Goal: Complete application form: Complete application form

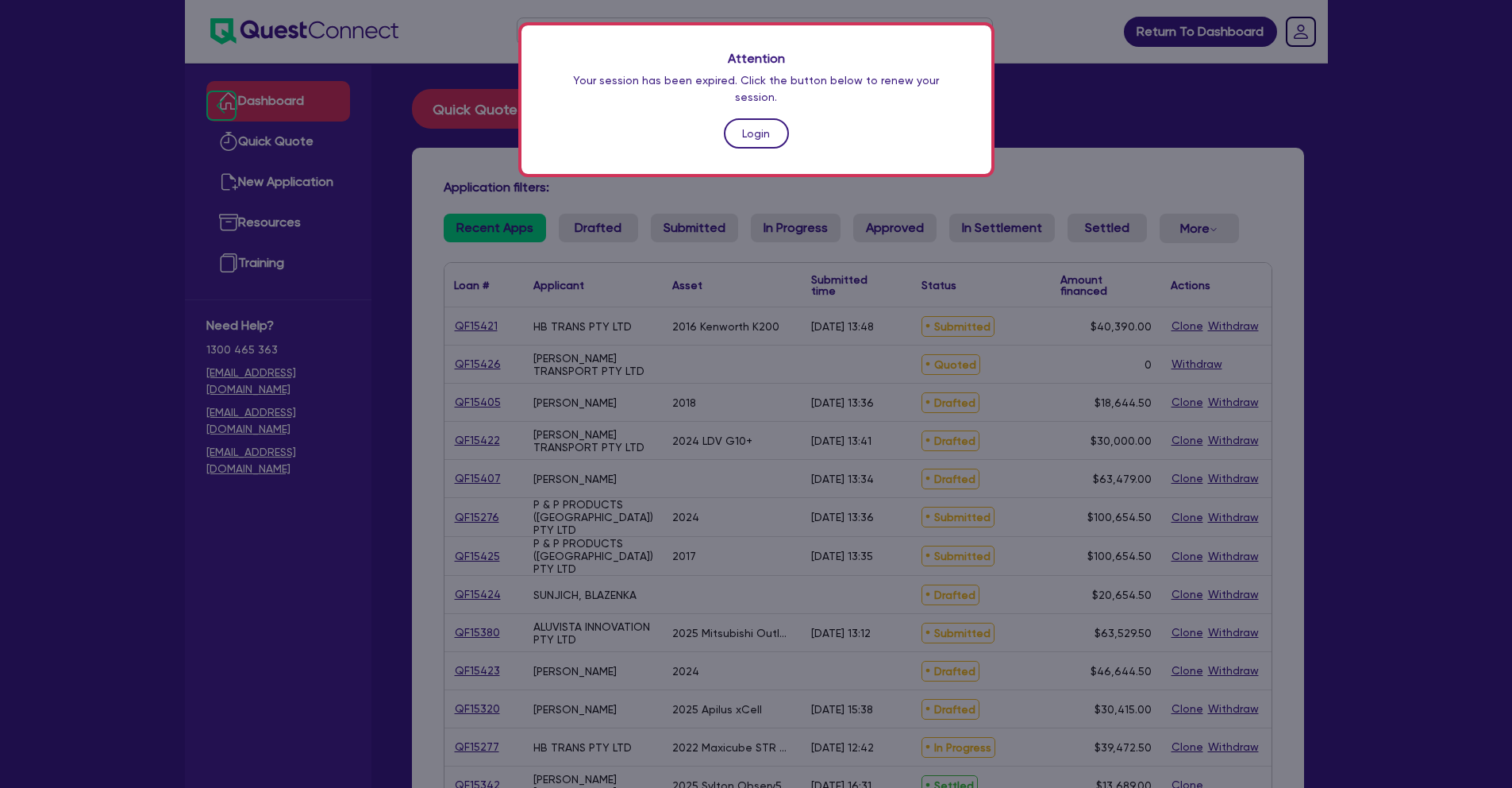
click at [755, 120] on link "Login" at bounding box center [756, 133] width 65 height 30
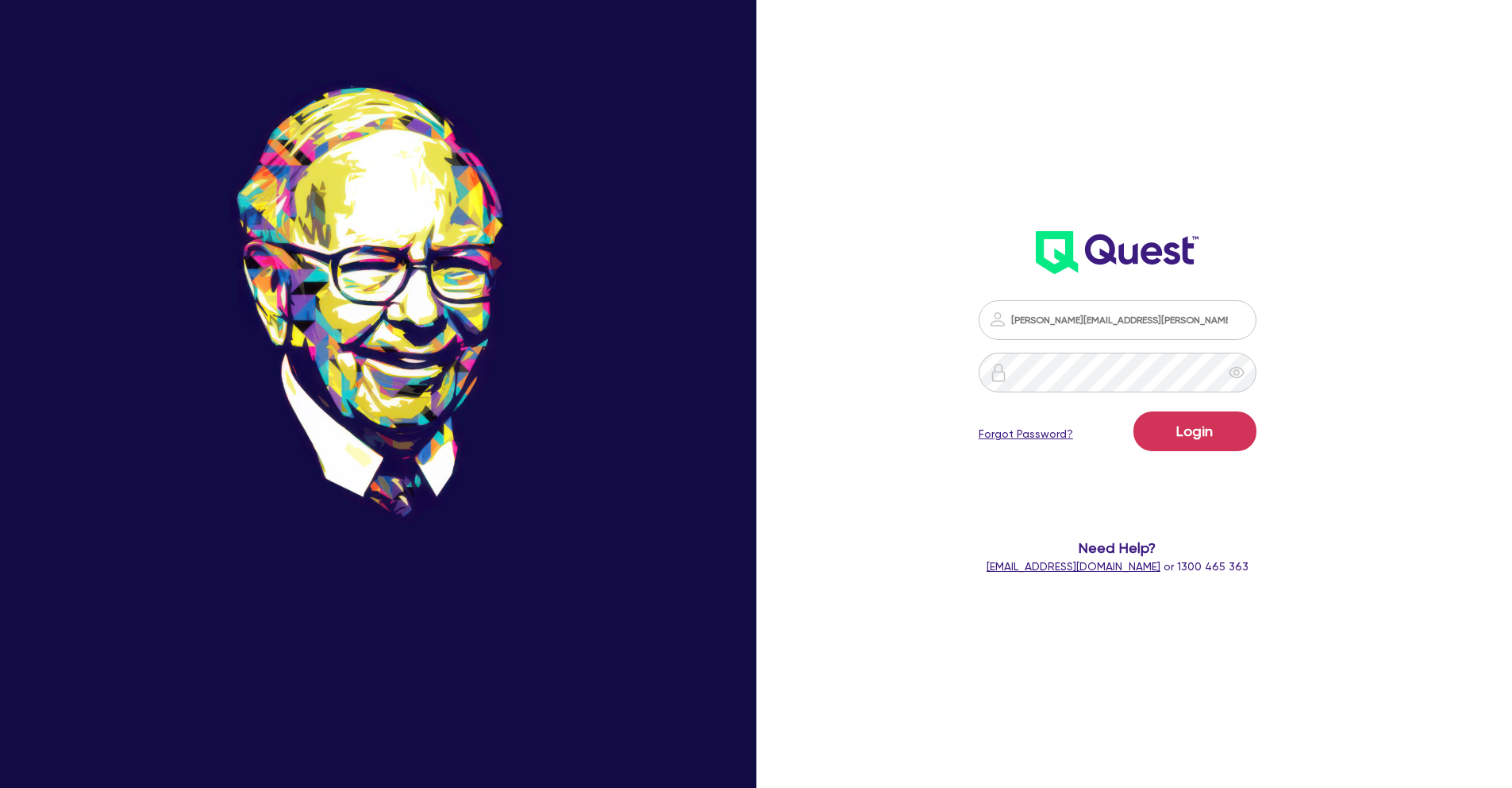
click at [850, 378] on div "The best investment you can make is in yourself. - [PERSON_NAME] [PERSON_NAME][…" at bounding box center [756, 394] width 1512 height 898
click at [1224, 428] on button "Login" at bounding box center [1195, 431] width 123 height 40
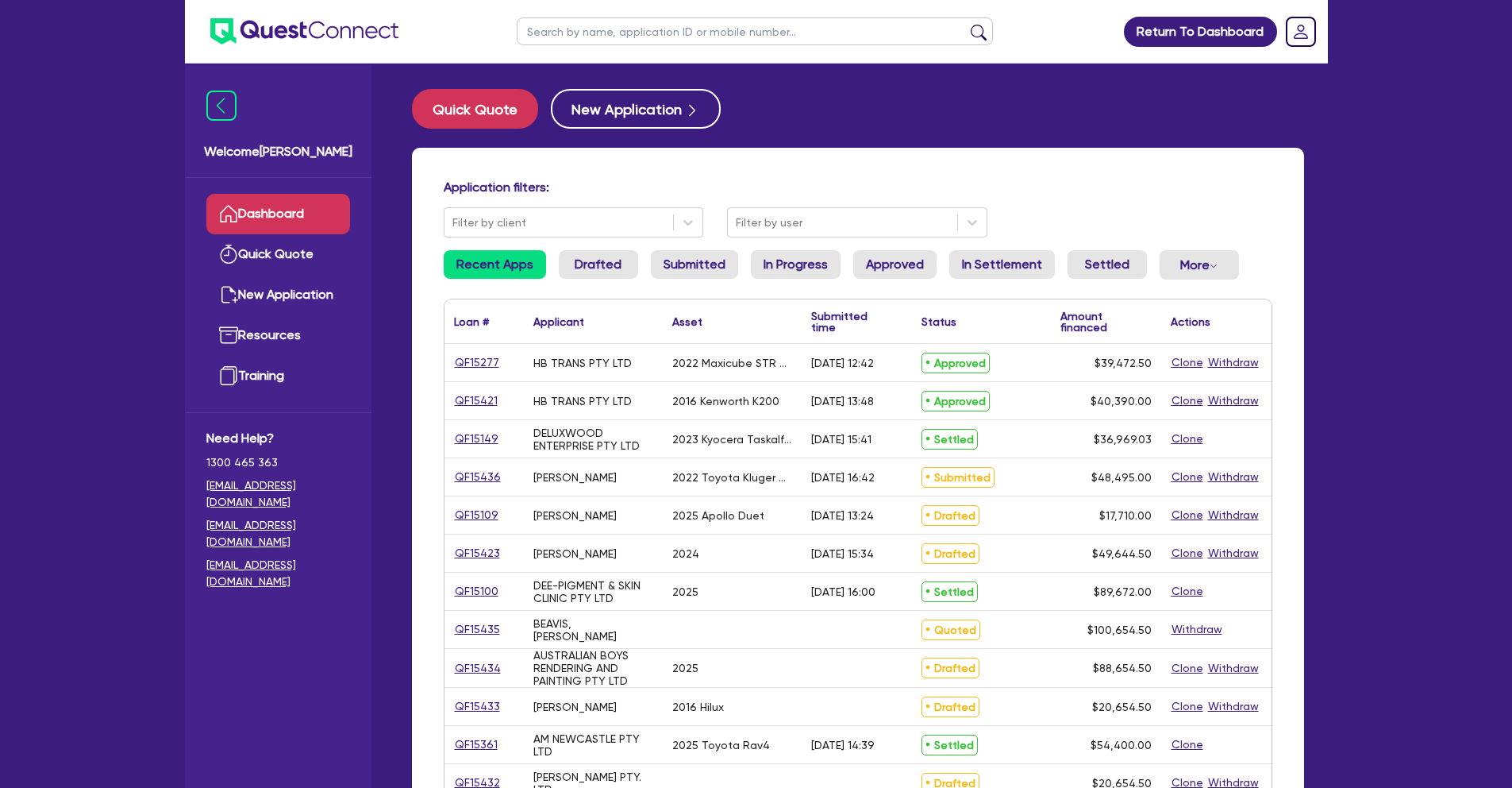
click at [597, 37] on input "text" at bounding box center [755, 31] width 476 height 28
type input "william"
click at [966, 24] on button "submit" at bounding box center [979, 35] width 25 height 22
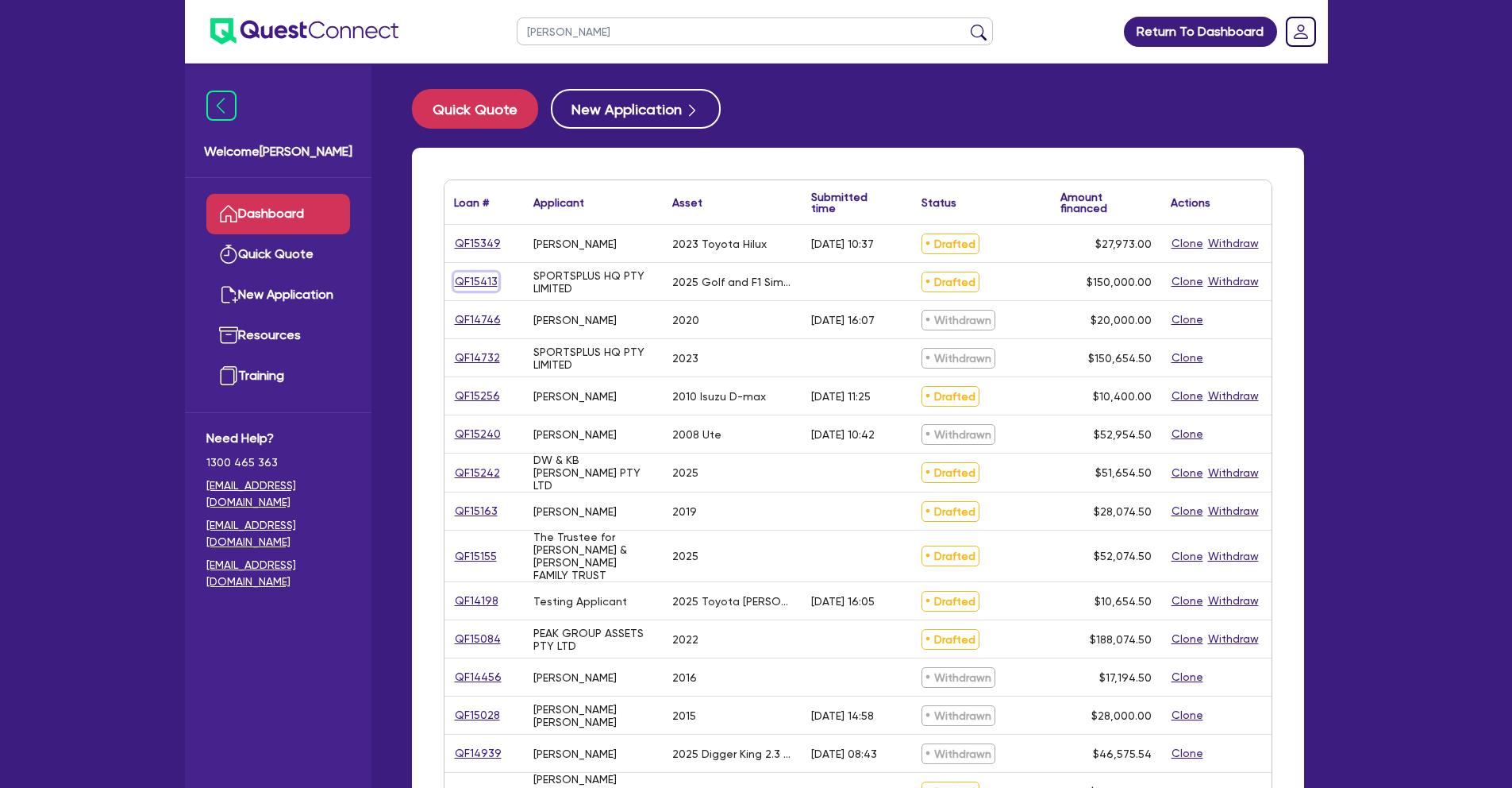
click at [472, 275] on link "QF15413" at bounding box center [476, 281] width 45 height 18
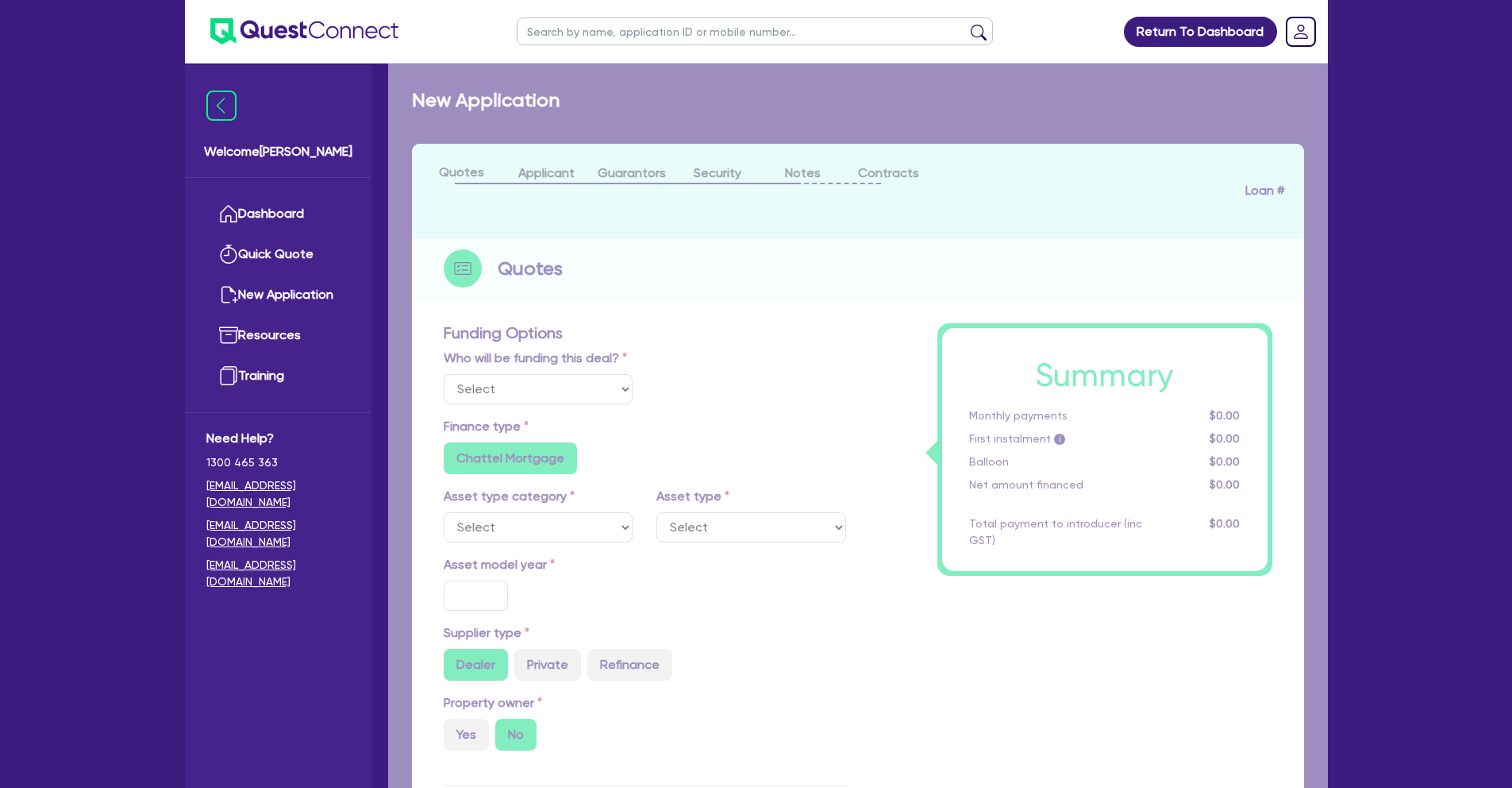
select select "Other"
select select "CARS_AND_LIGHT_TRUCKS"
type input "2025"
type input "150,000"
type input "5"
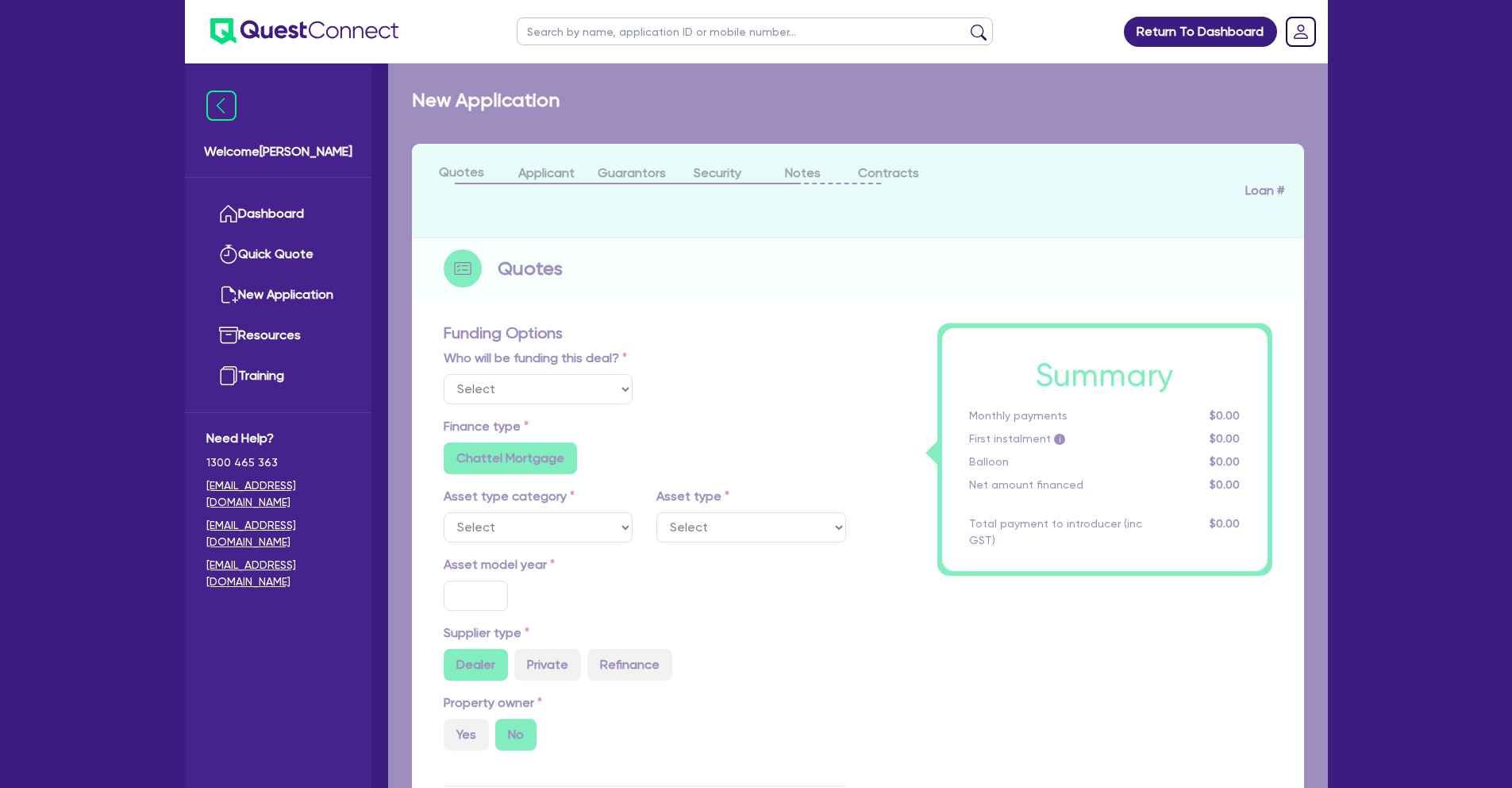
type input "7,500"
type input "17.95"
radio input "false"
select select "PASSENGER_VEHICLES"
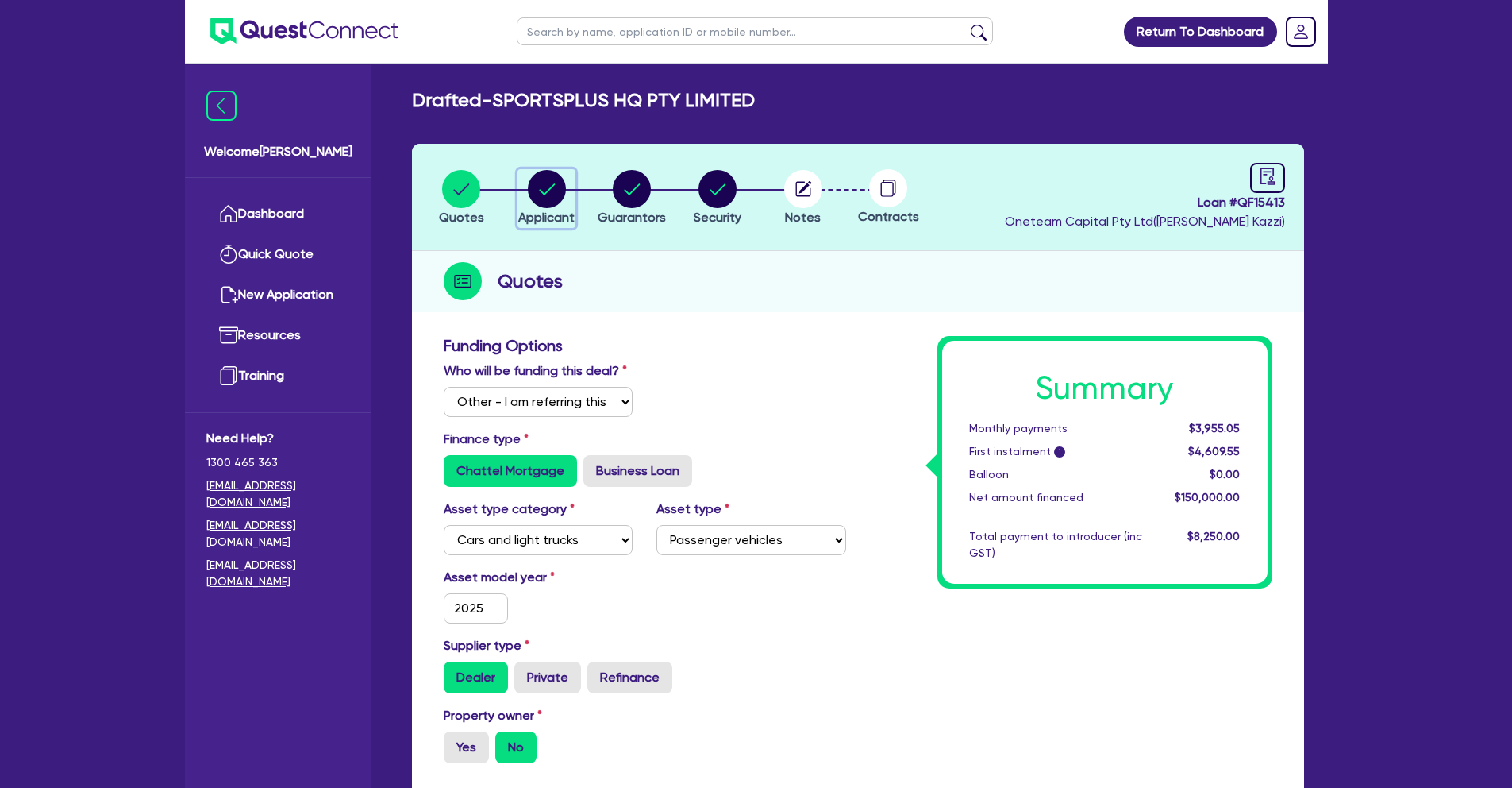
click at [549, 195] on circle "button" at bounding box center [546, 188] width 38 height 38
select select "COMPANY"
select select "ARTS_RECREATION"
select select "SPORTS_VENUE"
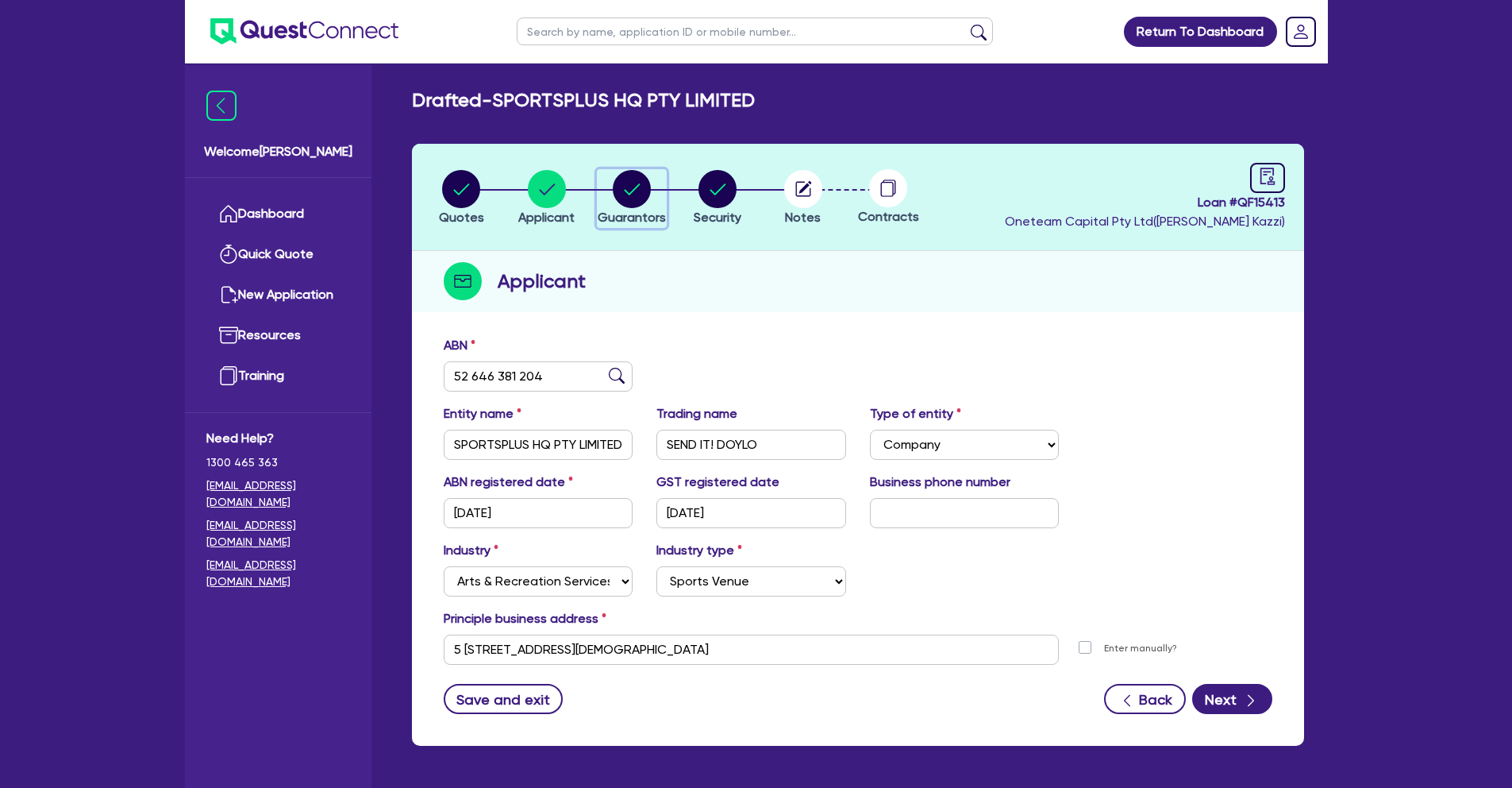
click at [642, 197] on circle "button" at bounding box center [631, 188] width 38 height 38
select select "MR"
select select "[GEOGRAPHIC_DATA]"
select select "DE_FACTO"
select select "MR"
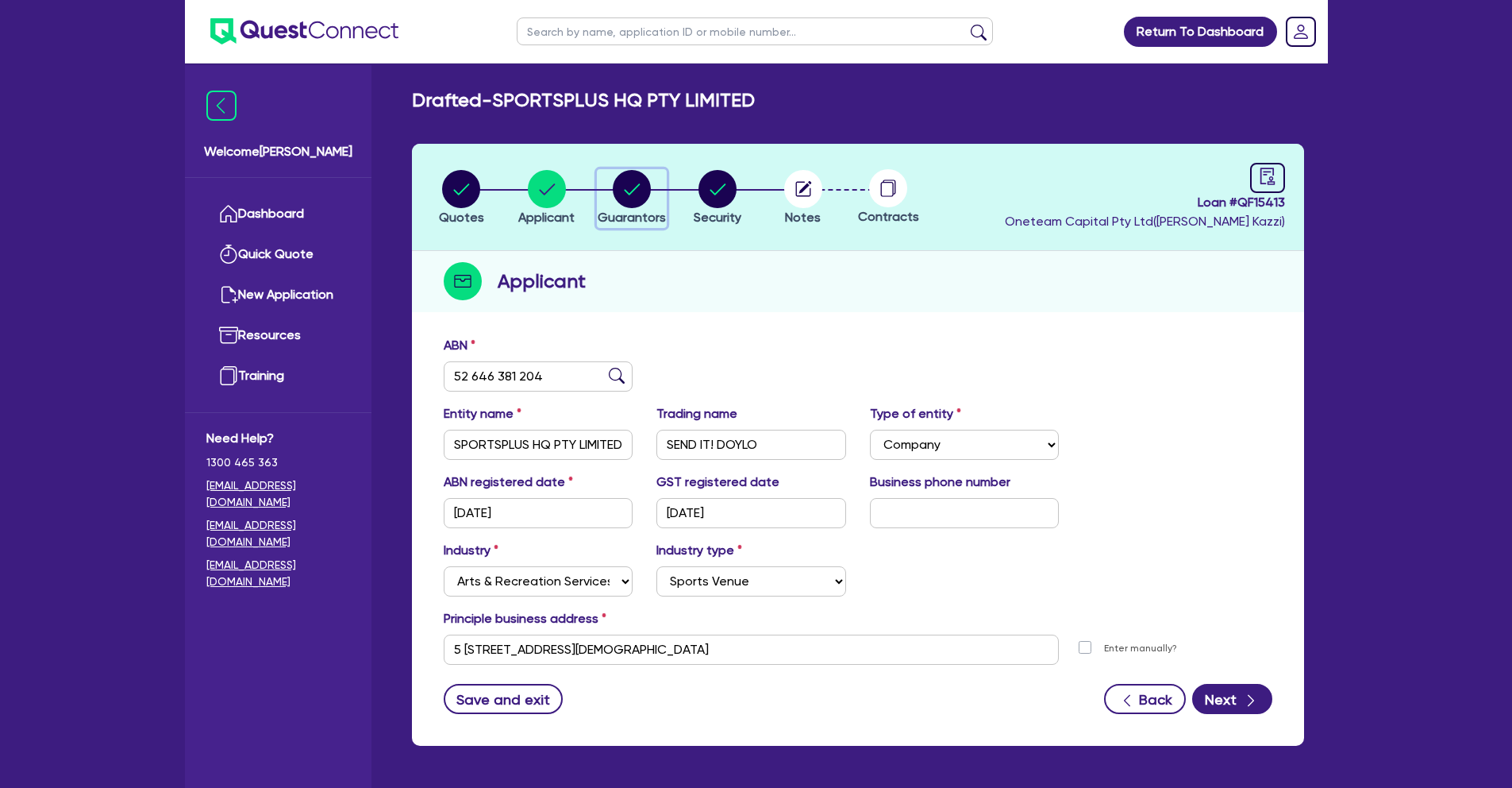
select select "MARRIED"
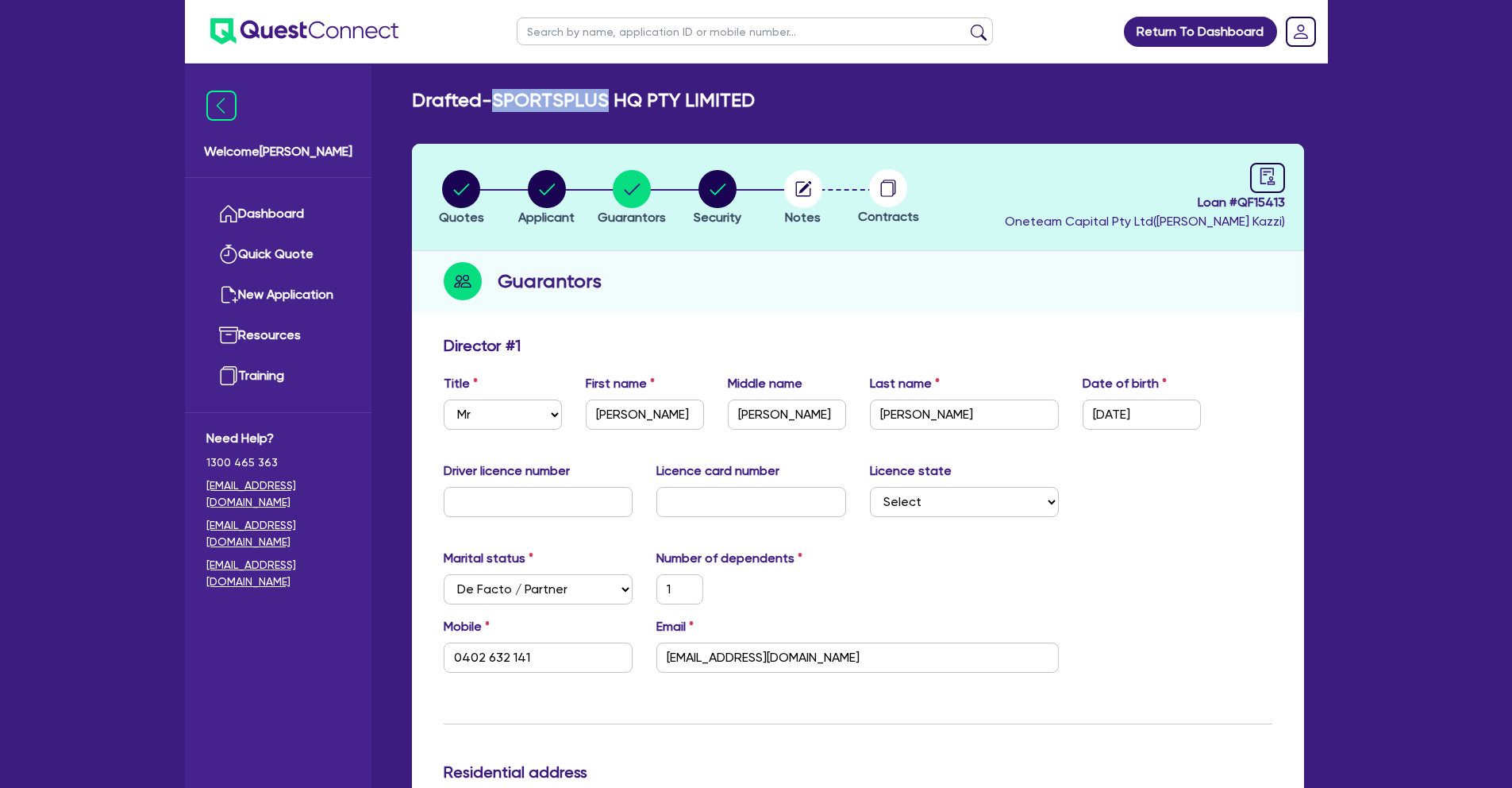
drag, startPoint x: 501, startPoint y: 92, endPoint x: 609, endPoint y: 105, distance: 108.8
click at [609, 105] on h2 "Drafted - SPORTSPLUS HQ PTY LIMITED" at bounding box center [584, 101] width 343 height 23
copy h2 "SPORTSPLUS"
click at [284, 214] on link "Dashboard" at bounding box center [278, 214] width 144 height 41
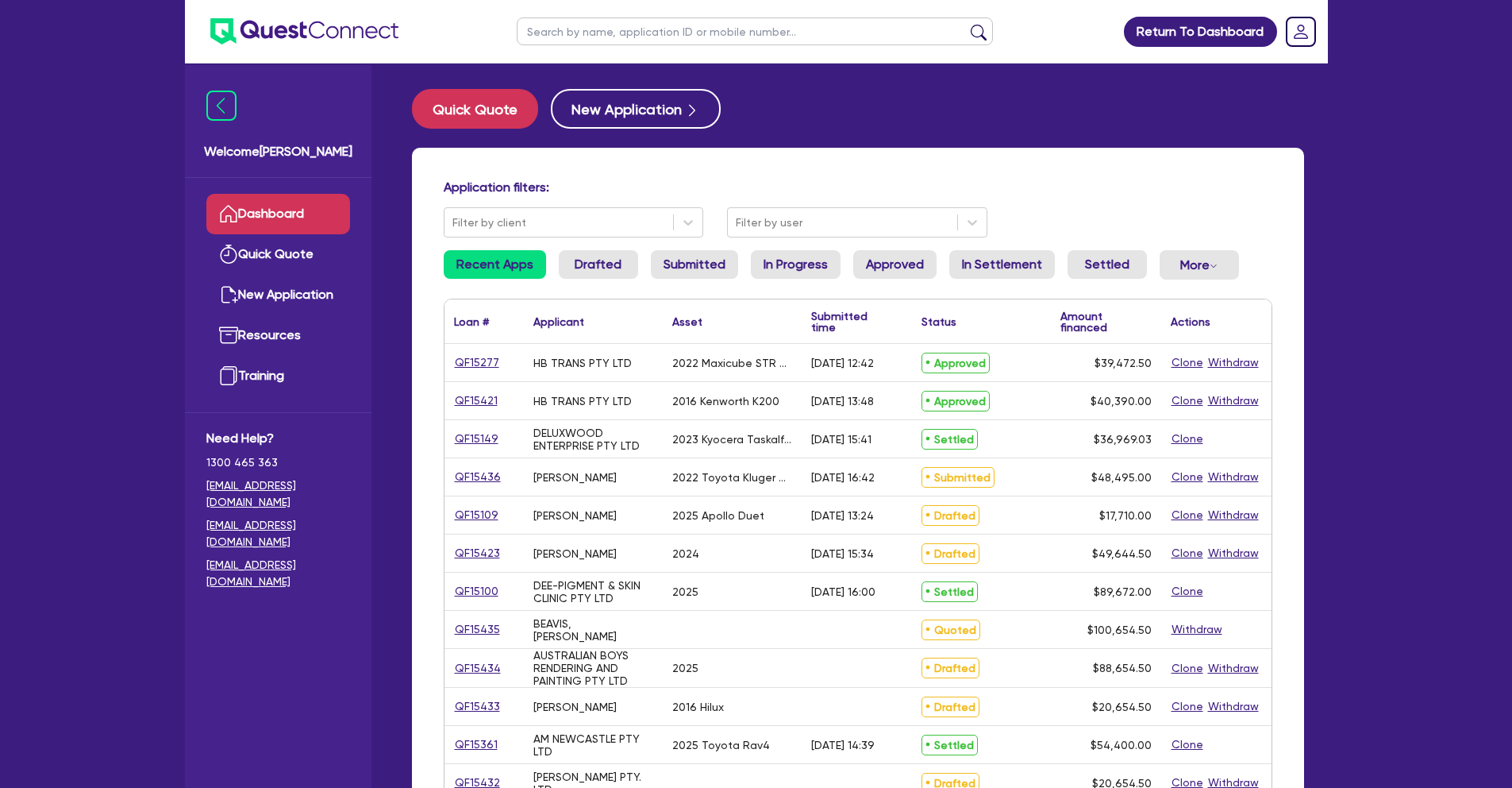
click at [610, 19] on input "text" at bounding box center [755, 31] width 476 height 28
paste input "SPORTSPLUS"
type input "SPORTSPLUS"
click at [966, 24] on button "submit" at bounding box center [979, 35] width 25 height 22
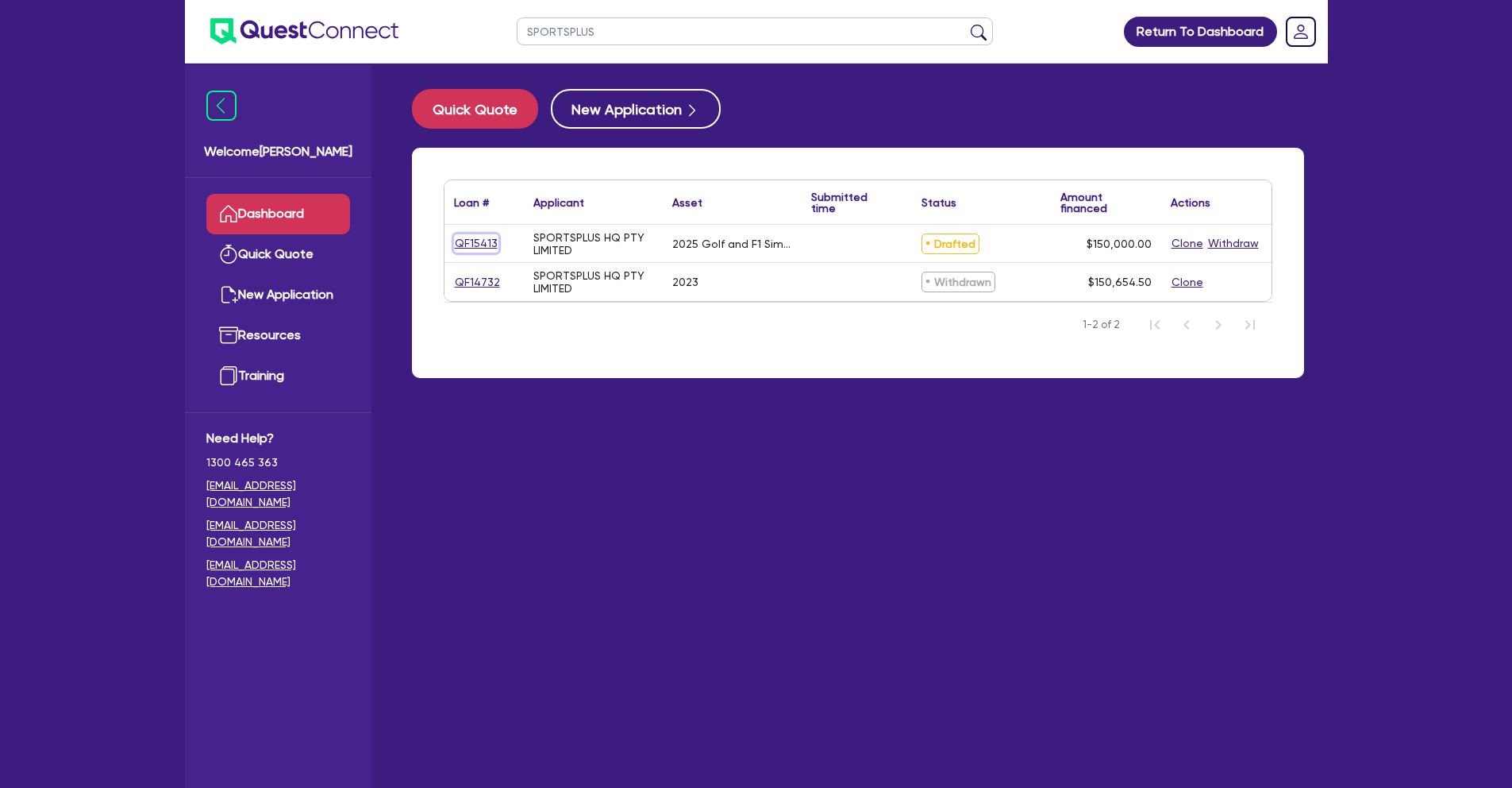
click at [481, 241] on link "QF15413" at bounding box center [476, 243] width 45 height 18
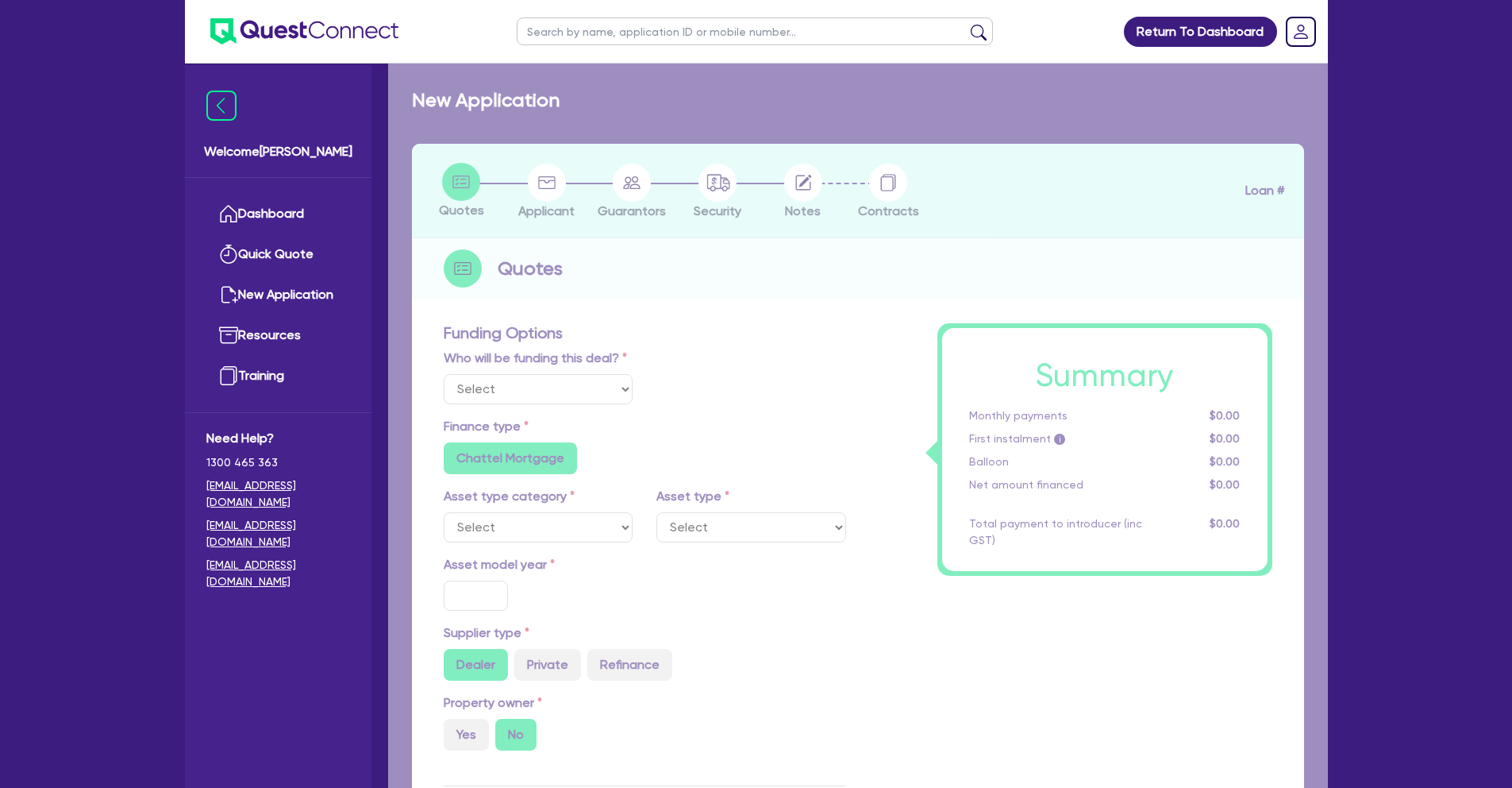
select select "Other"
select select "CARS_AND_LIGHT_TRUCKS"
type input "2025"
type input "150,000"
type input "5"
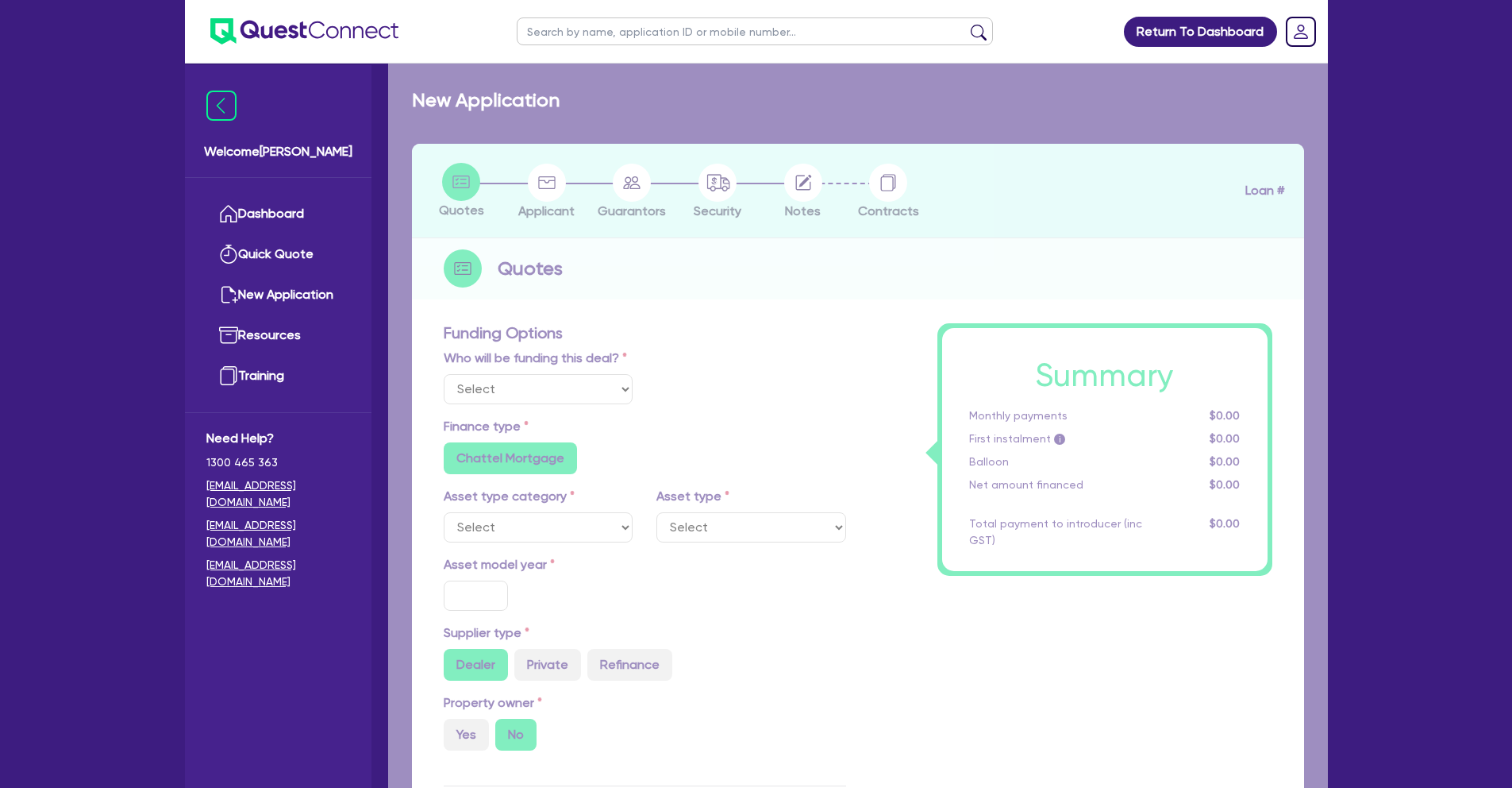
type input "7,500"
type input "17.95"
radio input "false"
select select "PASSENGER_VEHICLES"
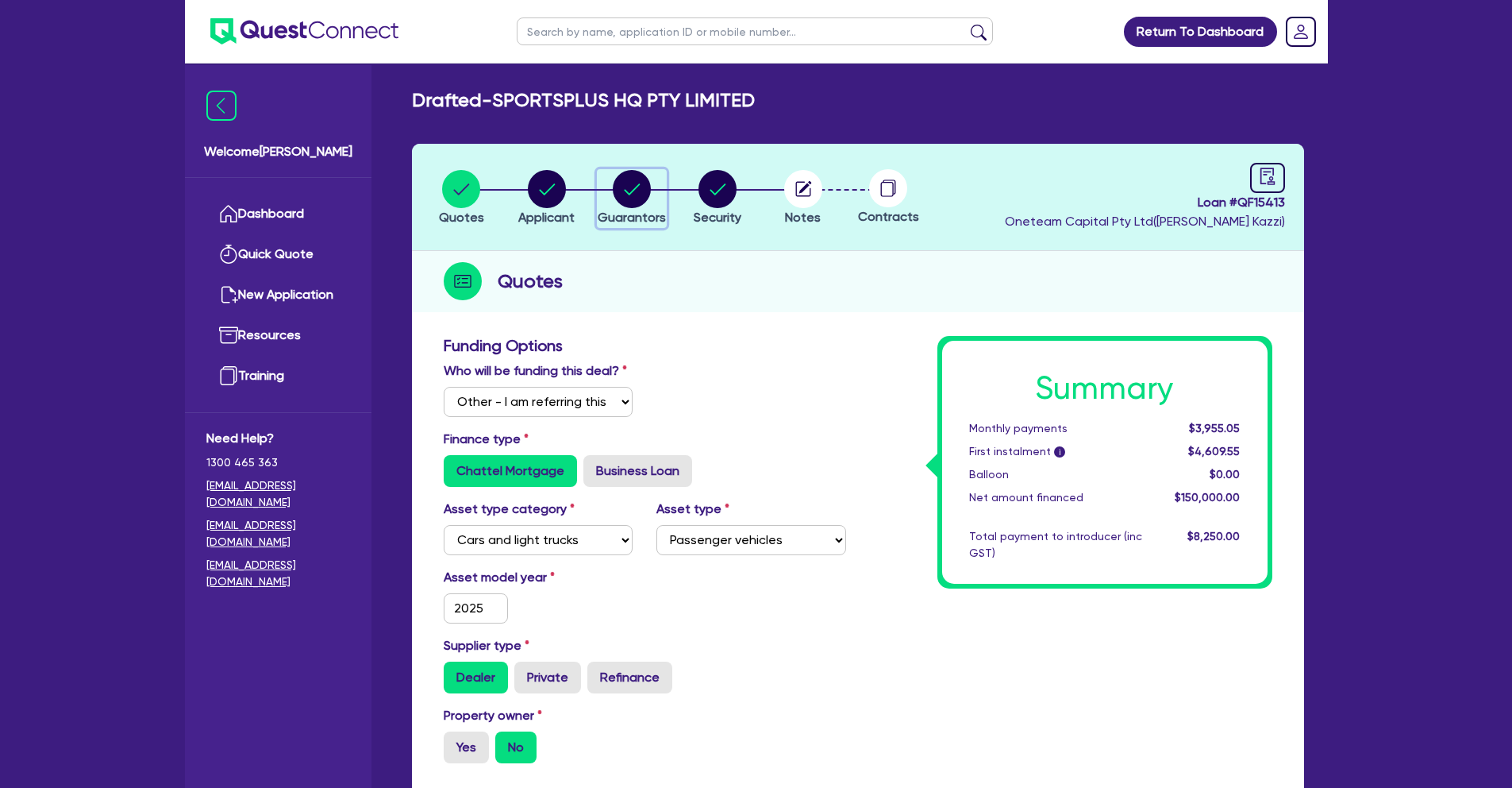
click at [629, 190] on circle "button" at bounding box center [631, 188] width 38 height 38
select select "MR"
select select "[GEOGRAPHIC_DATA]"
select select "DE_FACTO"
select select "MR"
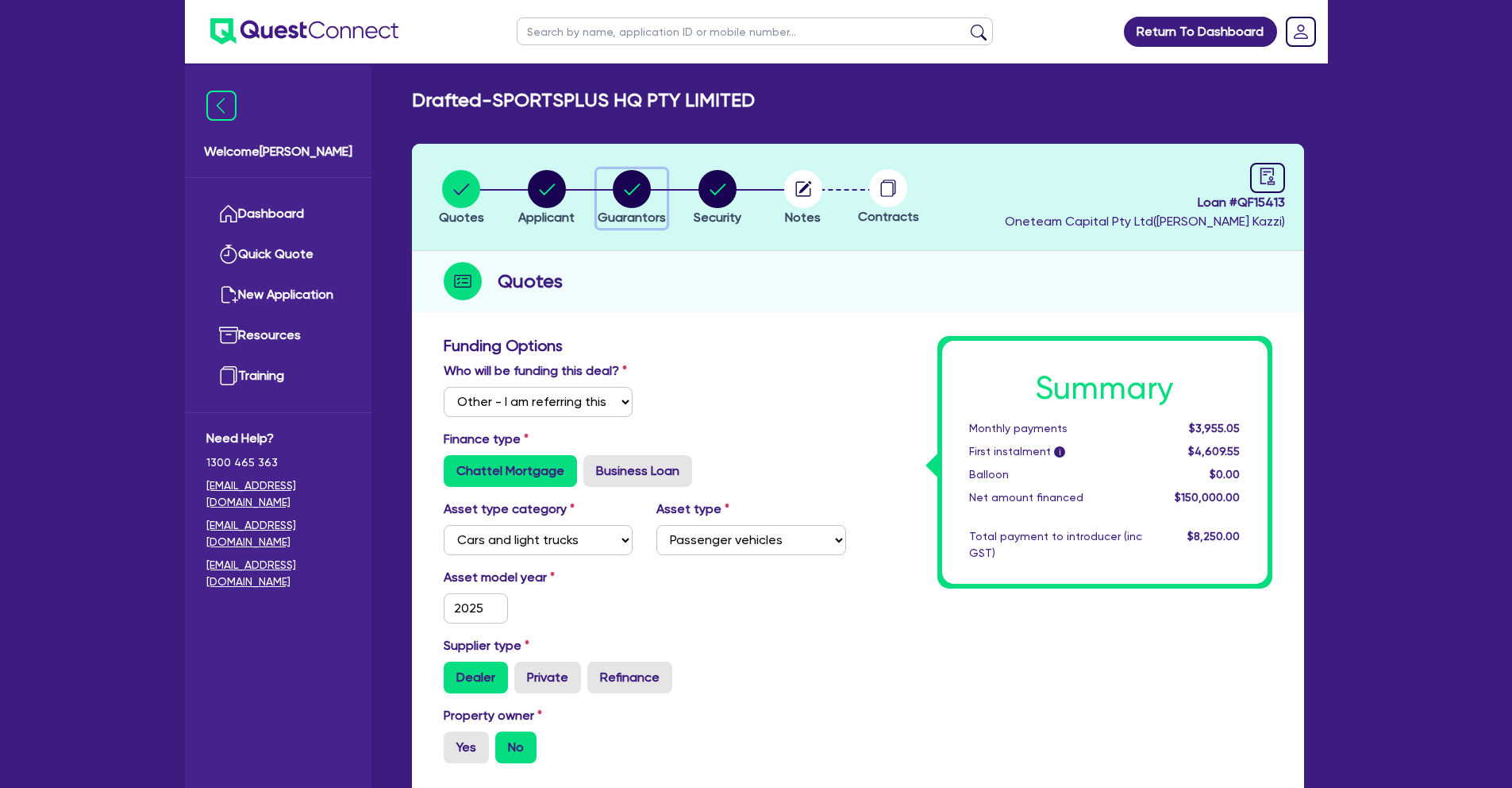
select select "MARRIED"
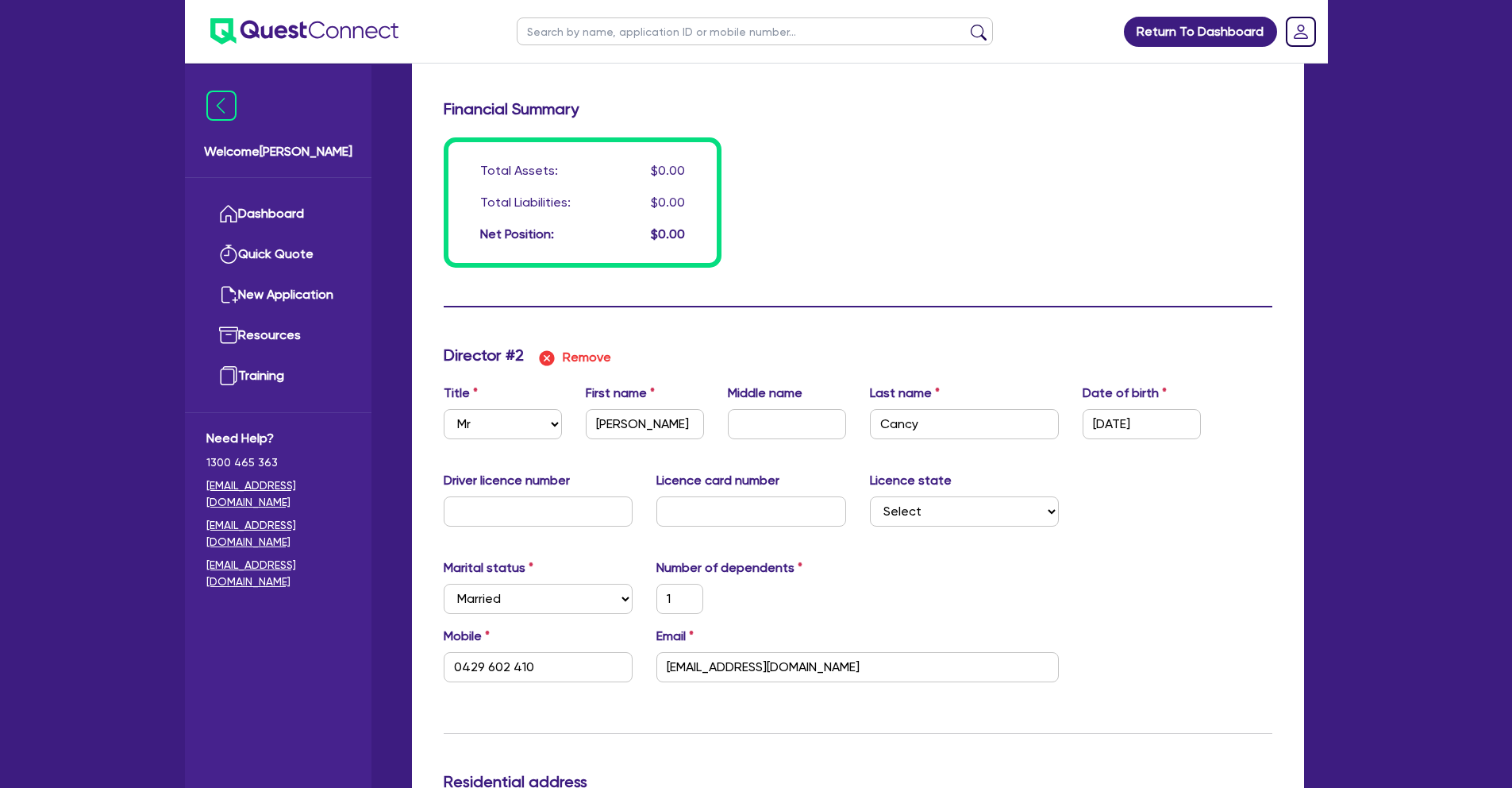
scroll to position [1247, 0]
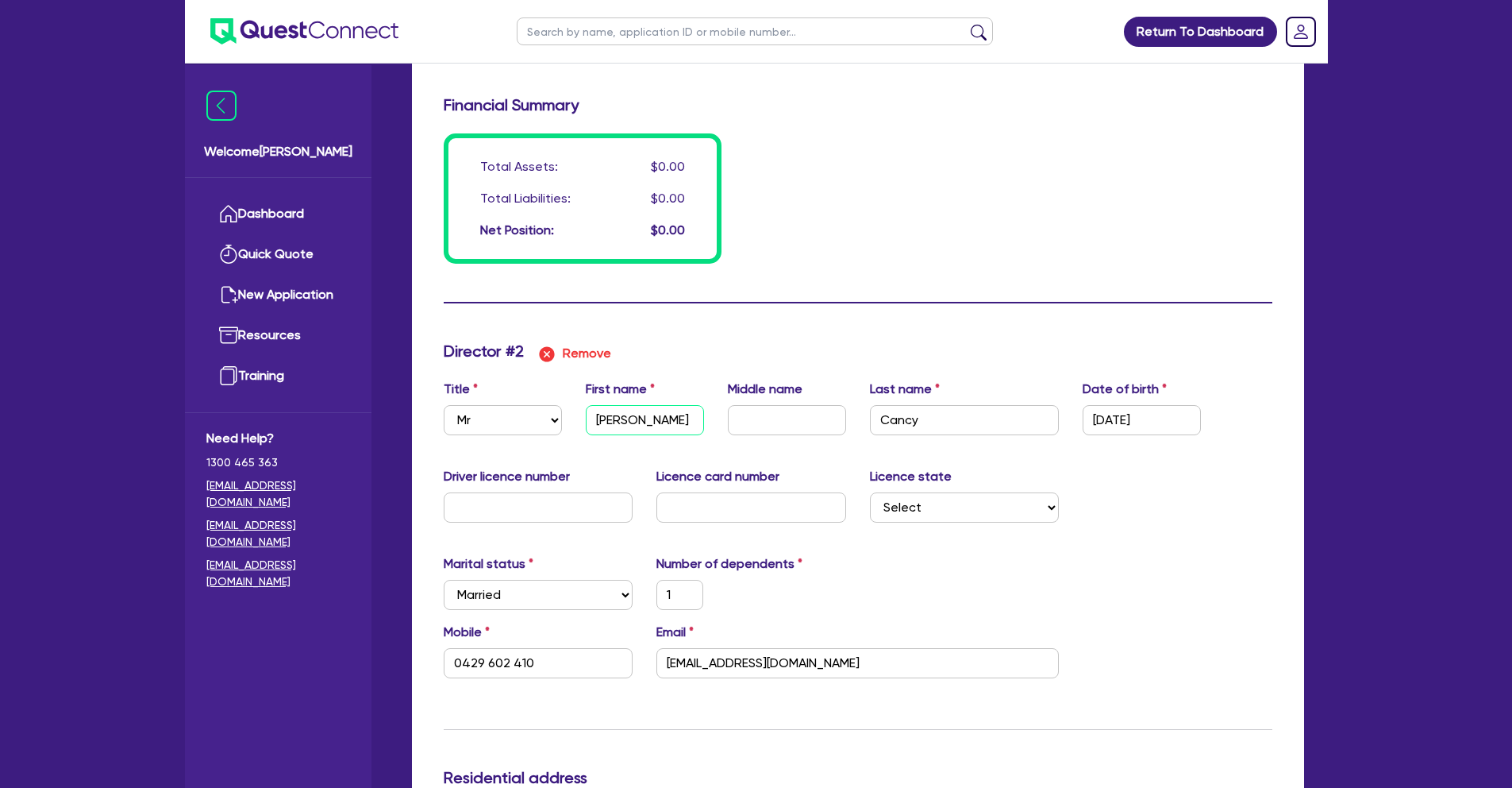
click at [654, 422] on input "Michael" at bounding box center [645, 419] width 118 height 30
click at [796, 424] on input "text" at bounding box center [788, 419] width 118 height 30
type input "1"
type input "0402632141"
type input "P"
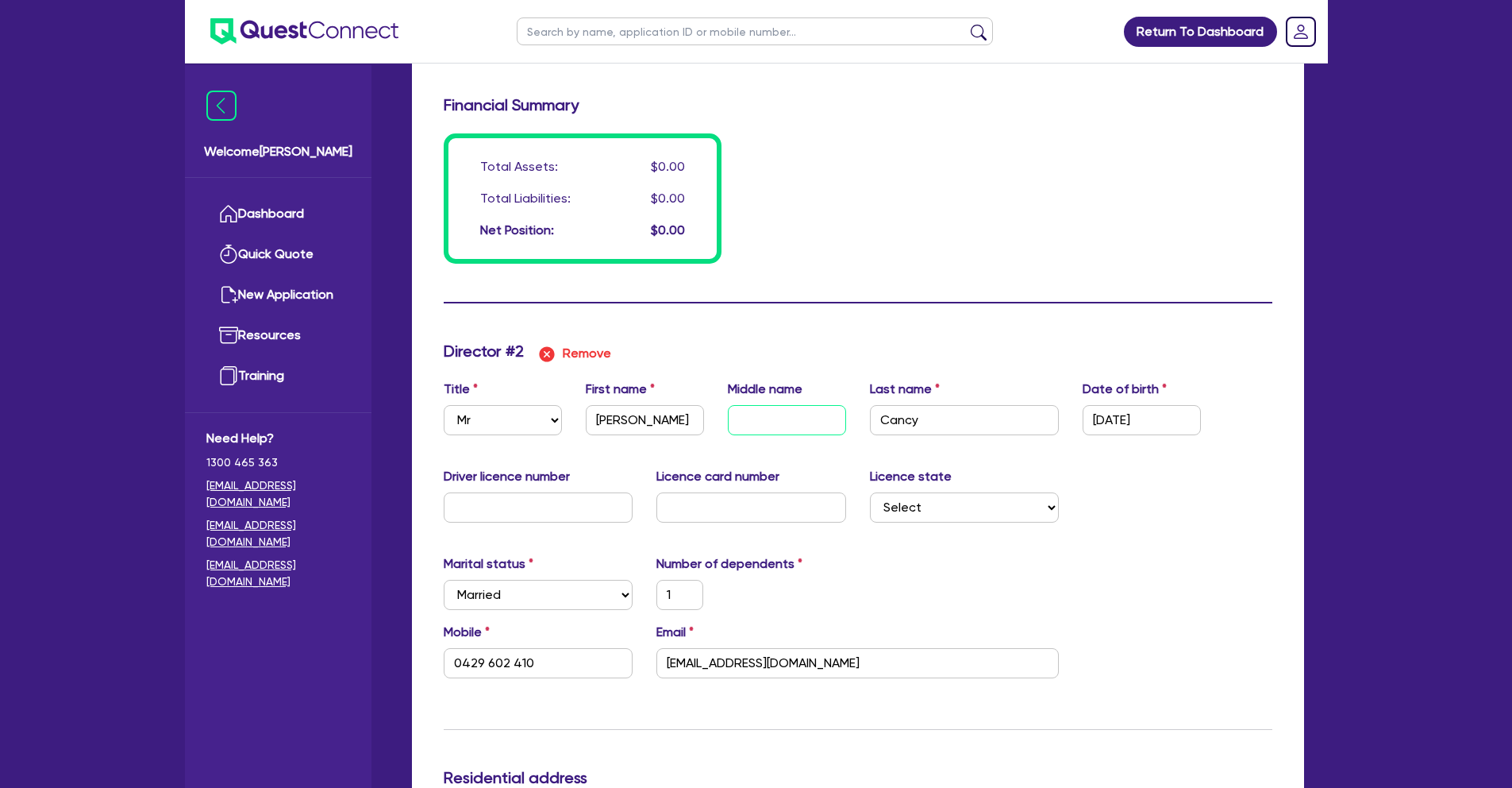
type input "1"
type input "0429 602 410"
type input "1"
type input "0402632141"
type input "Ph"
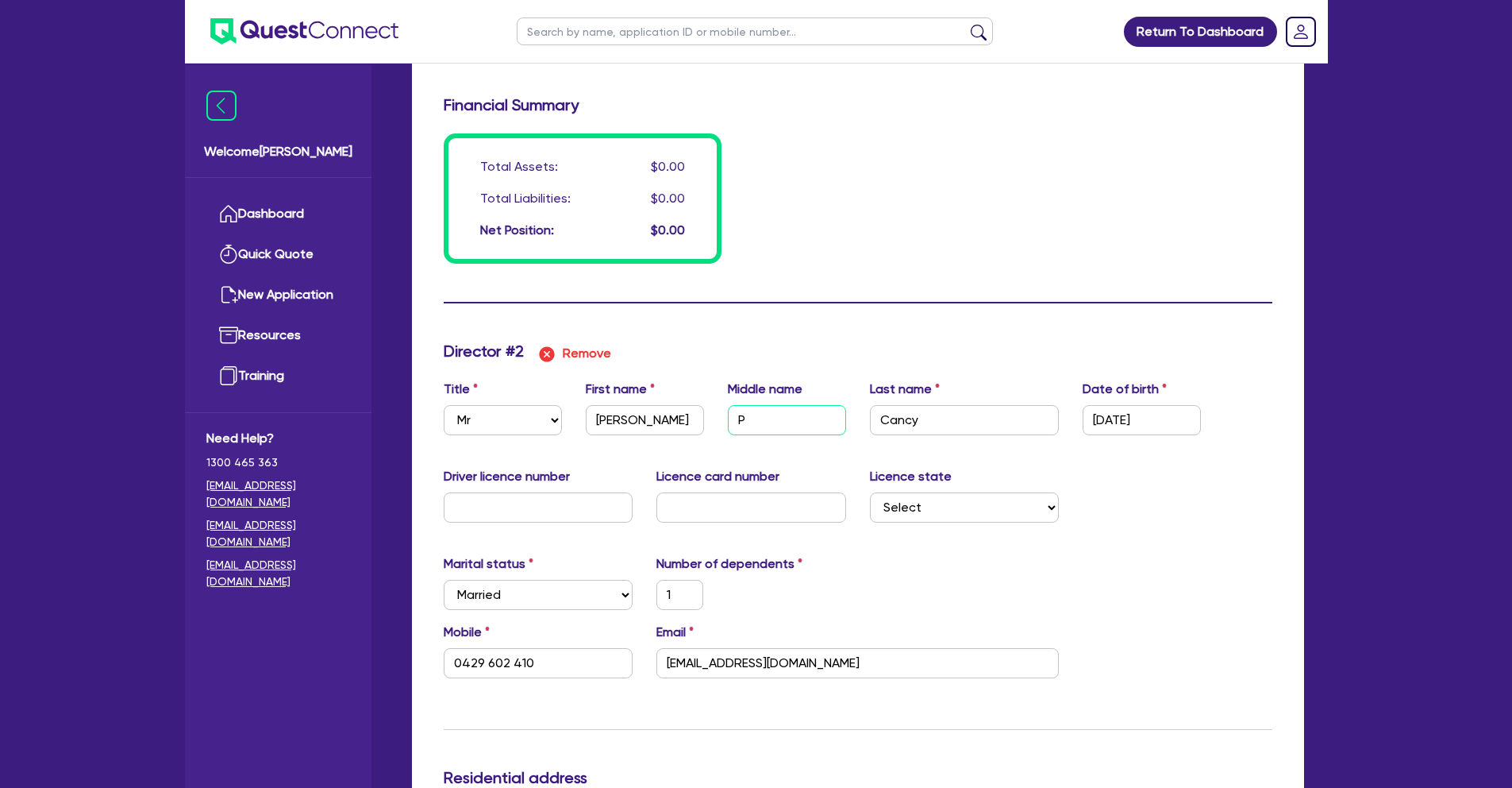
type input "1"
type input "0429 602 410"
type input "1"
type input "0402632141"
type input "Phl"
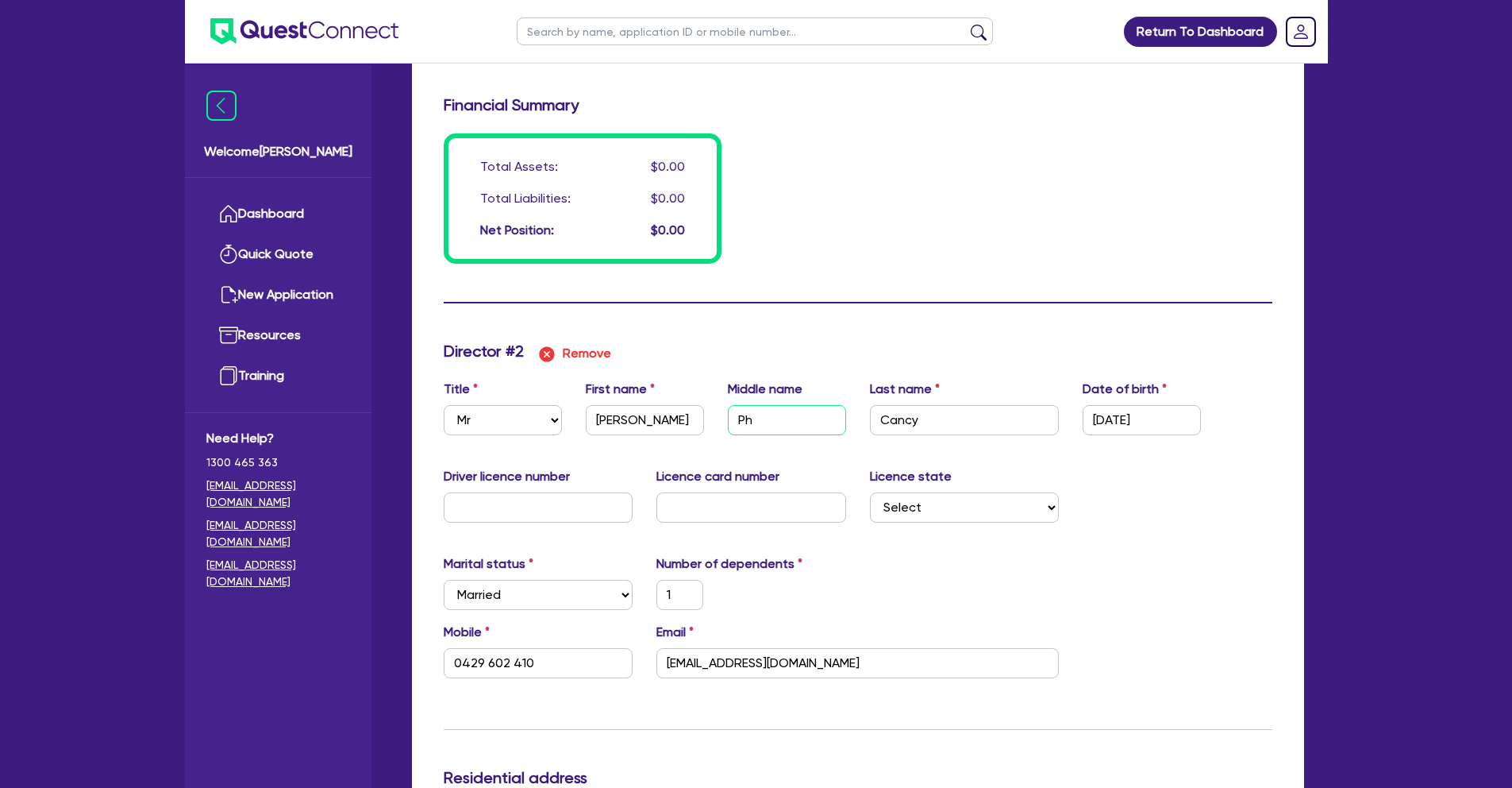
type input "1"
type input "0429 602 410"
type input "1"
type input "0402632141"
type input "Phli"
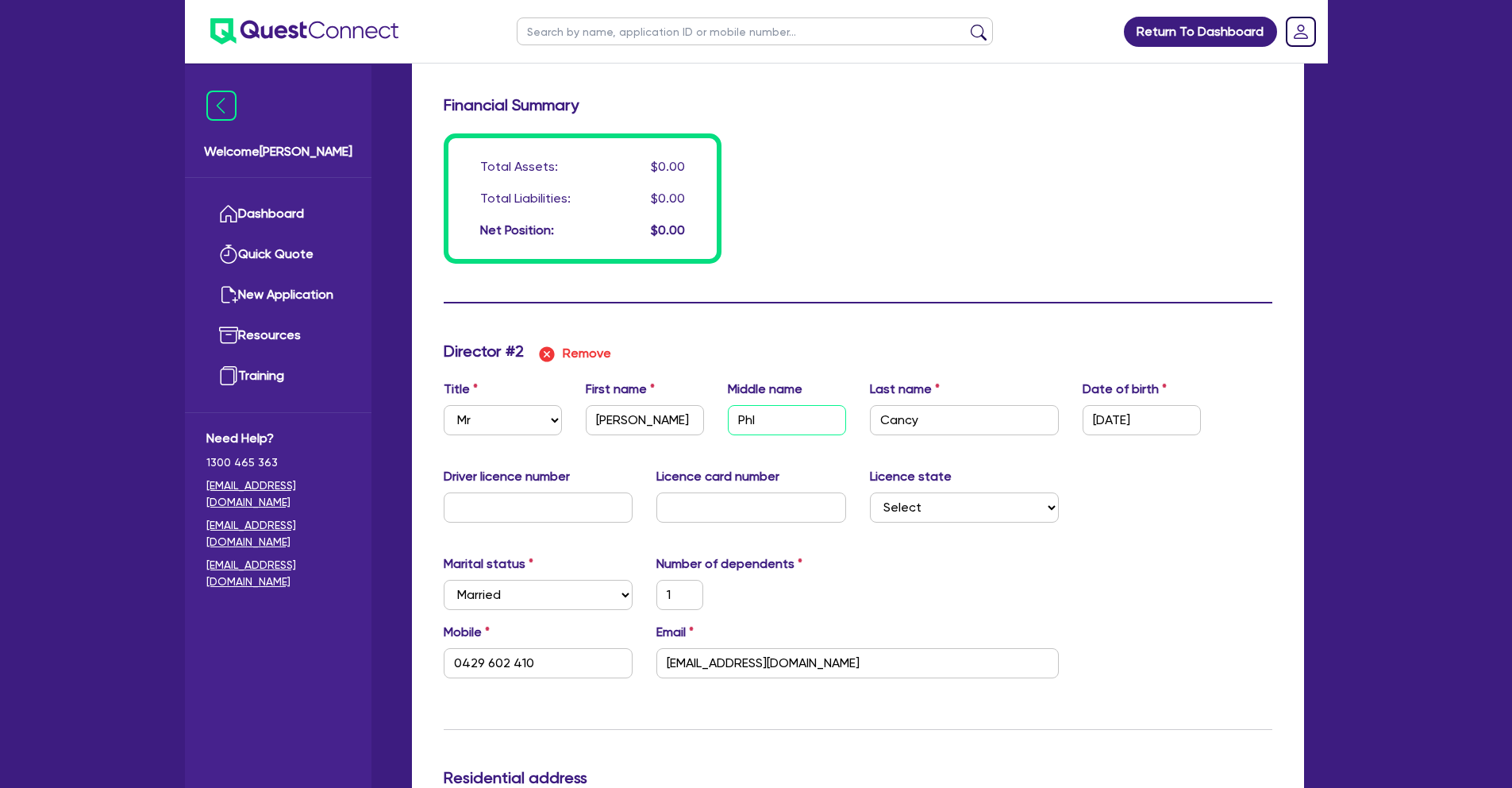
type input "1"
type input "0429 602 410"
type input "1"
type input "0402632141"
type input "Phlip"
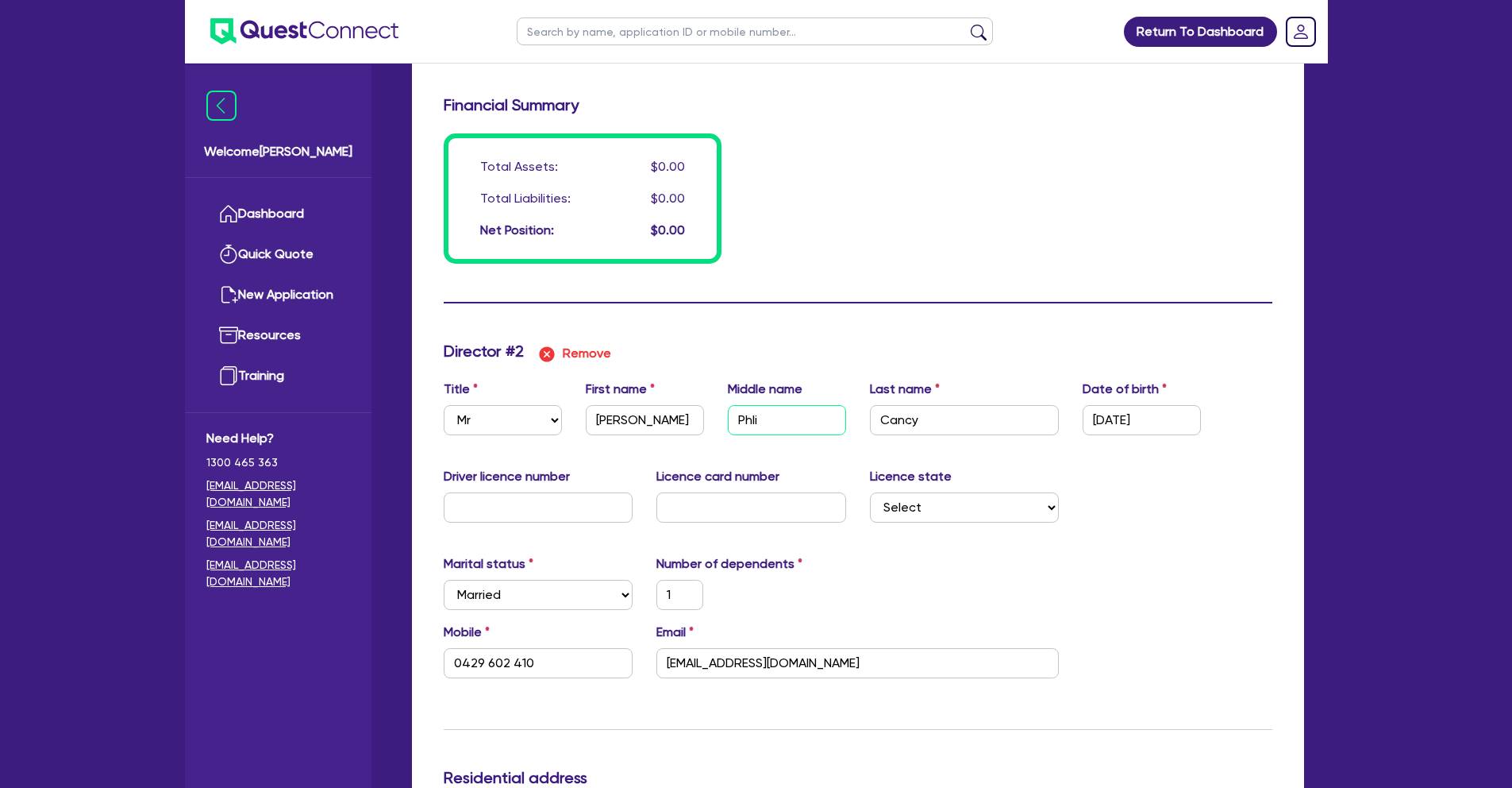
type input "1"
type input "0429 602 410"
type input "1"
type input "0402632141"
type input "Phli"
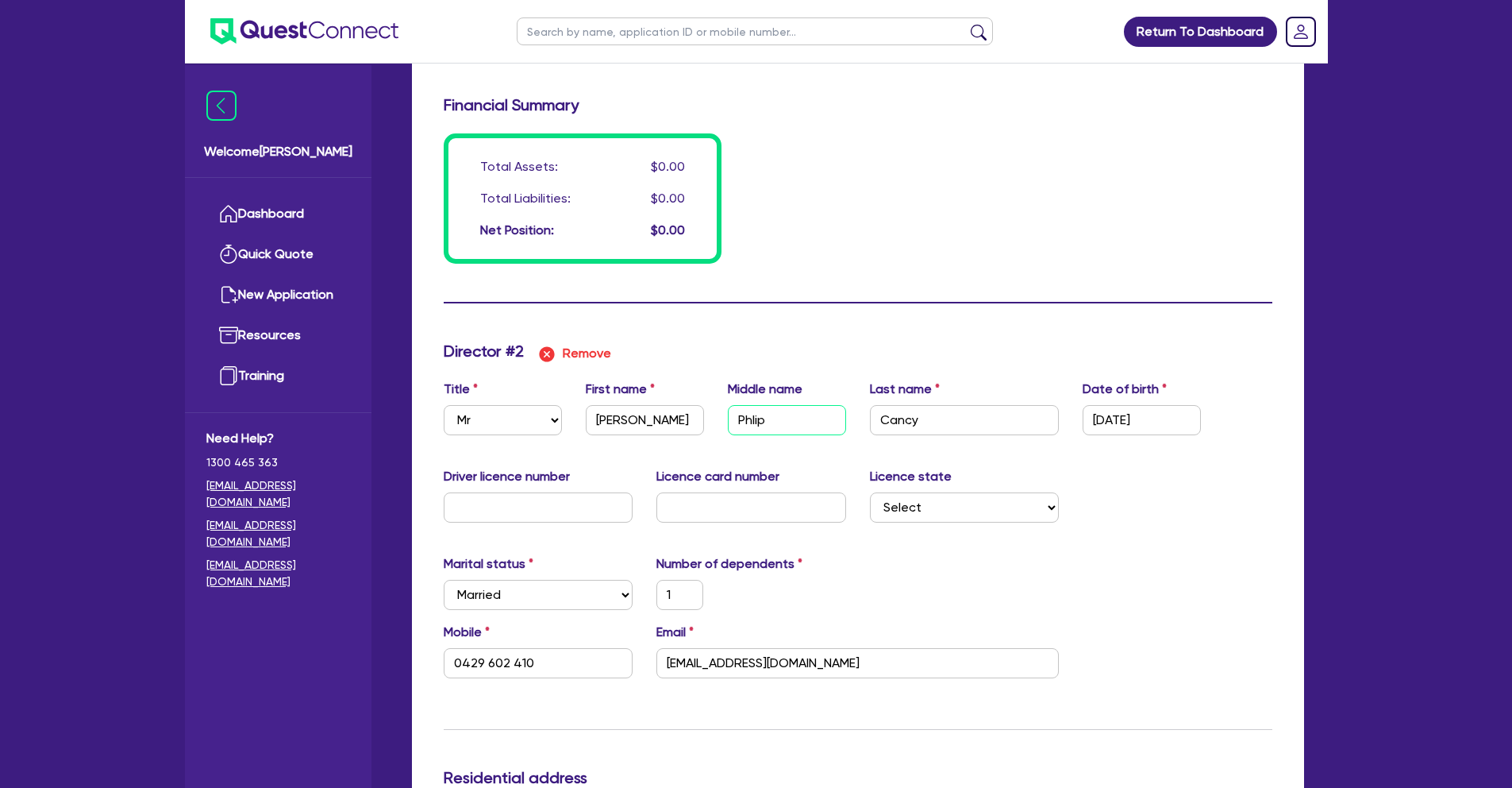
type input "1"
type input "0429 602 410"
type input "1"
type input "0402632141"
type input "Phlip"
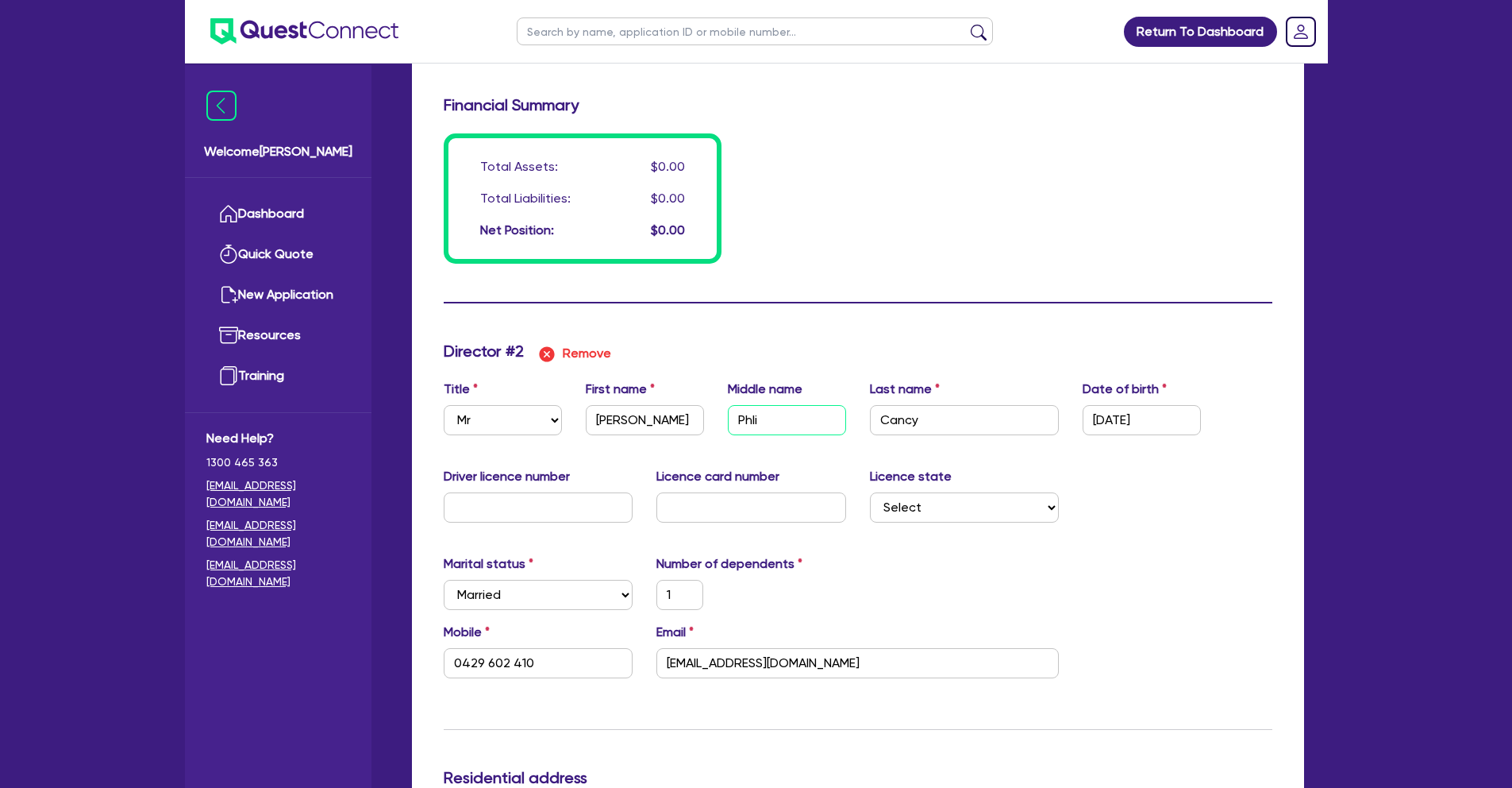
type input "1"
type input "0429 602 410"
type input "1"
type input "0402632141"
type input "Phli"
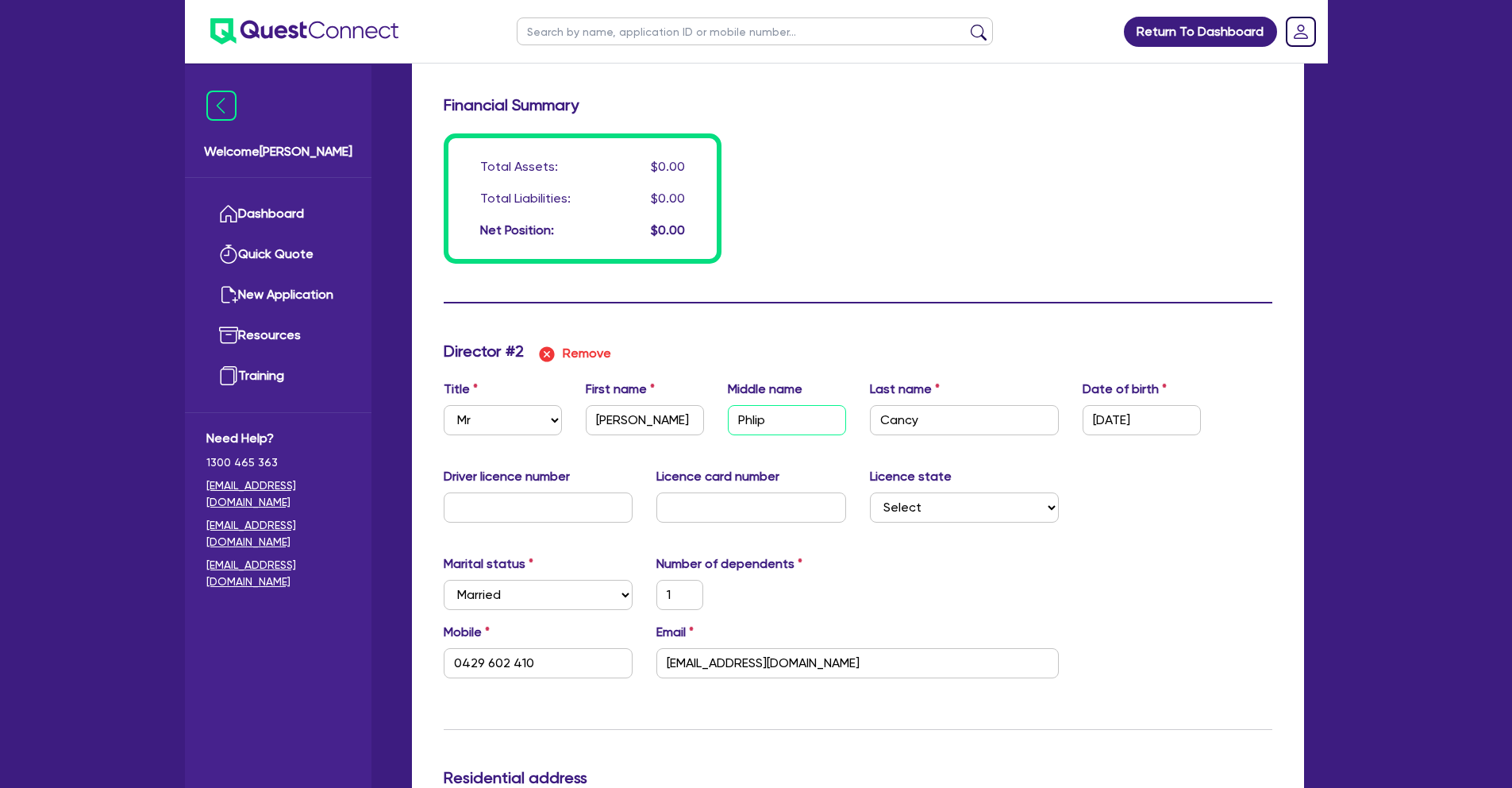
type input "1"
type input "0429 602 410"
type input "1"
type input "0402632141"
type input "Phl"
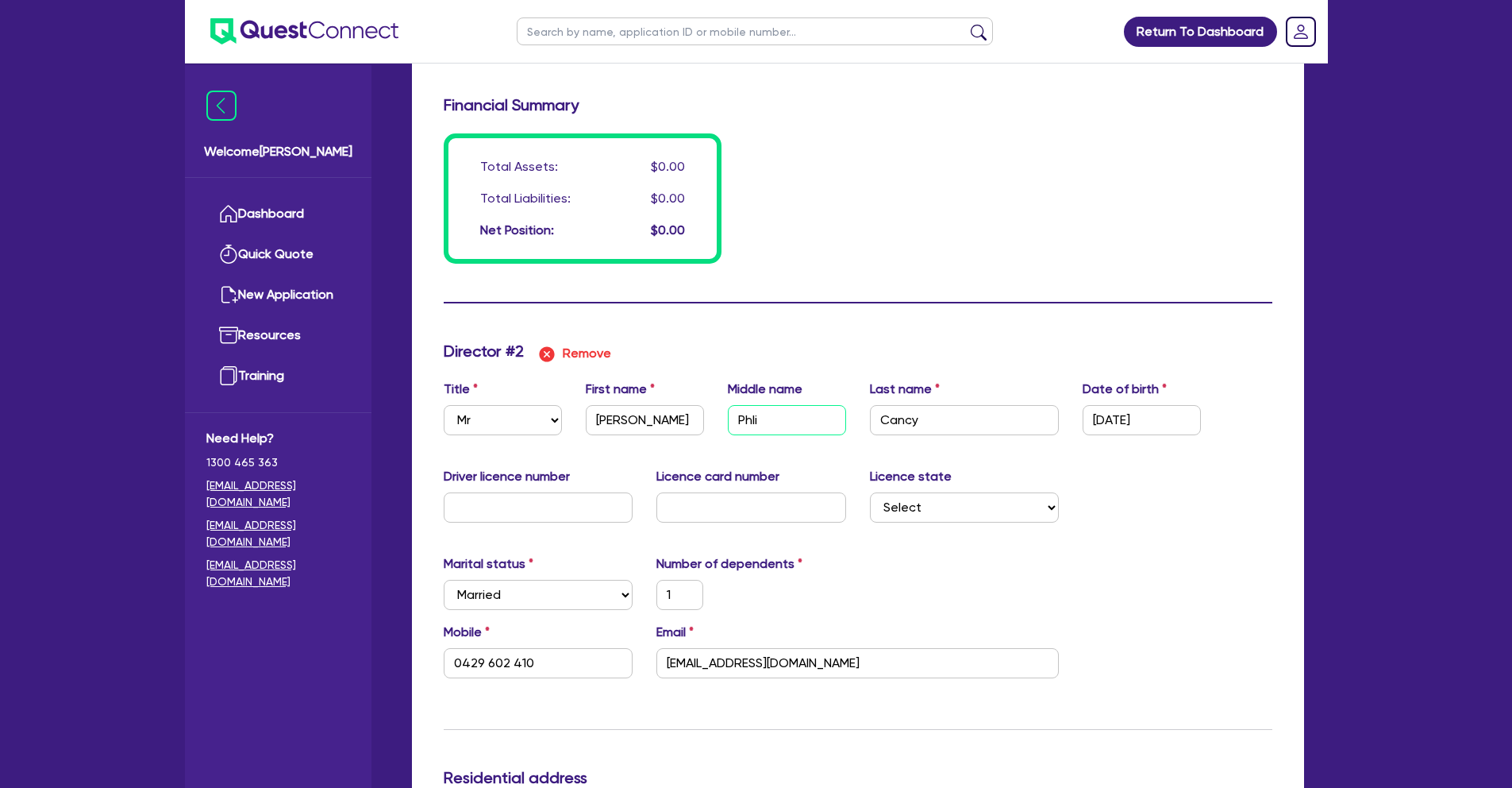
type input "1"
type input "0429 602 410"
type input "1"
type input "0402632141"
type input "Ph"
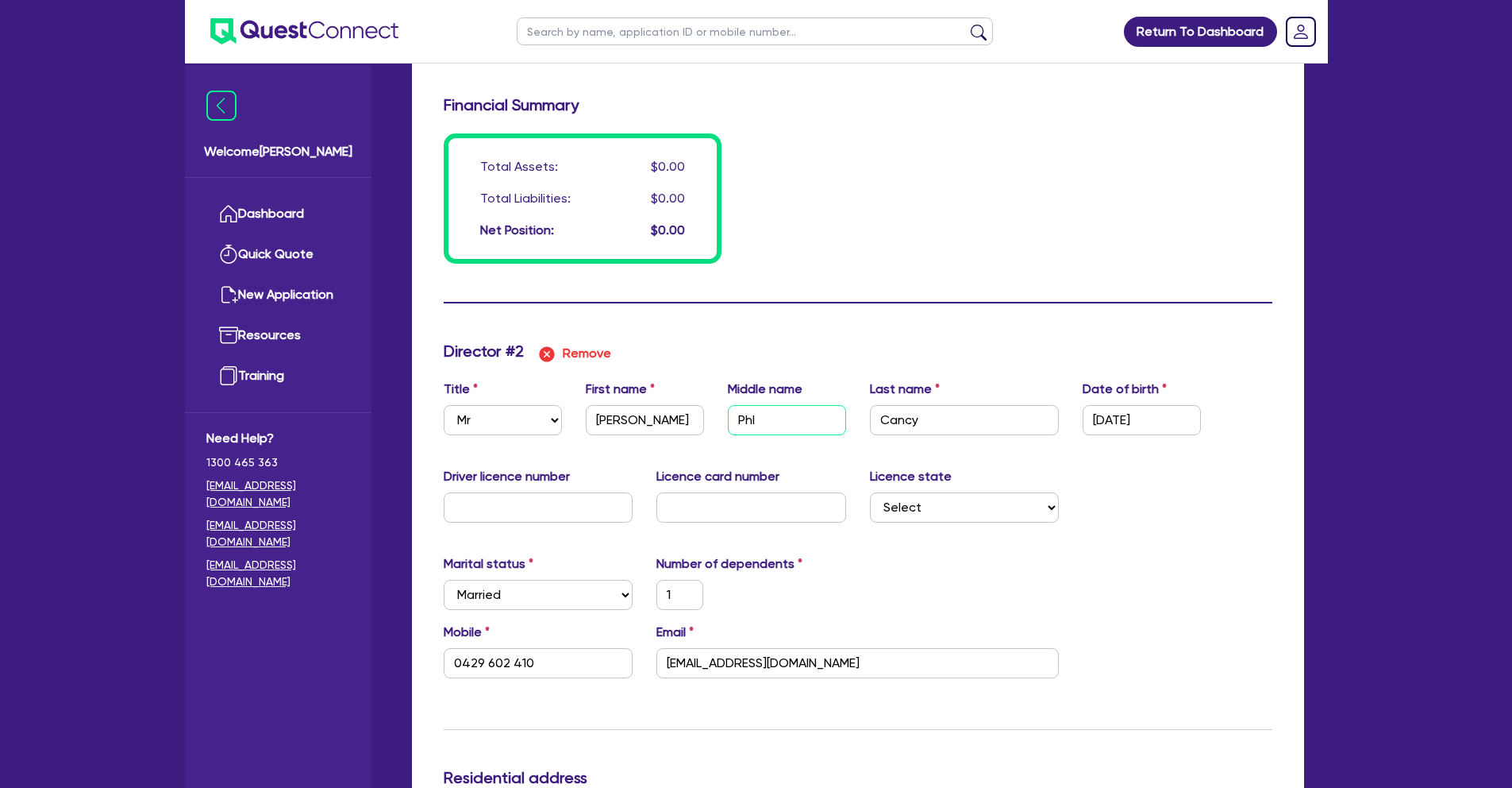
type input "1"
type input "0429 602 410"
type input "1"
type input "0402632141"
type input "Phi"
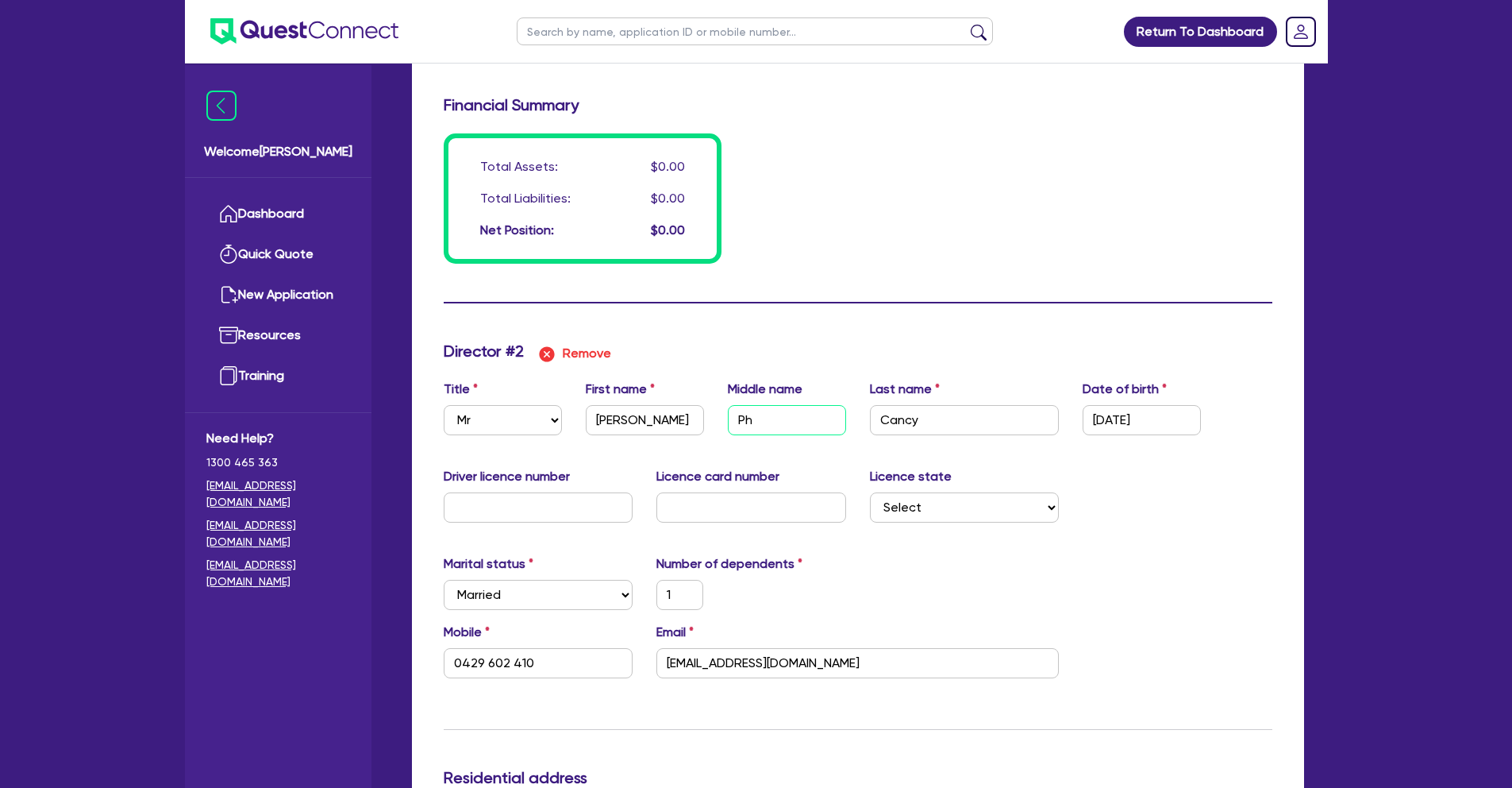
type input "1"
type input "0429 602 410"
type input "1"
type input "0402632141"
type input "Phil"
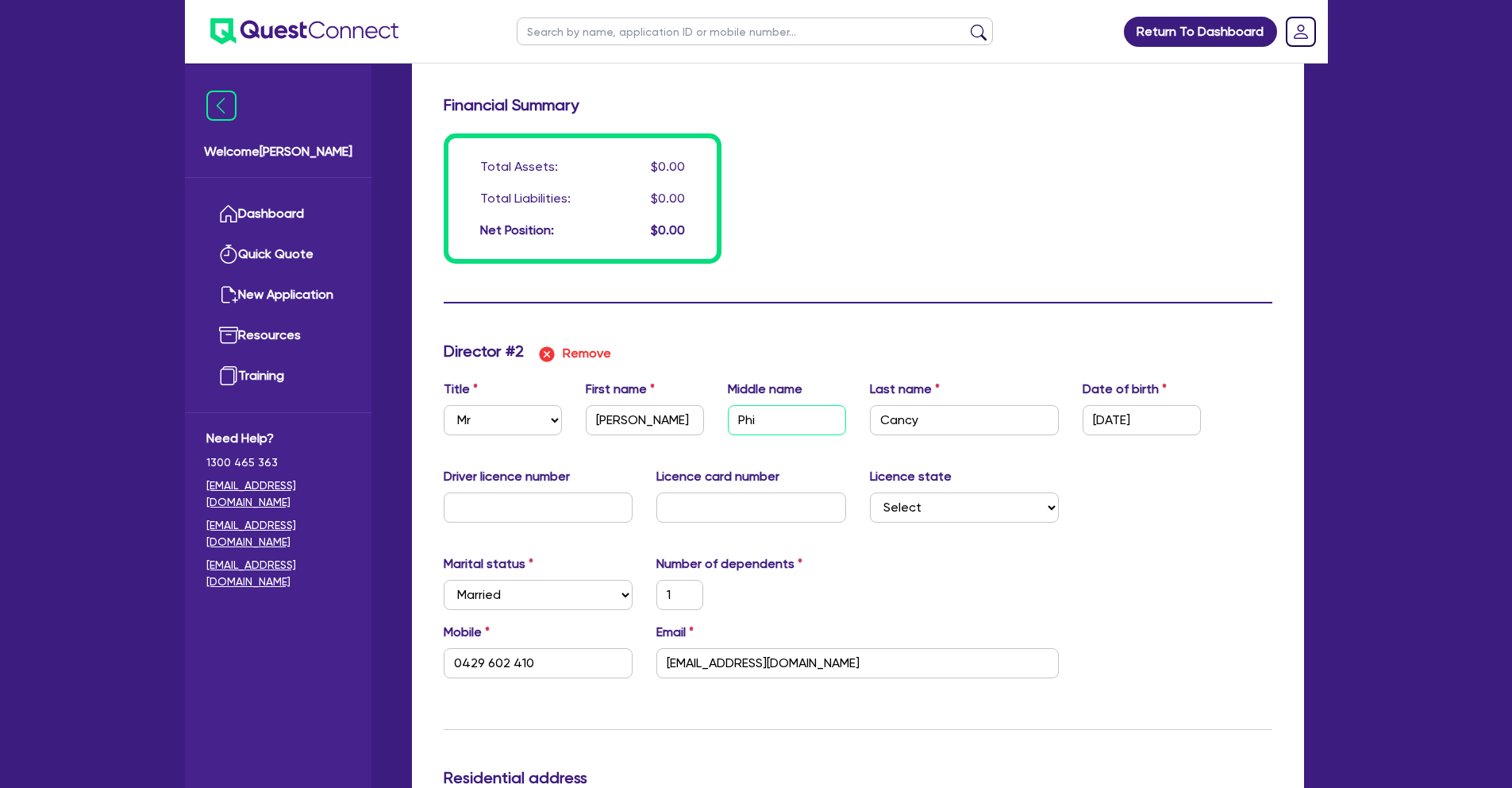
type input "1"
type input "0429 602 410"
type input "1"
type input "0402632141"
type input "Phili"
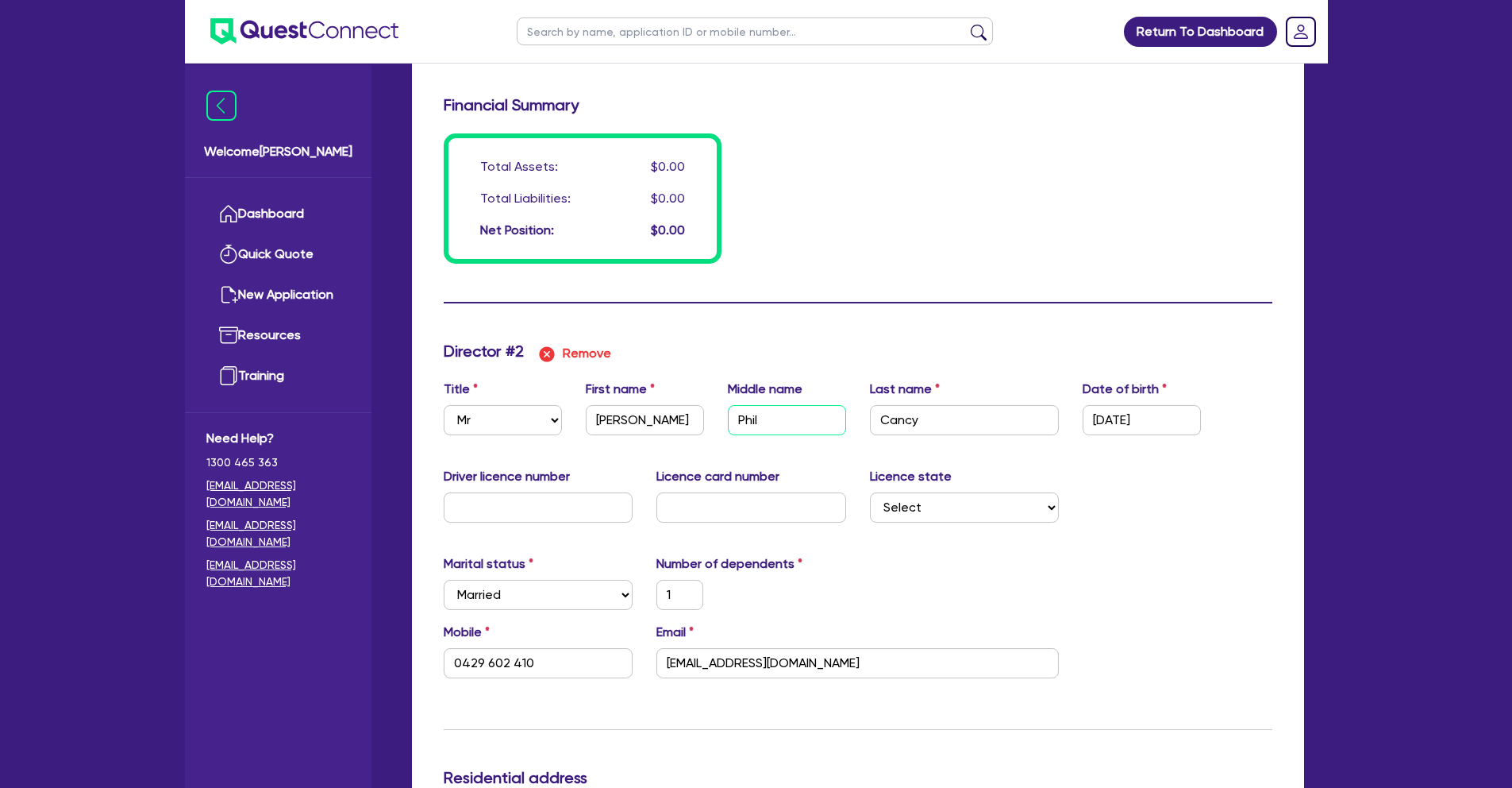
type input "1"
type input "0429 602 410"
type input "1"
type input "0402632141"
type input "Philip"
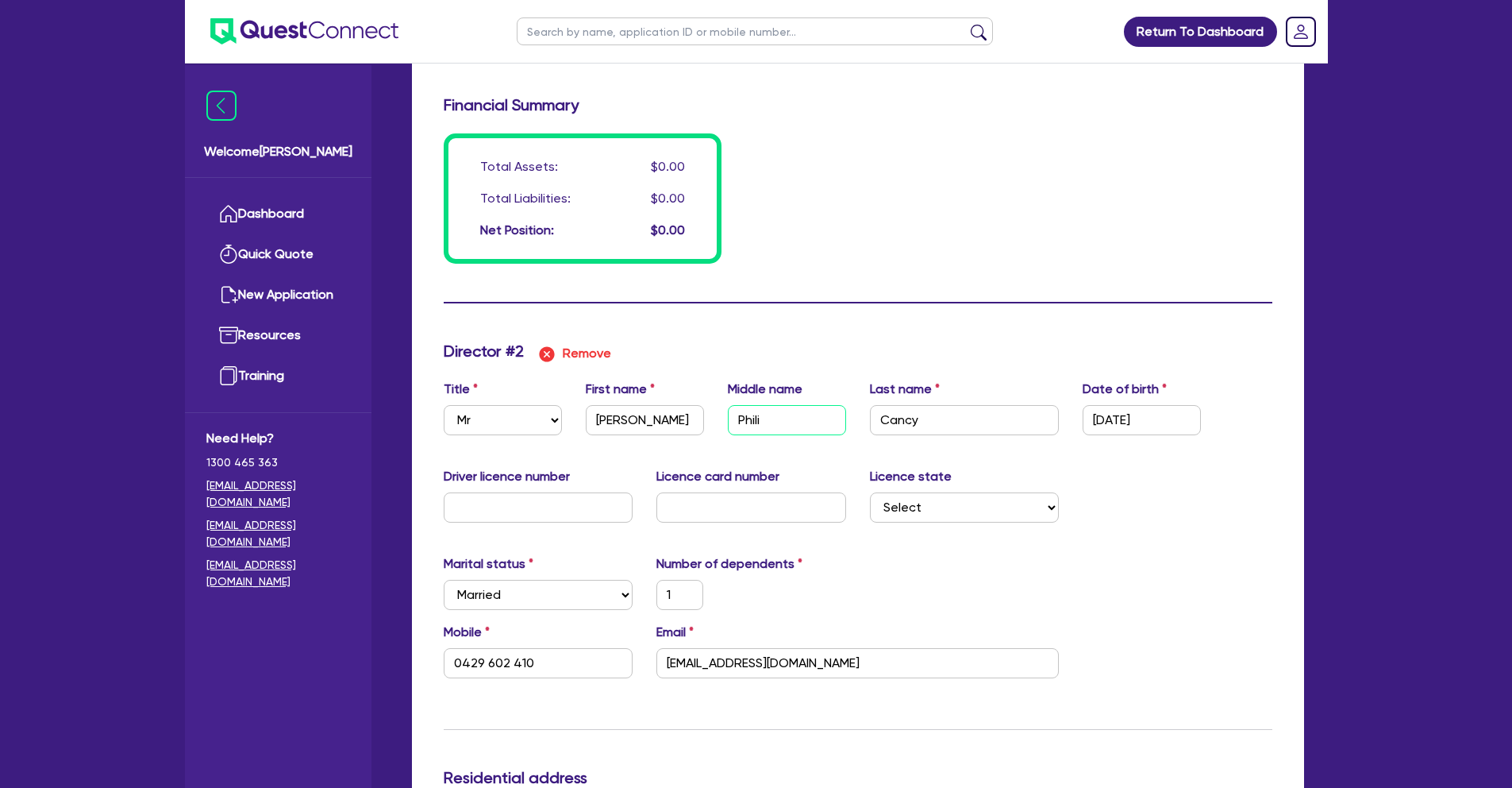
type input "1"
type input "0429 602 410"
type input "Philip"
type input "1"
type input "0402632141"
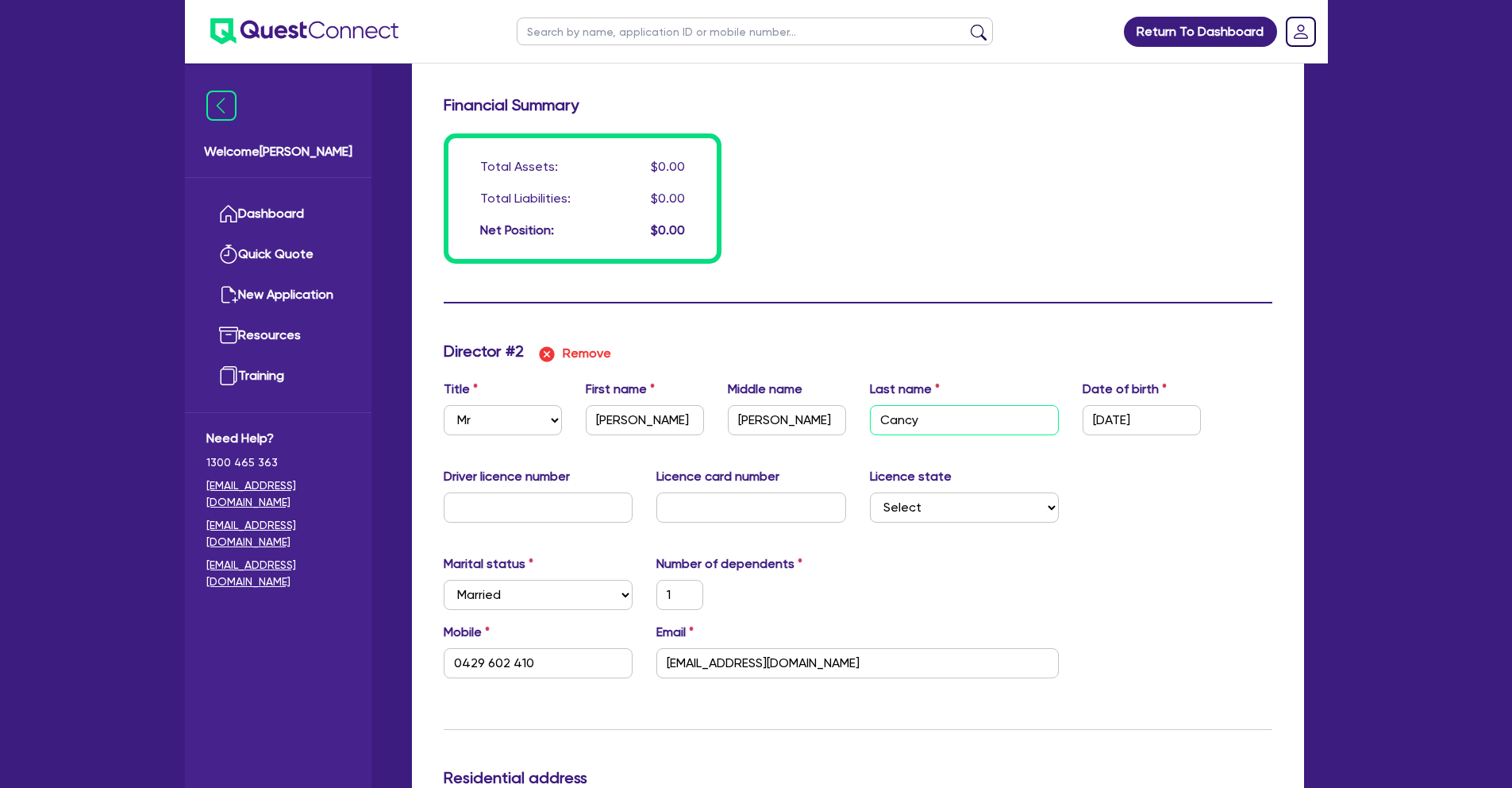
type input "C"
type input "1"
type input "0429 602 410"
type input "1"
type input "0402632141"
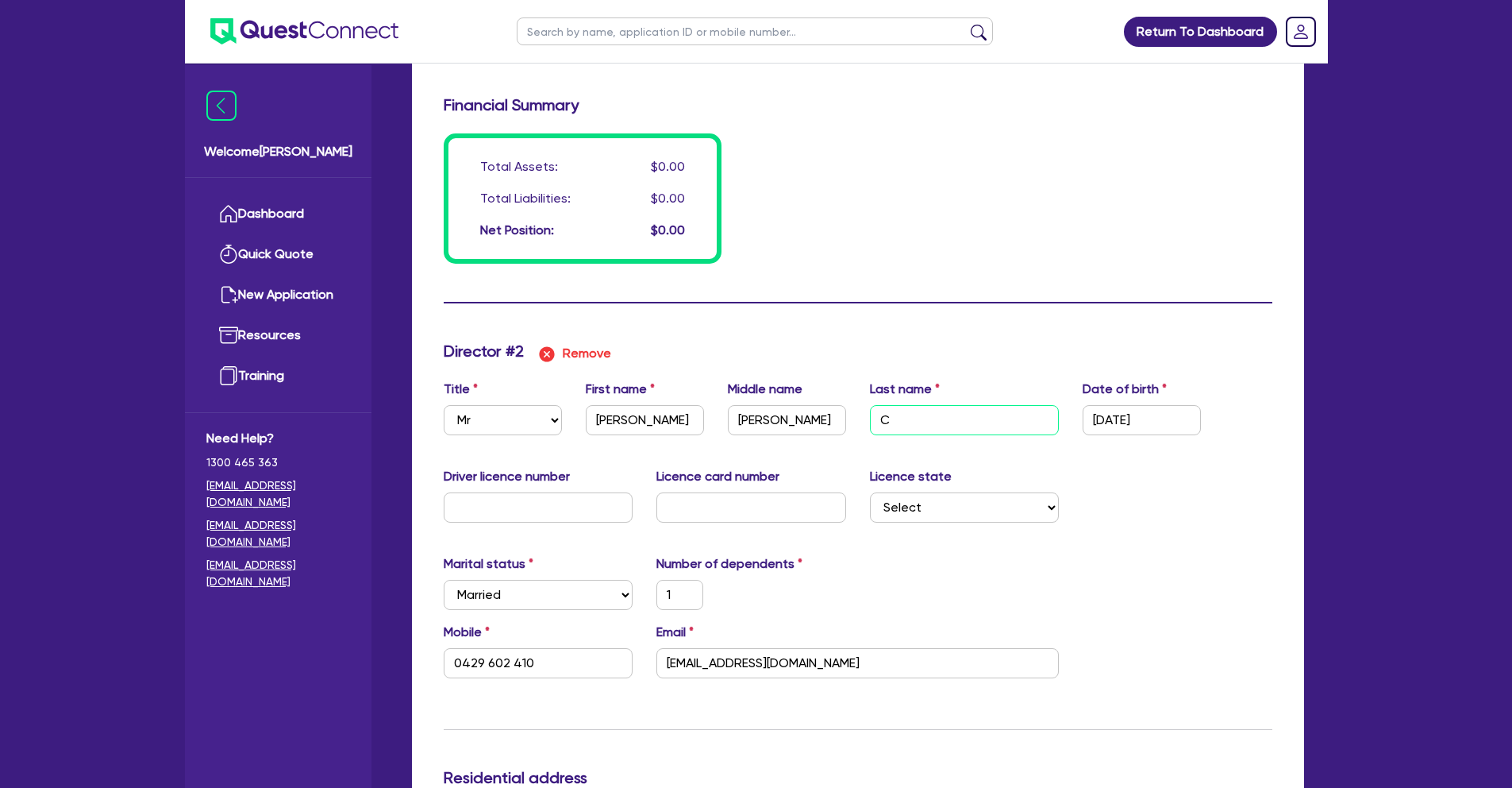
type input "Ca"
type input "1"
type input "0429 602 410"
type input "1"
type input "0402632141"
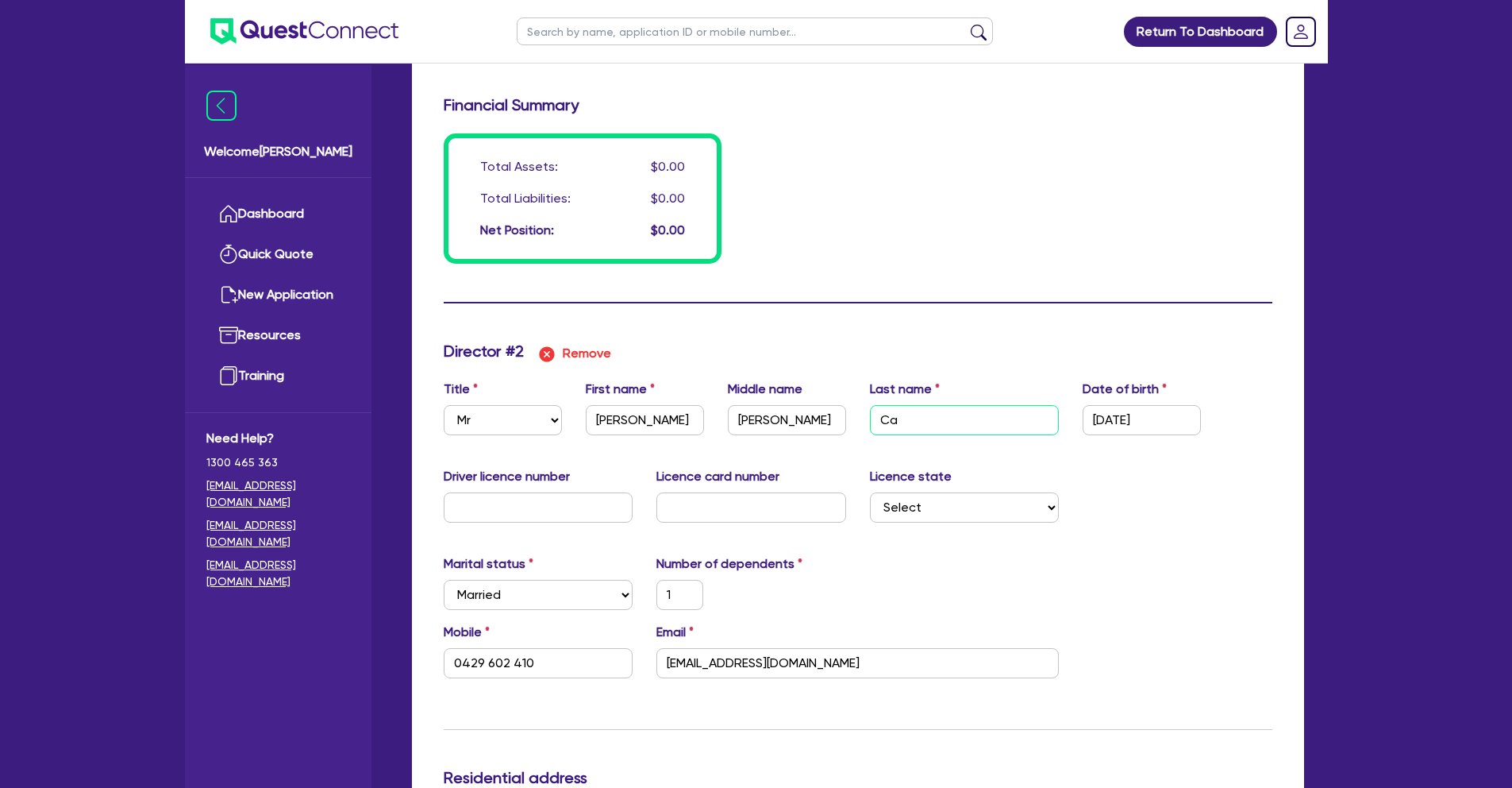
type input "Can"
type input "1"
type input "0429 602 410"
type input "1"
type input "0402632141"
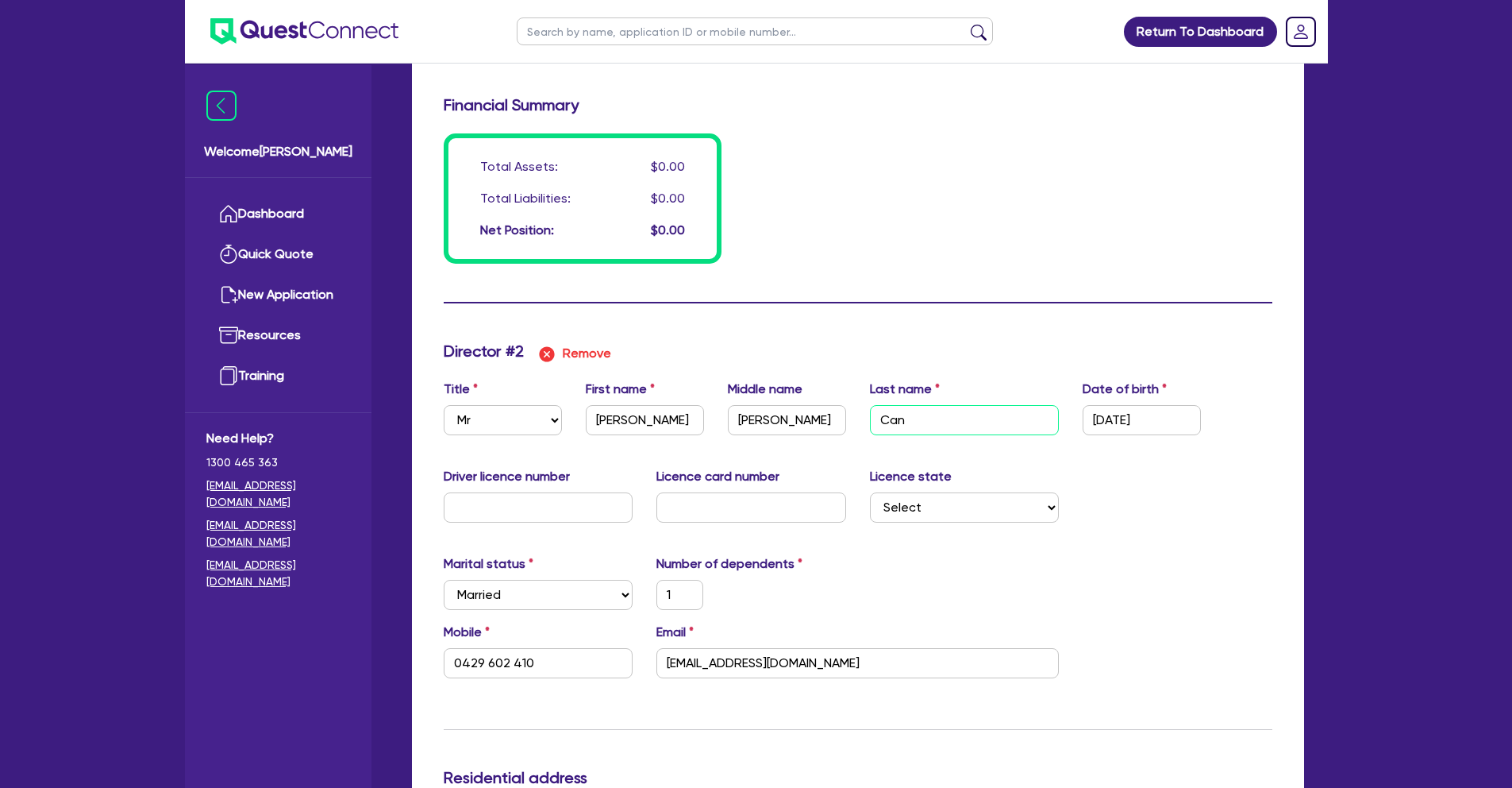
type input "Cant"
type input "1"
type input "0429 602 410"
type input "1"
type input "0402632141"
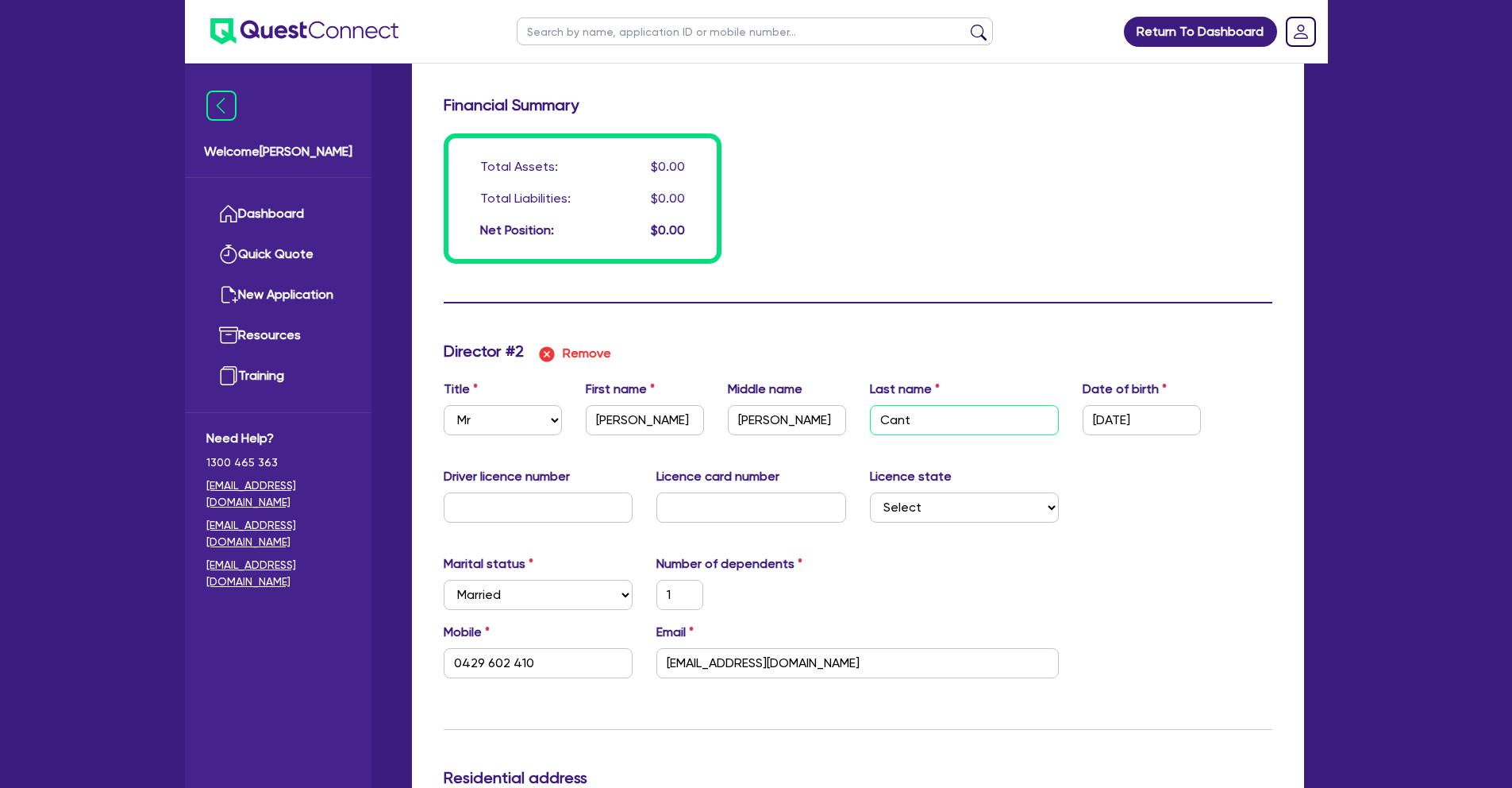
type input "Canty"
type input "1"
type input "0429 602 410"
type input "Canty"
type input "1"
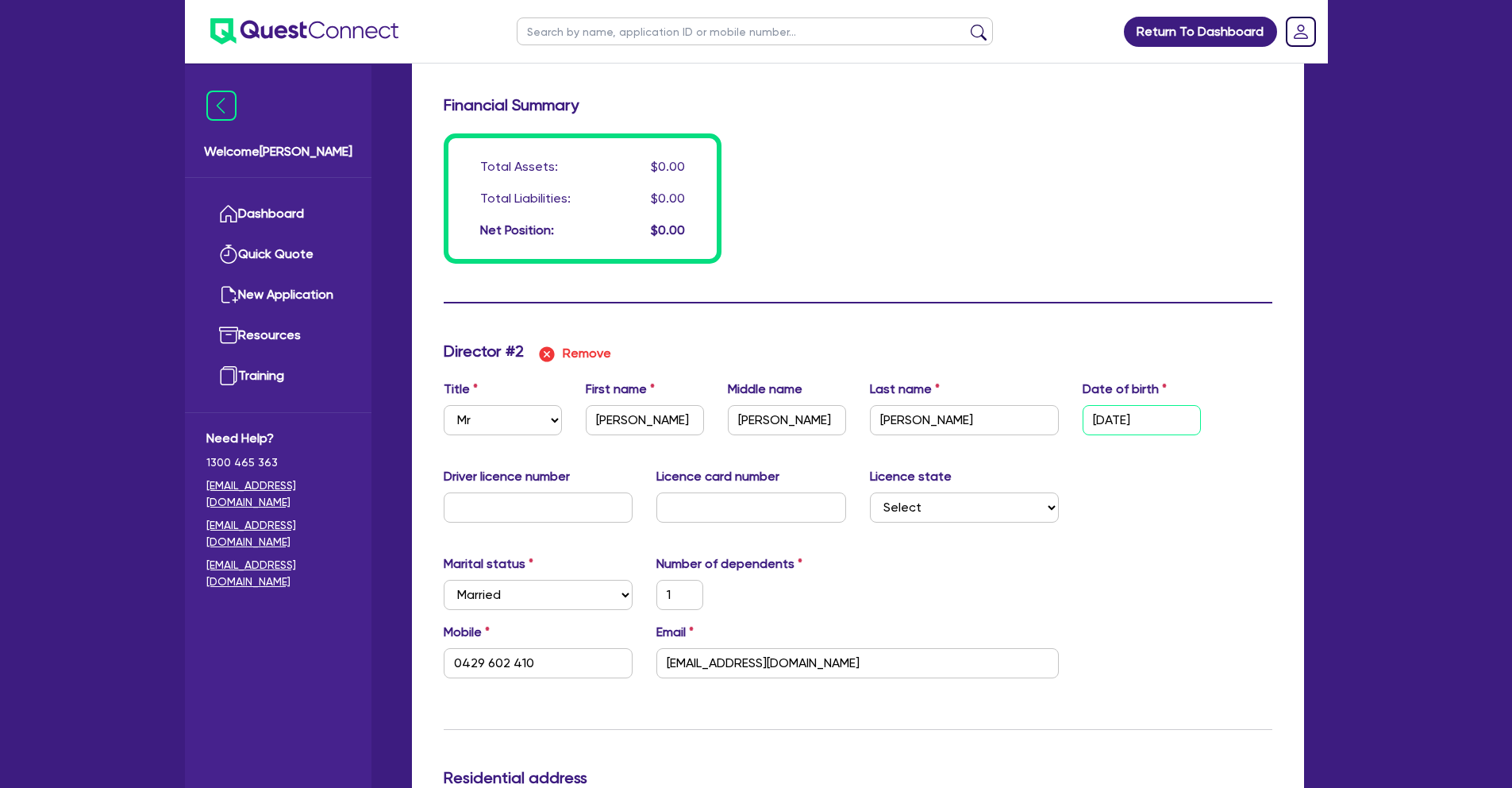
type input "0402632141"
type input "1 / /"
type input "1"
type input "0429 602 410"
type input "1"
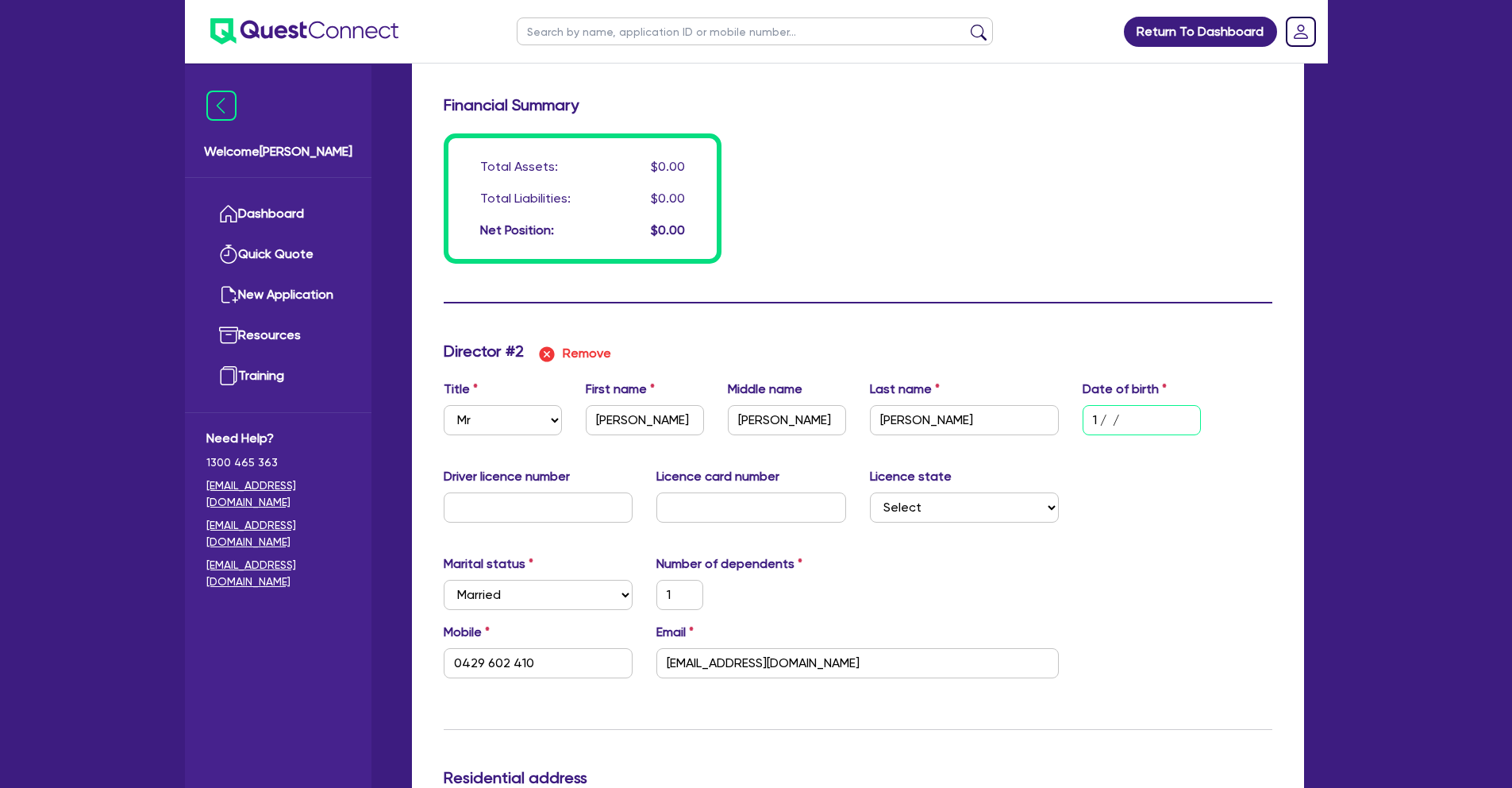
type input "0402632141"
type input "11/ /"
type input "1"
type input "0429 602 410"
type input "1"
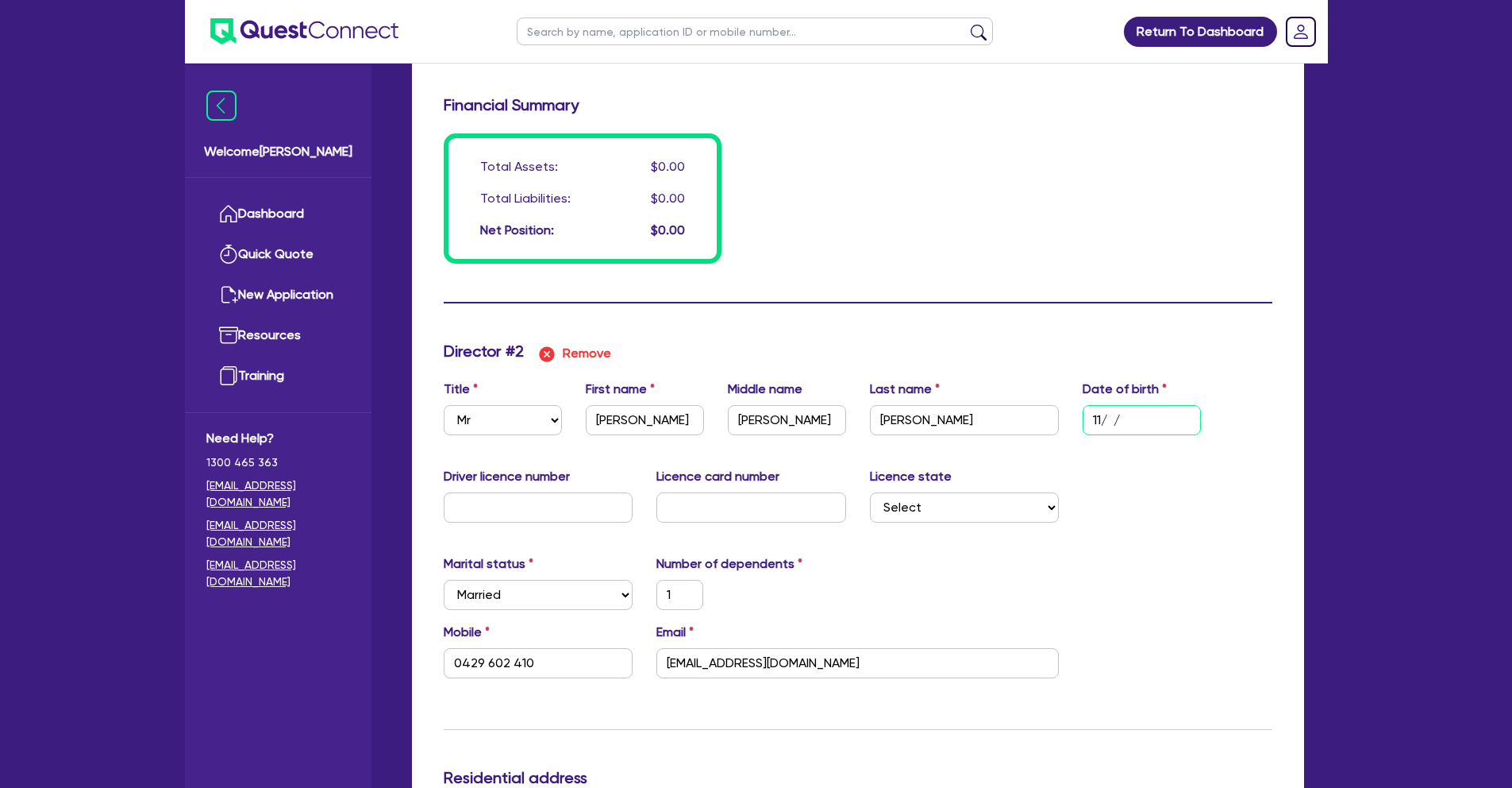
type input "0402632141"
type input "11/0 /"
type input "1"
type input "0429 602 410"
type input "1"
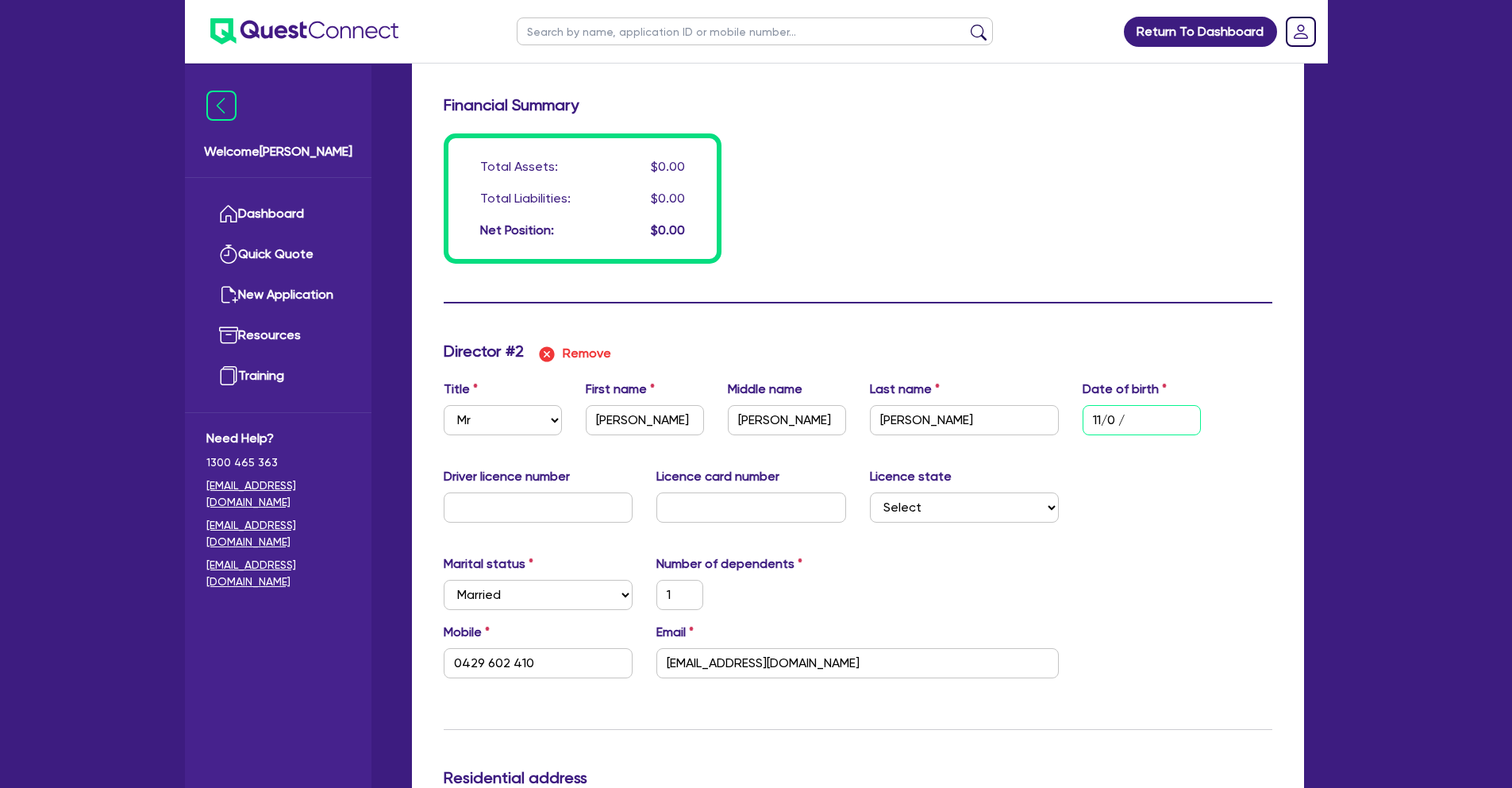
type input "0402632141"
type input "11/08/"
type input "1"
type input "0429 602 410"
type input "1"
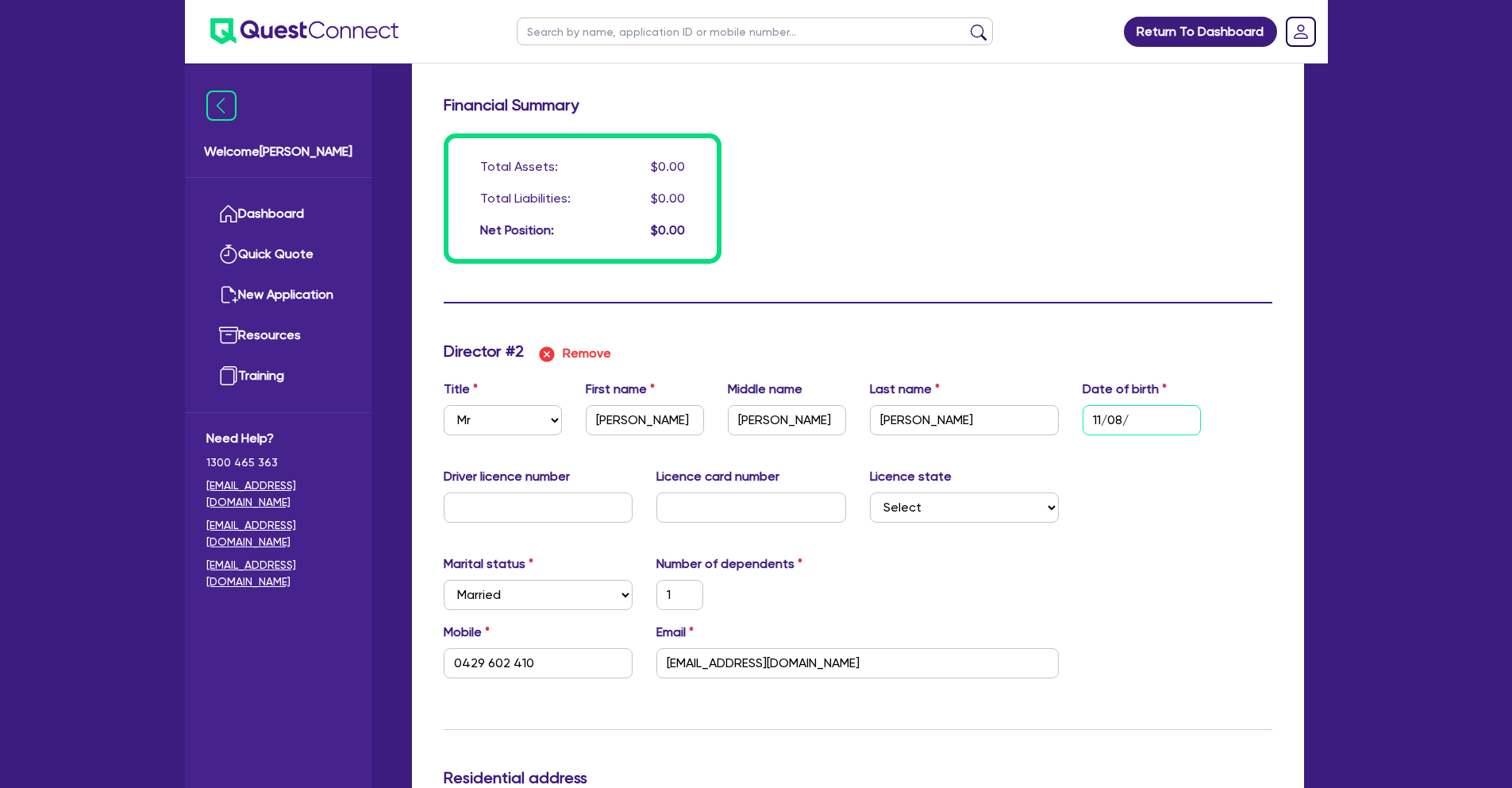
type input "0402632141"
type input "11/08/1"
type input "1"
type input "0429 602 410"
type input "1"
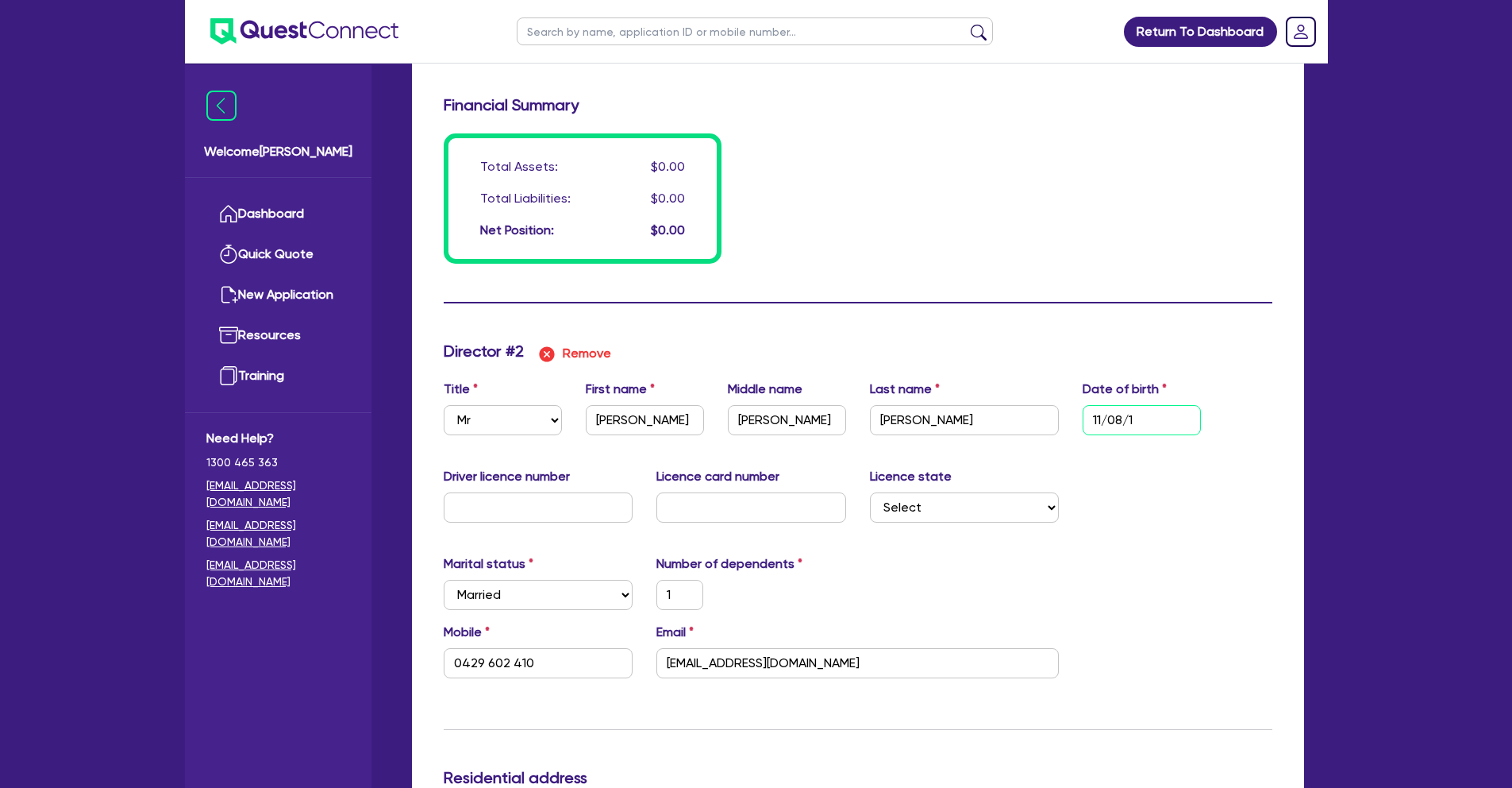
type input "0402632141"
type input "11/08/19"
type input "1"
type input "0429 602 410"
type input "1"
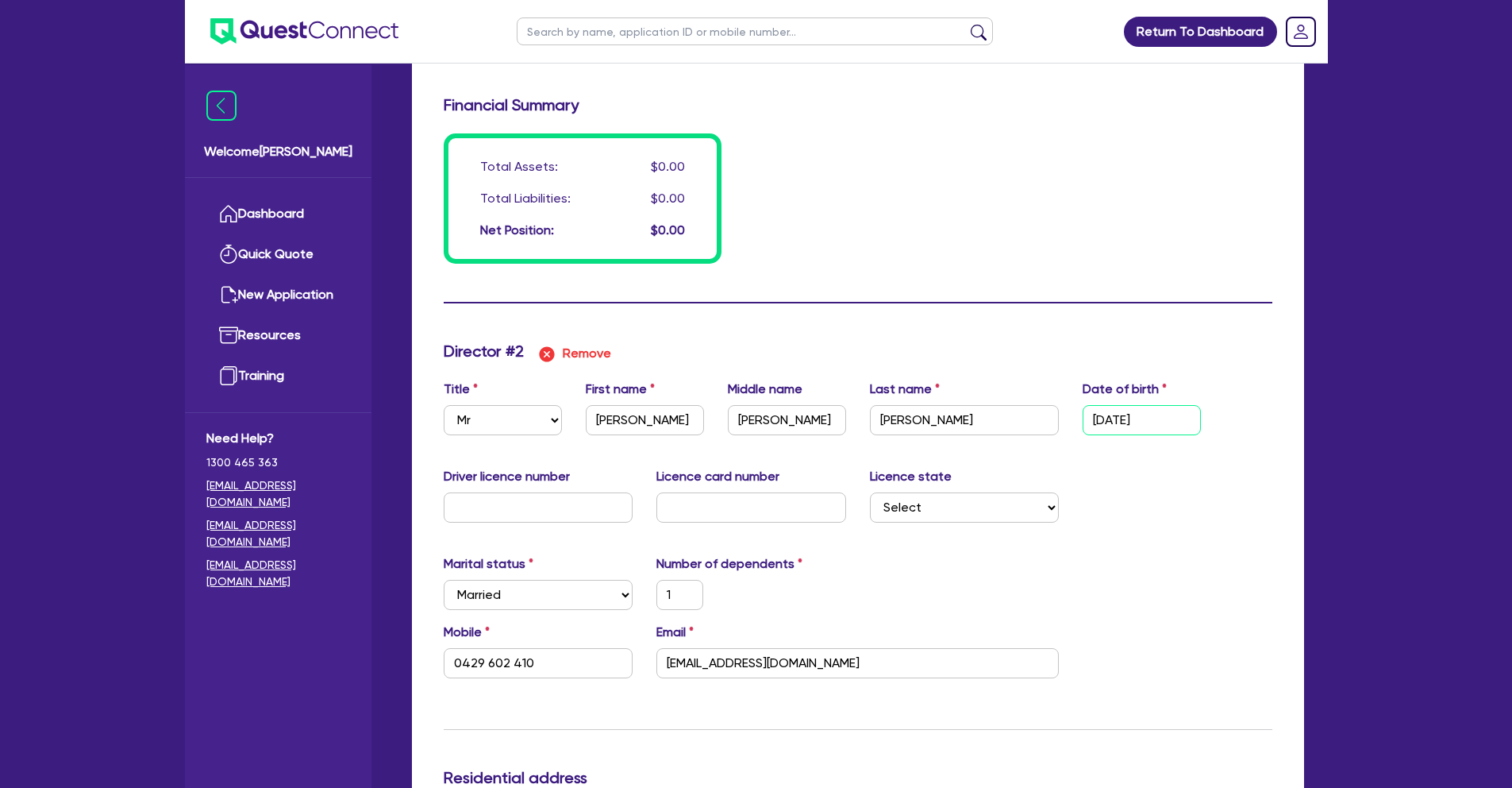
type input "0402632141"
type input "11/08/199"
type input "1"
type input "0429 602 410"
type input "1"
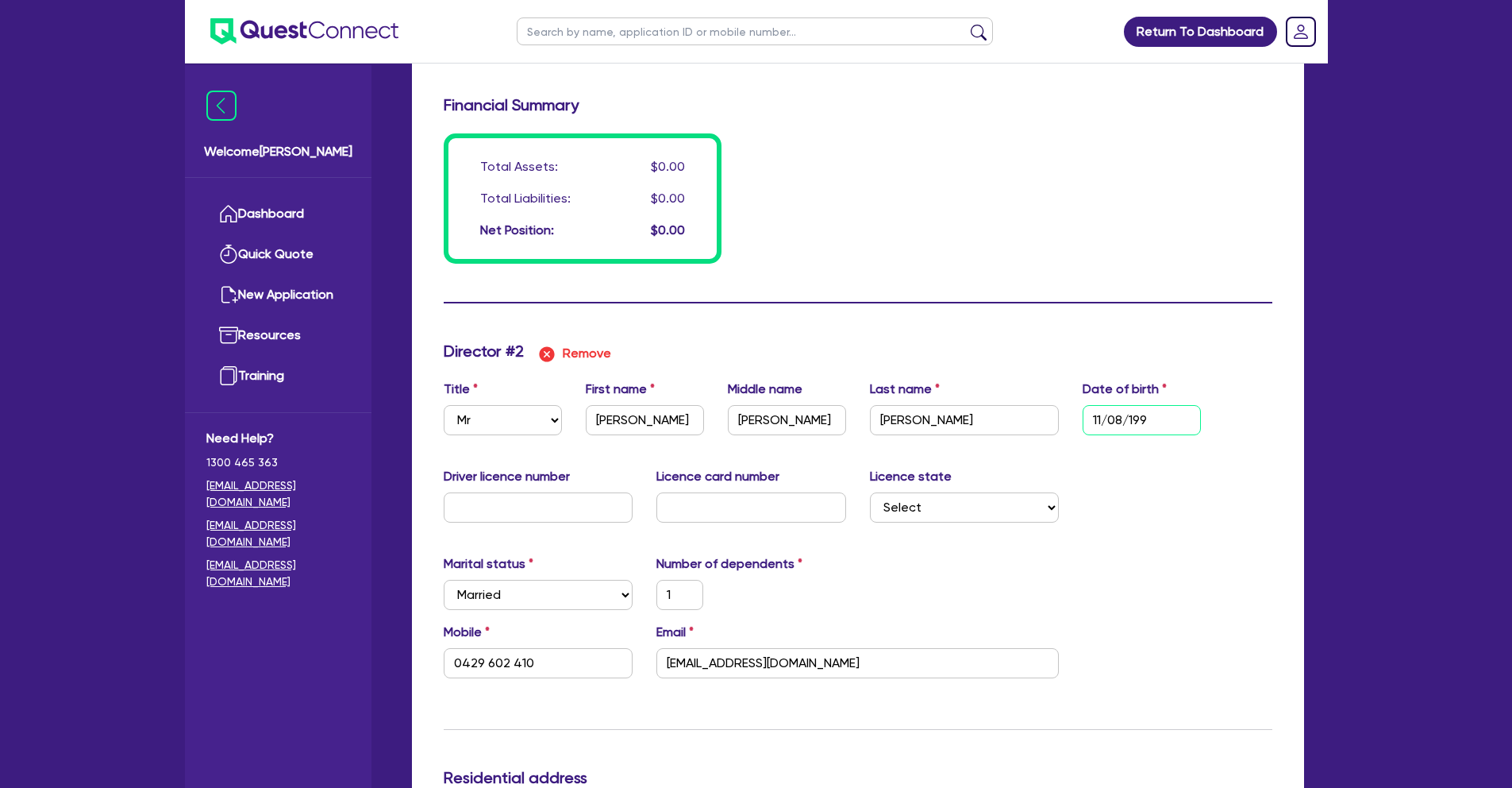
type input "0402632141"
type input "11/08/1990"
type input "1"
type input "0429 602 410"
type input "11/08/1990"
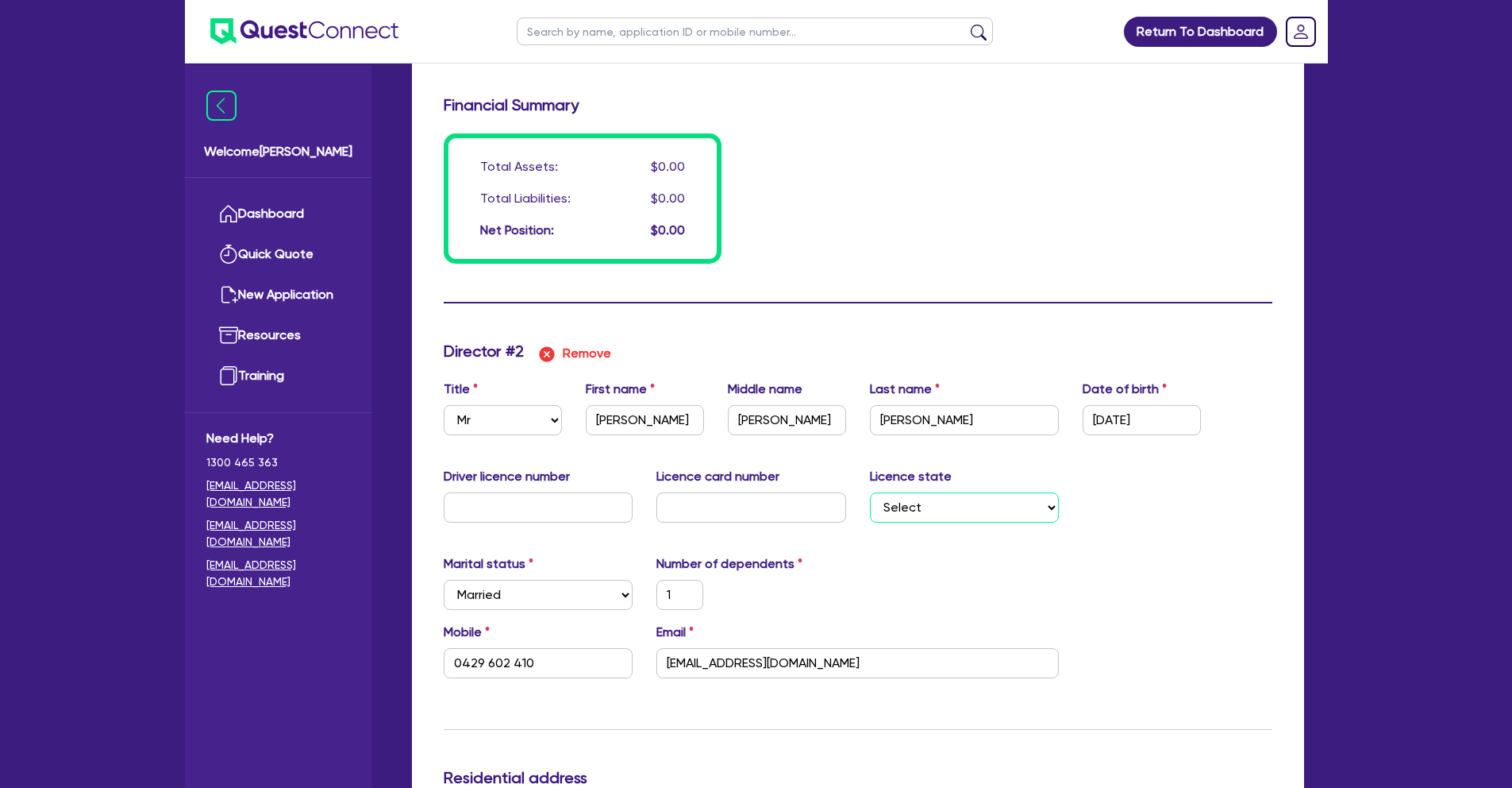
click at [989, 512] on select "Select NSW VIC QLD TAS ACT SA NT WA" at bounding box center [965, 508] width 190 height 30
select select "[GEOGRAPHIC_DATA]"
click at [870, 493] on select "Select NSW VIC QLD TAS ACT SA NT WA" at bounding box center [965, 508] width 190 height 30
type input "1"
type input "0402632141"
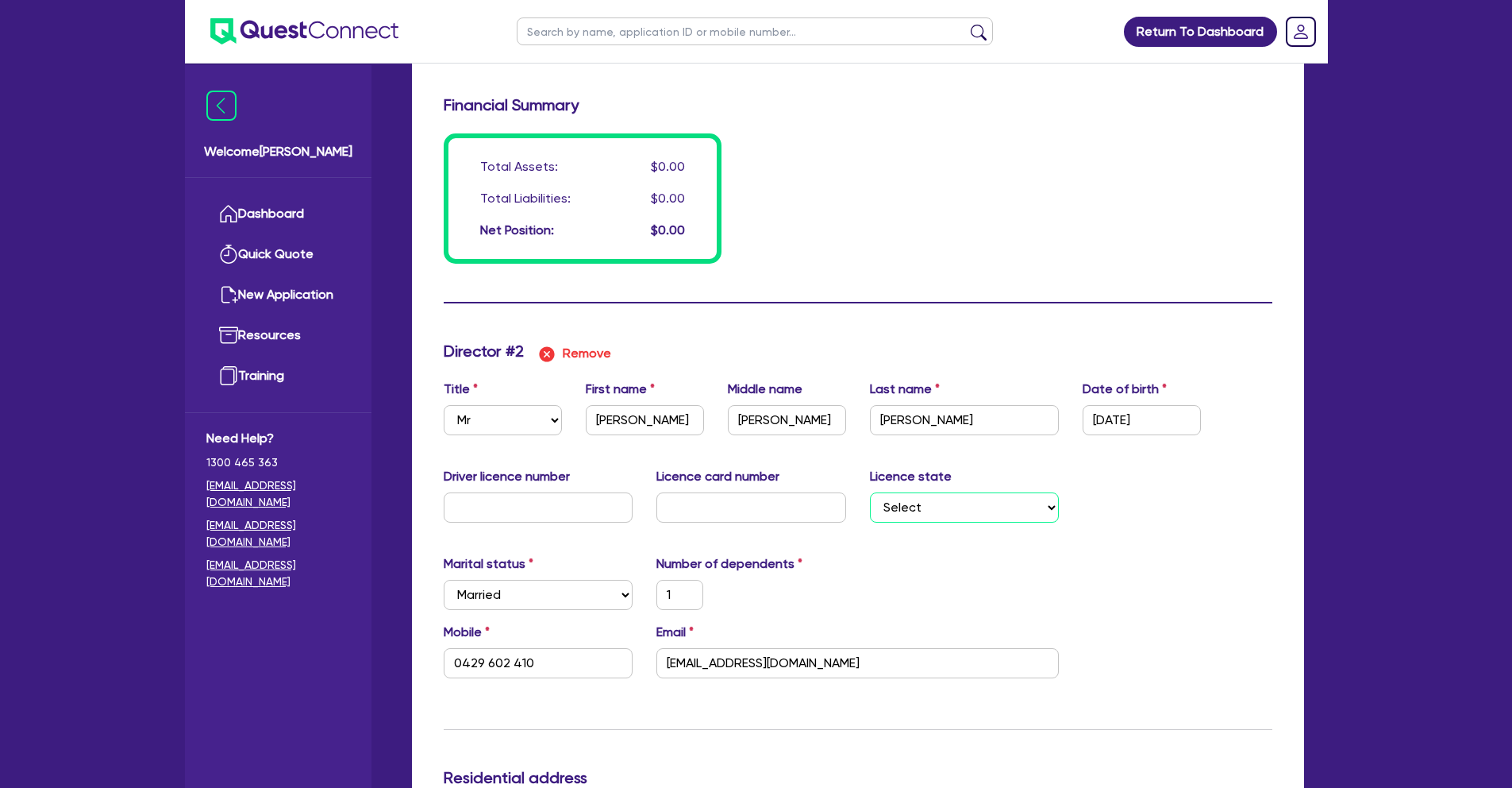
type input "1"
type input "0429 602 410"
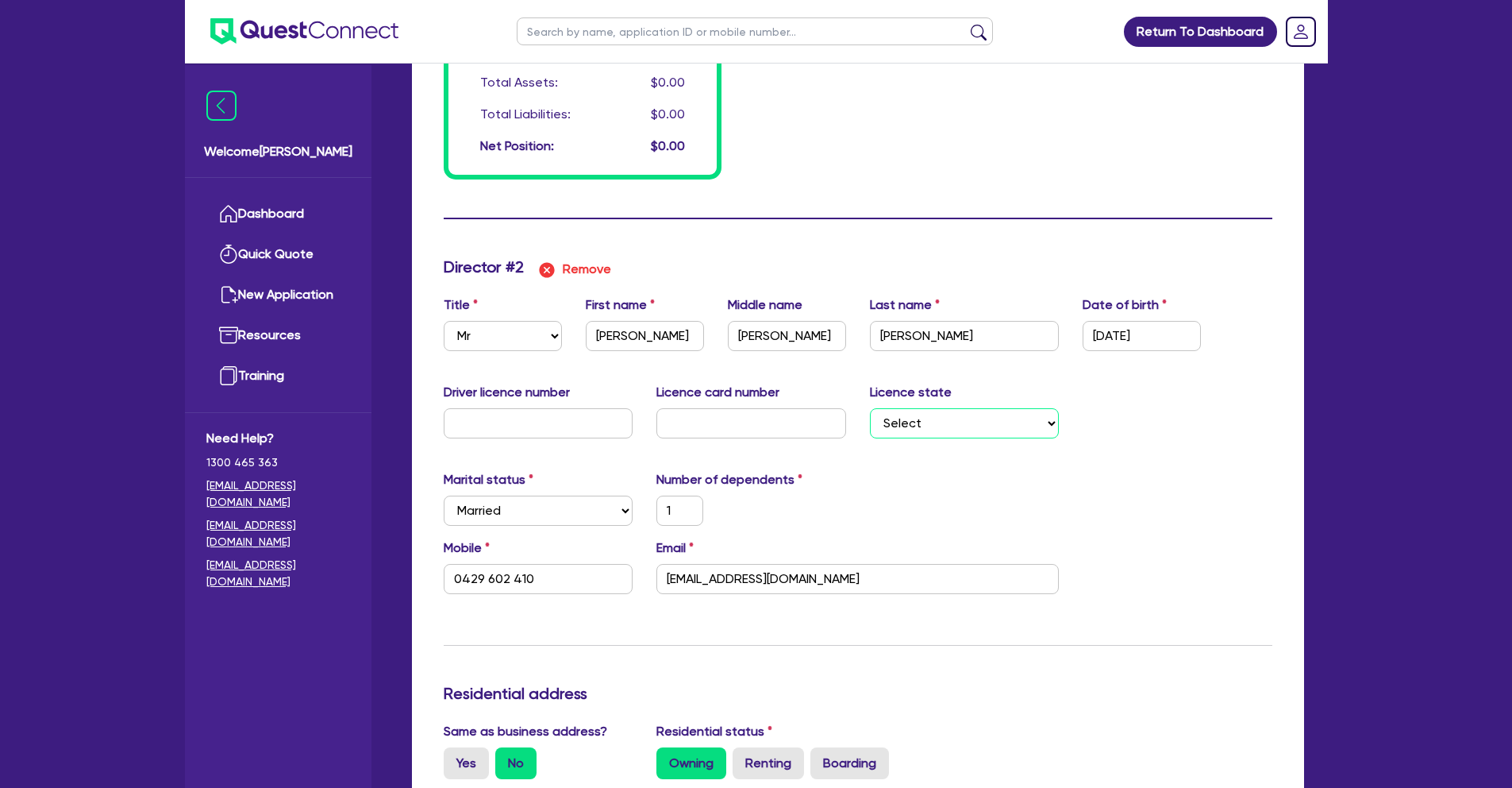
scroll to position [1367, 0]
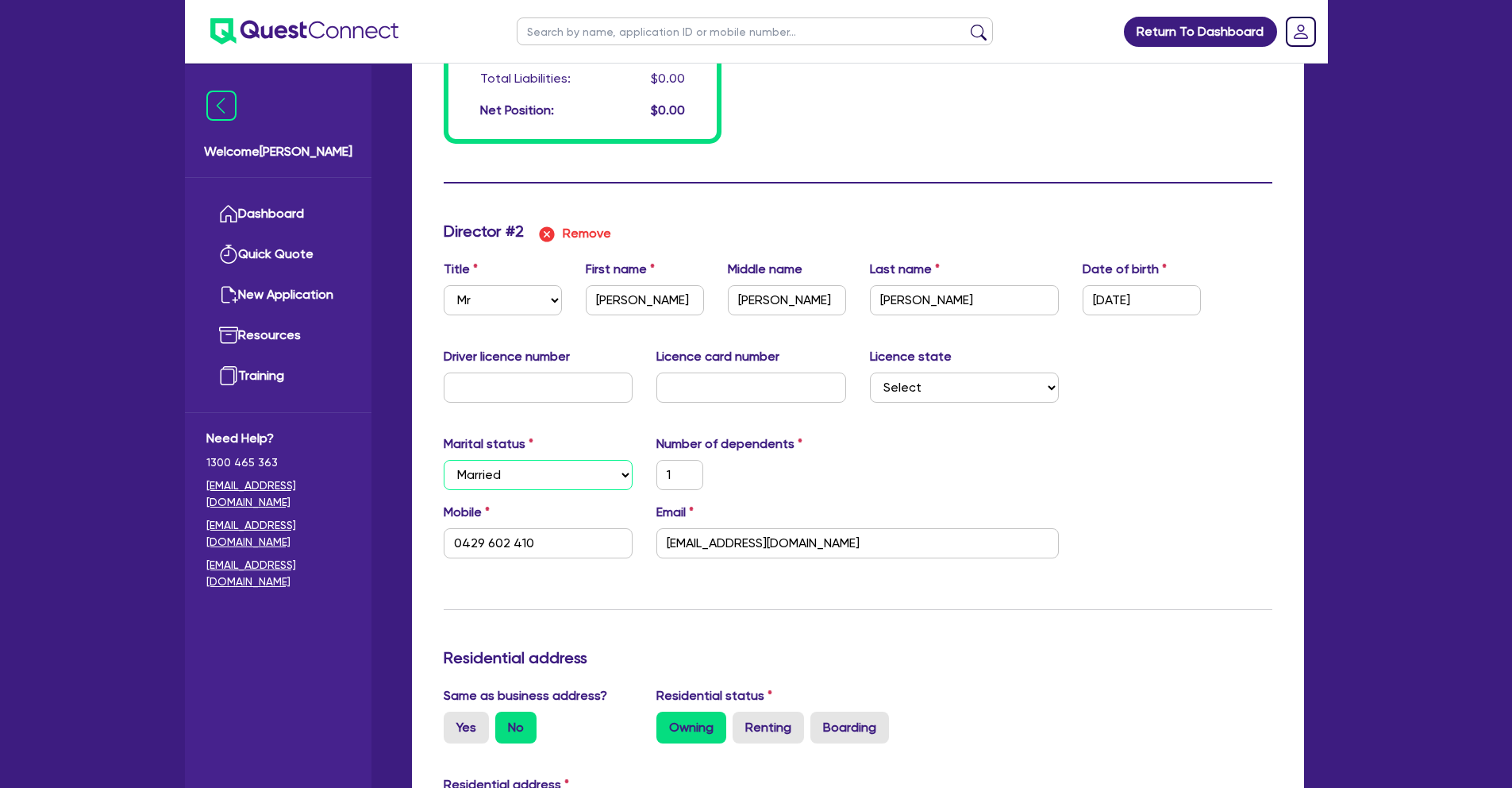
click at [595, 471] on select "Select Single Married De Facto / Partner" at bounding box center [539, 475] width 190 height 30
select select "DE_FACTO"
click at [444, 460] on select "Select Single Married De Facto / Partner" at bounding box center [539, 475] width 190 height 30
type input "1"
type input "0402632141"
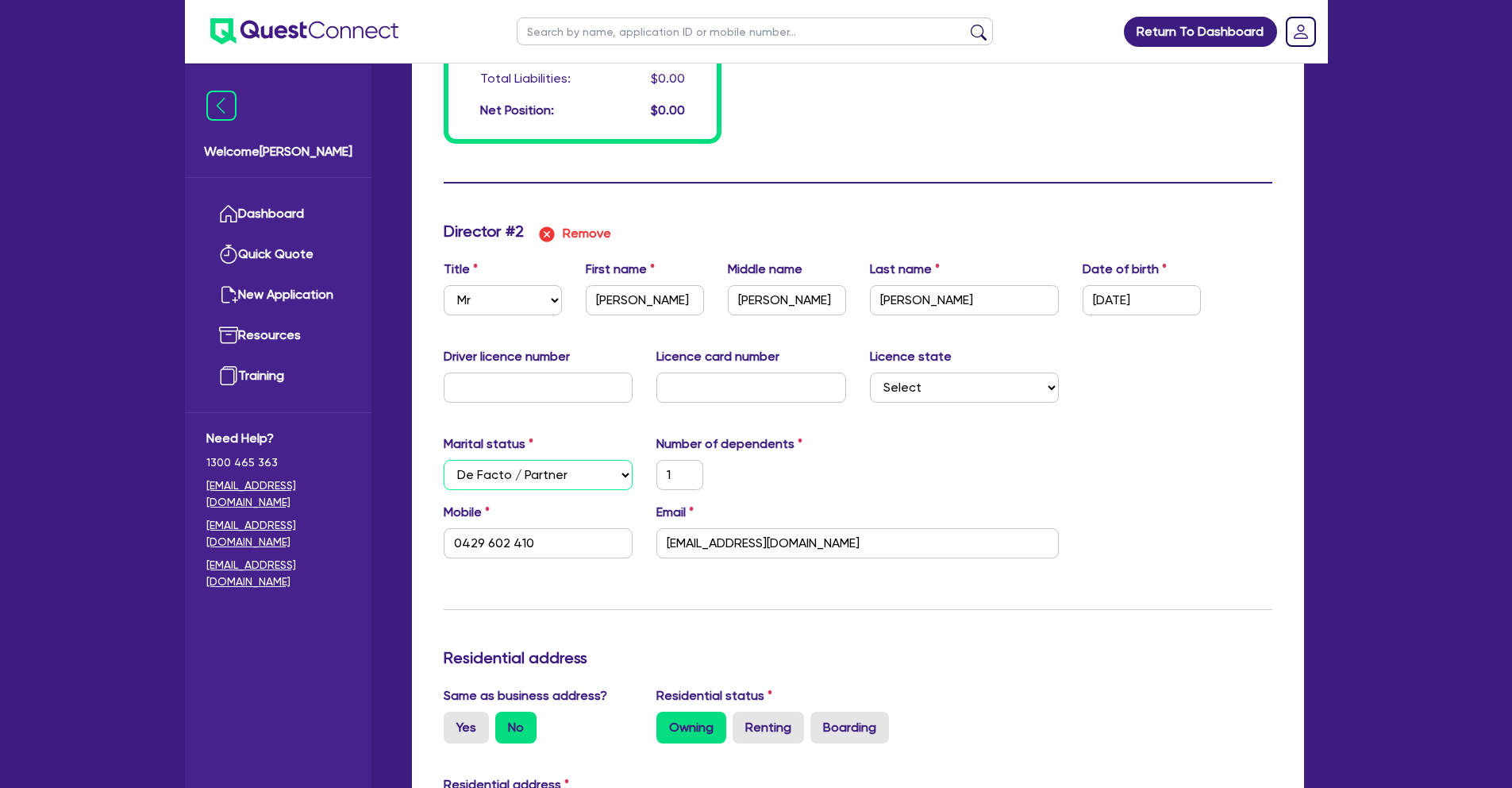
type input "1"
type input "0429 602 410"
drag, startPoint x: 681, startPoint y: 476, endPoint x: 645, endPoint y: 475, distance: 36.0
click at [645, 475] on div "1" at bounding box center [680, 475] width 71 height 30
type input "1"
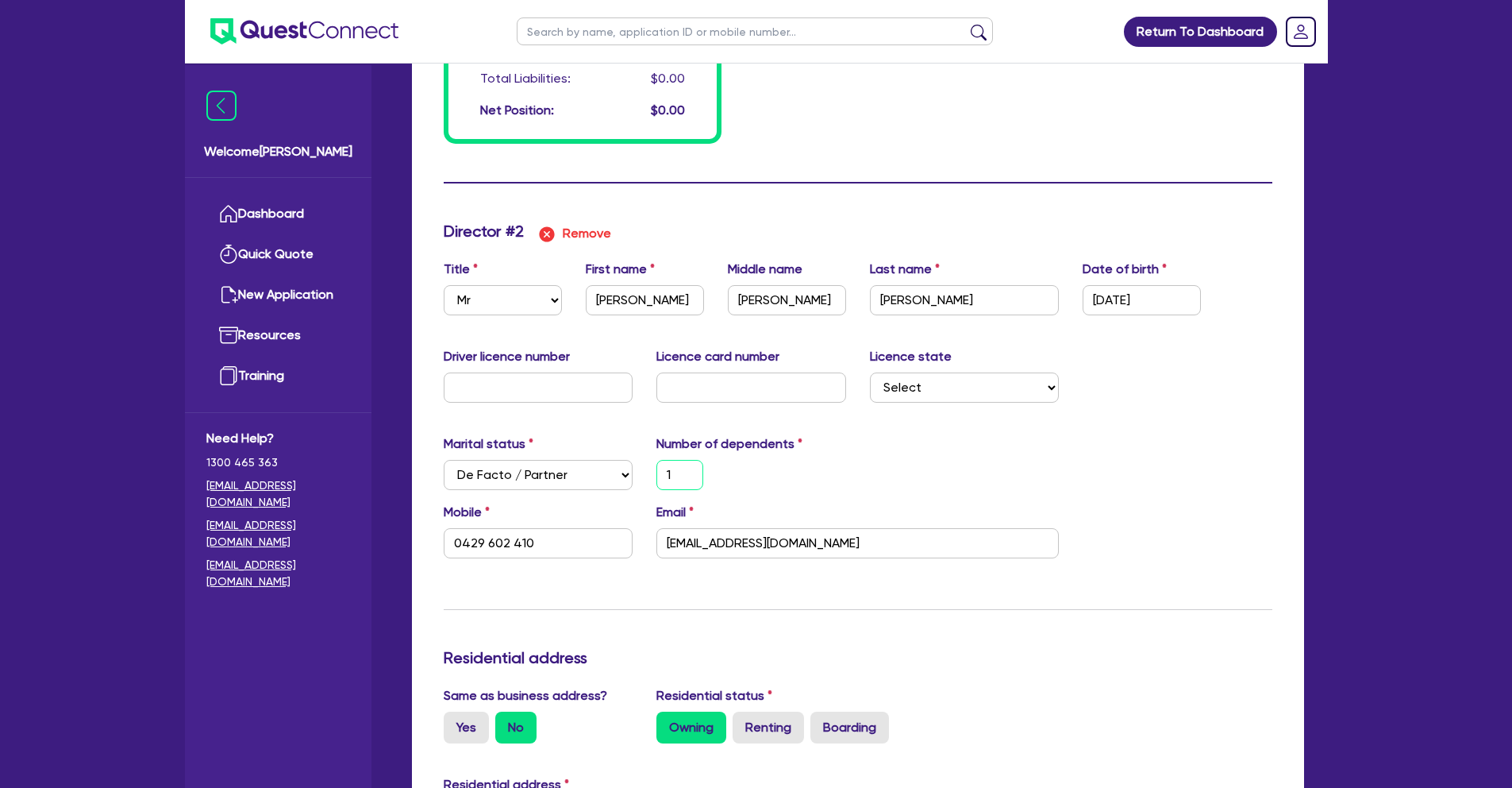
type input "0402632141"
type input "0"
type input "0429 602 410"
type input "0"
click at [575, 542] on input "0429 602 410" at bounding box center [539, 542] width 190 height 30
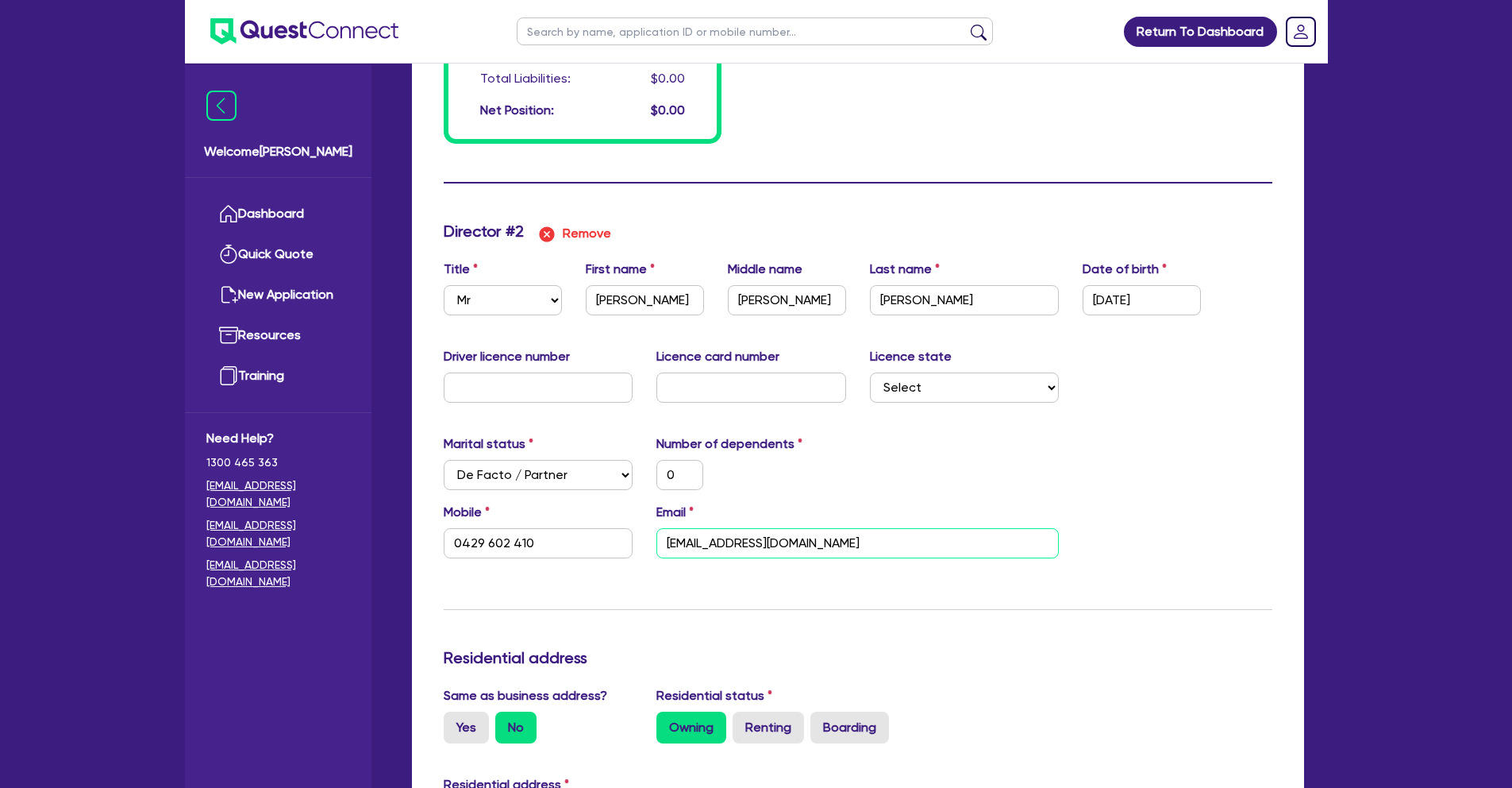
drag, startPoint x: 752, startPoint y: 541, endPoint x: 597, endPoint y: 541, distance: 155.0
click at [597, 541] on div "Mobile 0429 602 410 Email tba@tba.com" at bounding box center [857, 537] width 853 height 68
type input "1"
type input "0402632141"
type input "0"
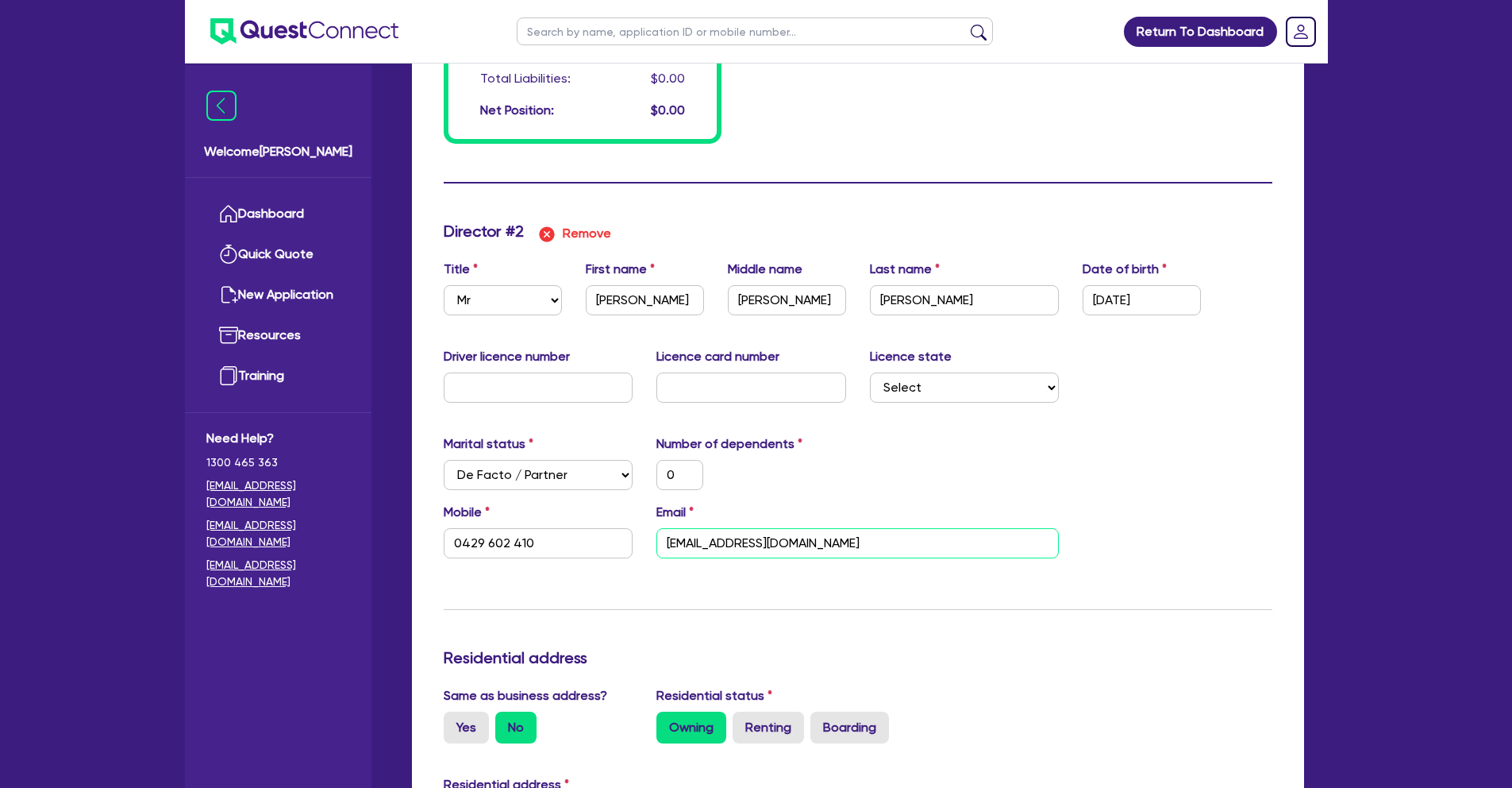
type input "0429 602 410"
type input "m"
type input "1"
type input "0402632141"
type input "0"
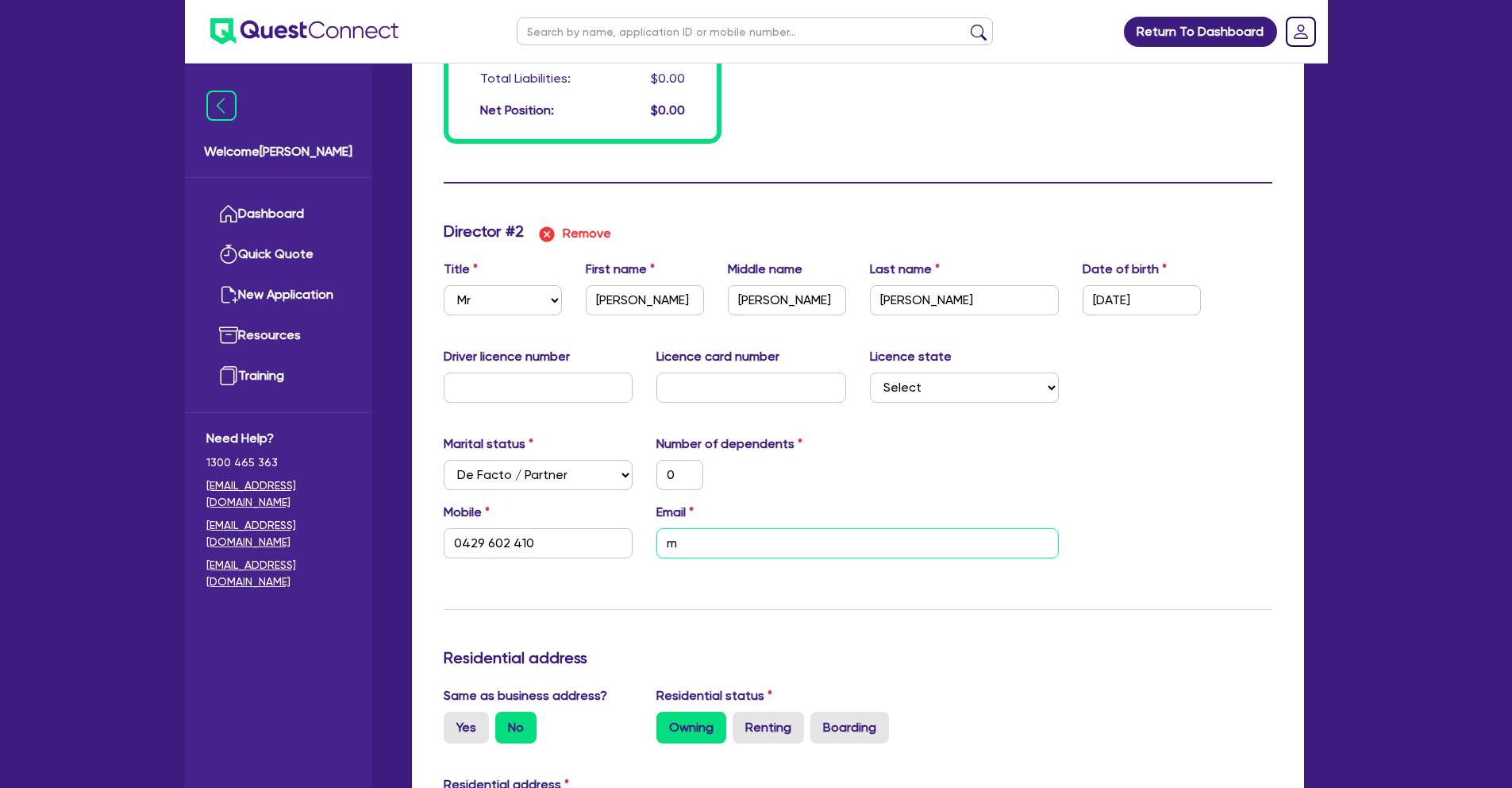
type input "0429 602 410"
type input "mi"
type input "1"
type input "0402632141"
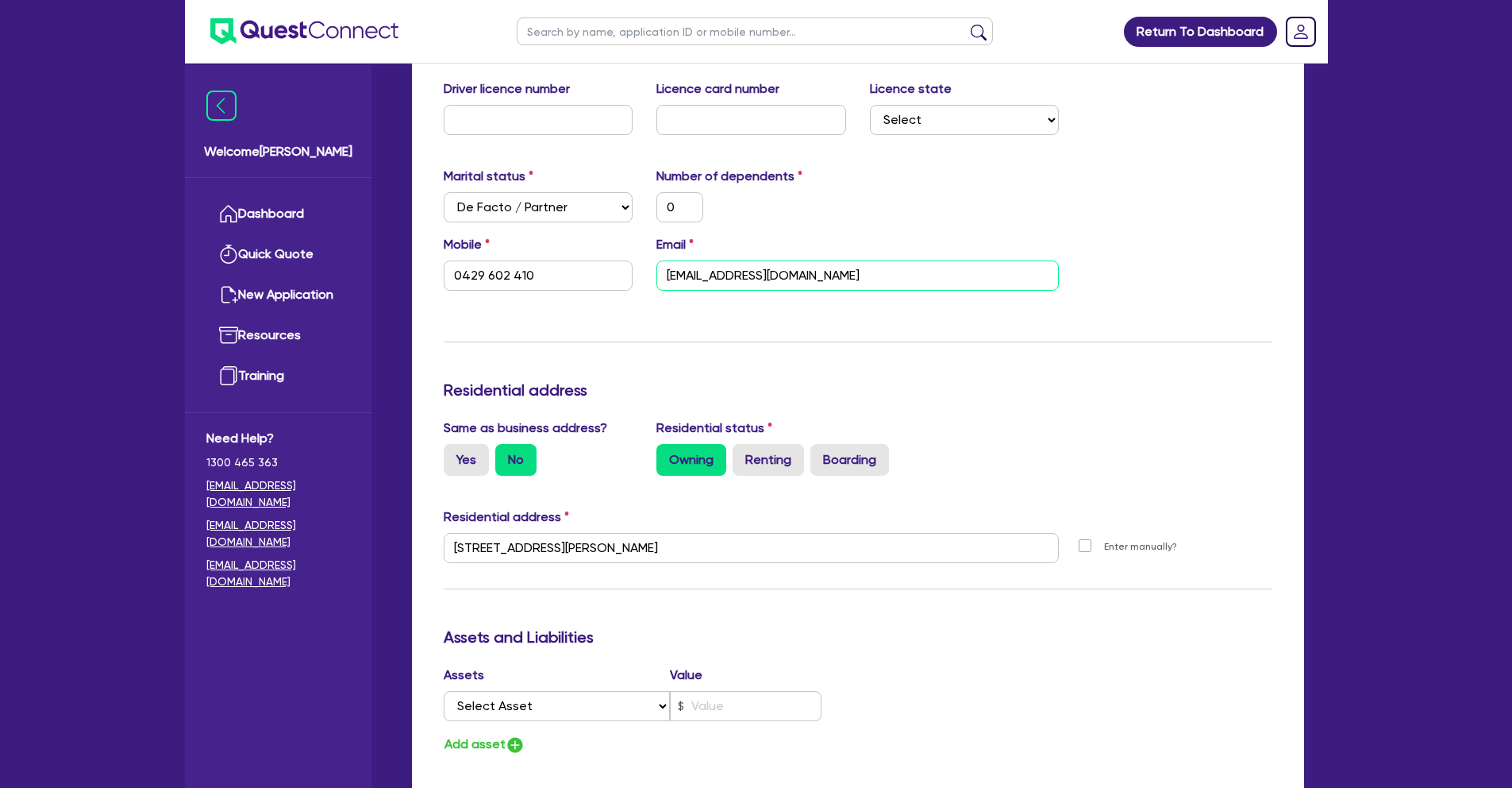
scroll to position [1722, 0]
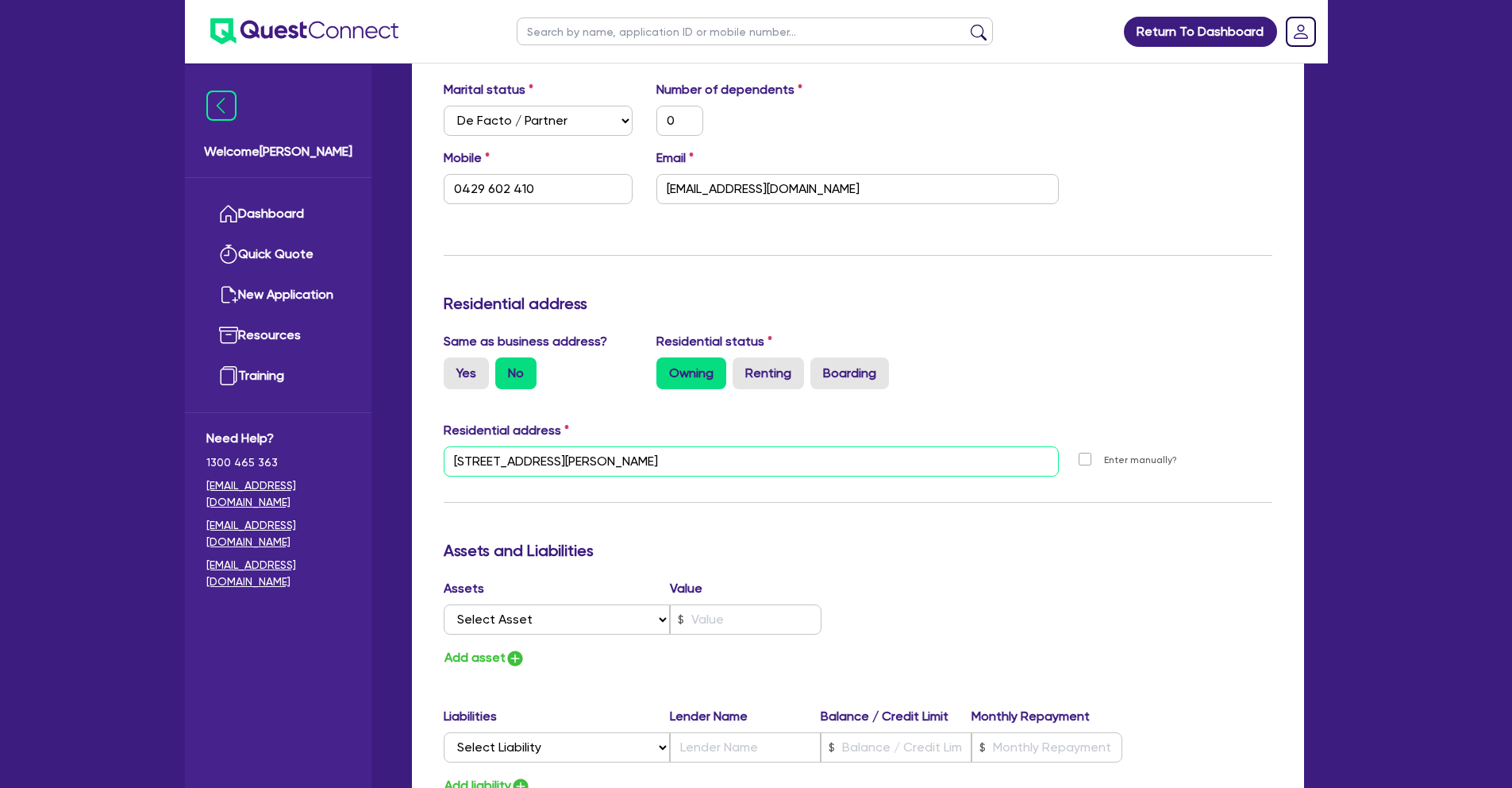
drag, startPoint x: 649, startPoint y: 462, endPoint x: 369, endPoint y: 457, distance: 280.0
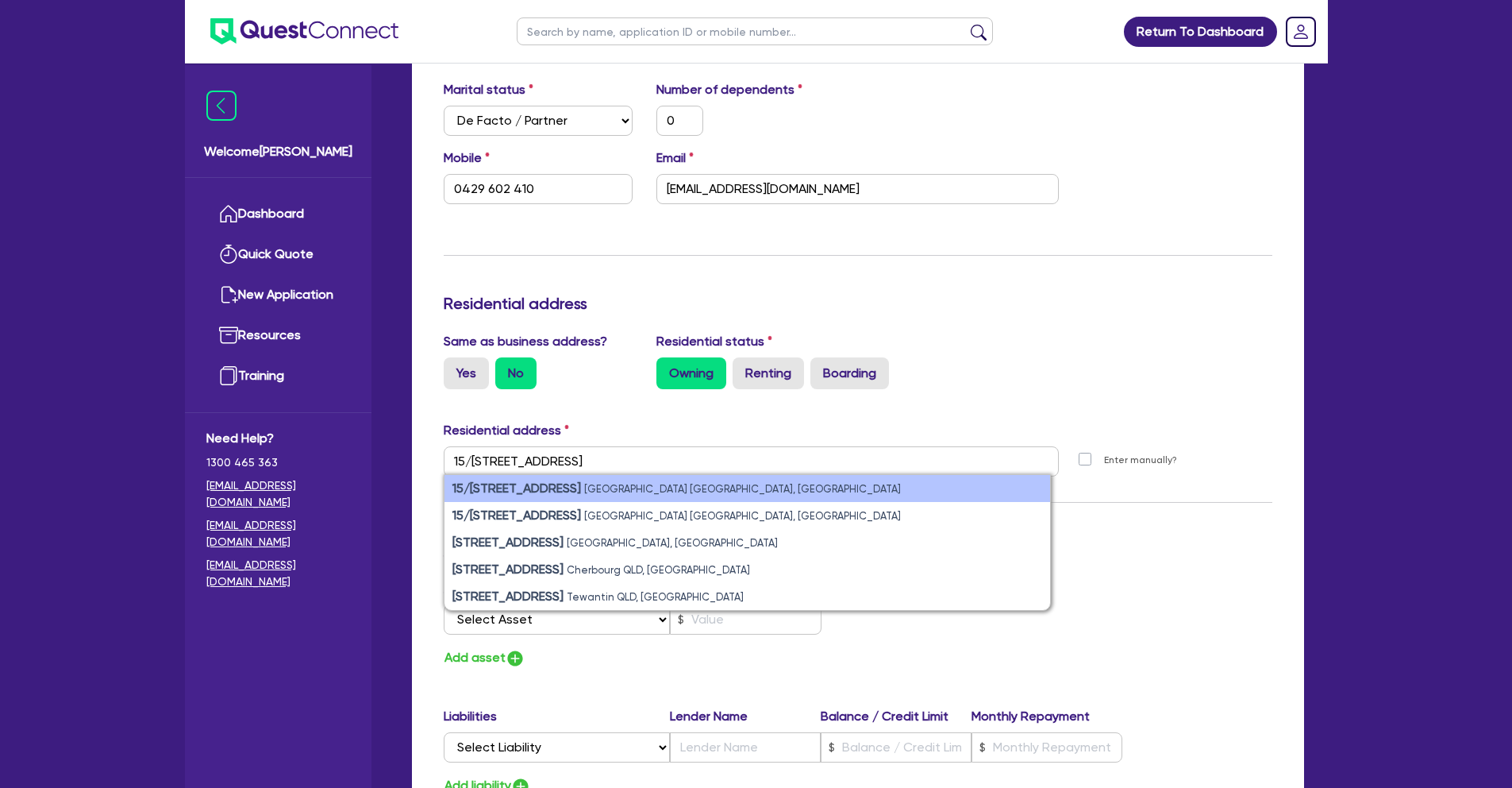
click at [523, 490] on strong "15/27a-29 Pine Avenue" at bounding box center [517, 488] width 129 height 16
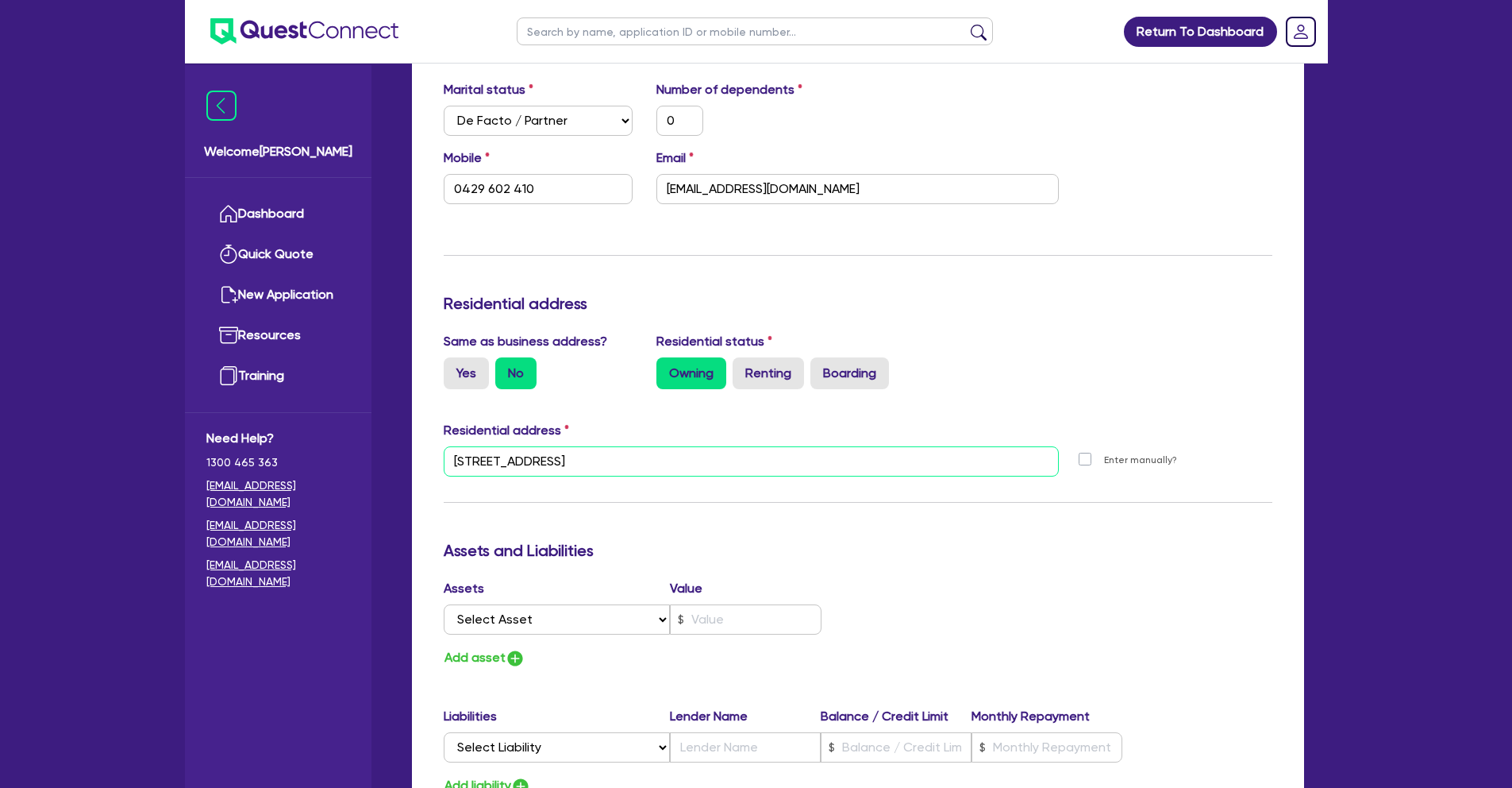
click at [480, 462] on input "15 27 Pine Ave Brookvale NSW 2100" at bounding box center [752, 461] width 616 height 30
click at [466, 461] on input "15 27 Pine Ave Brookvale NSW 2100" at bounding box center [752, 461] width 616 height 30
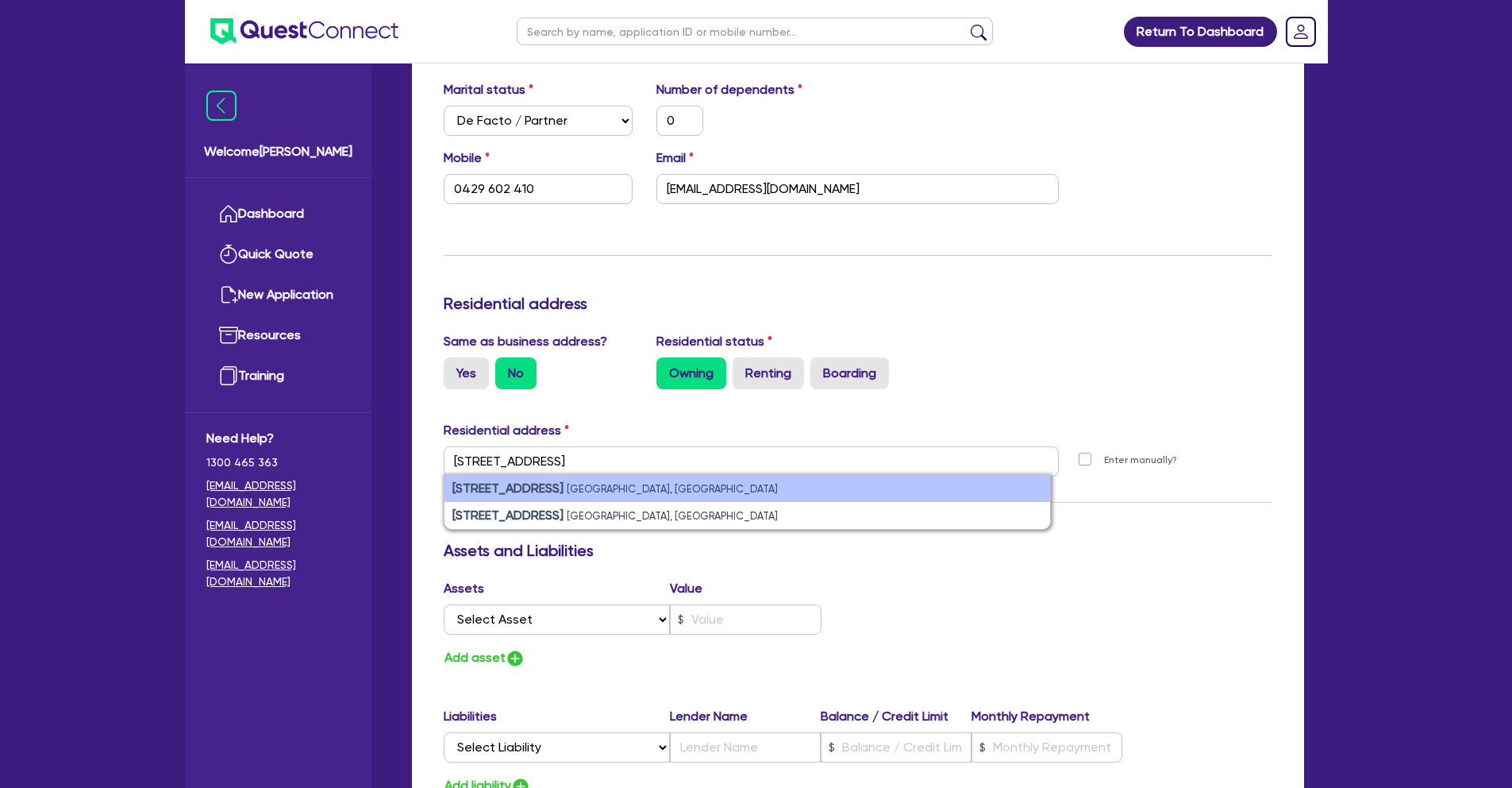
click at [606, 486] on small "Brookvale NSW 2100, Australia" at bounding box center [672, 489] width 211 height 12
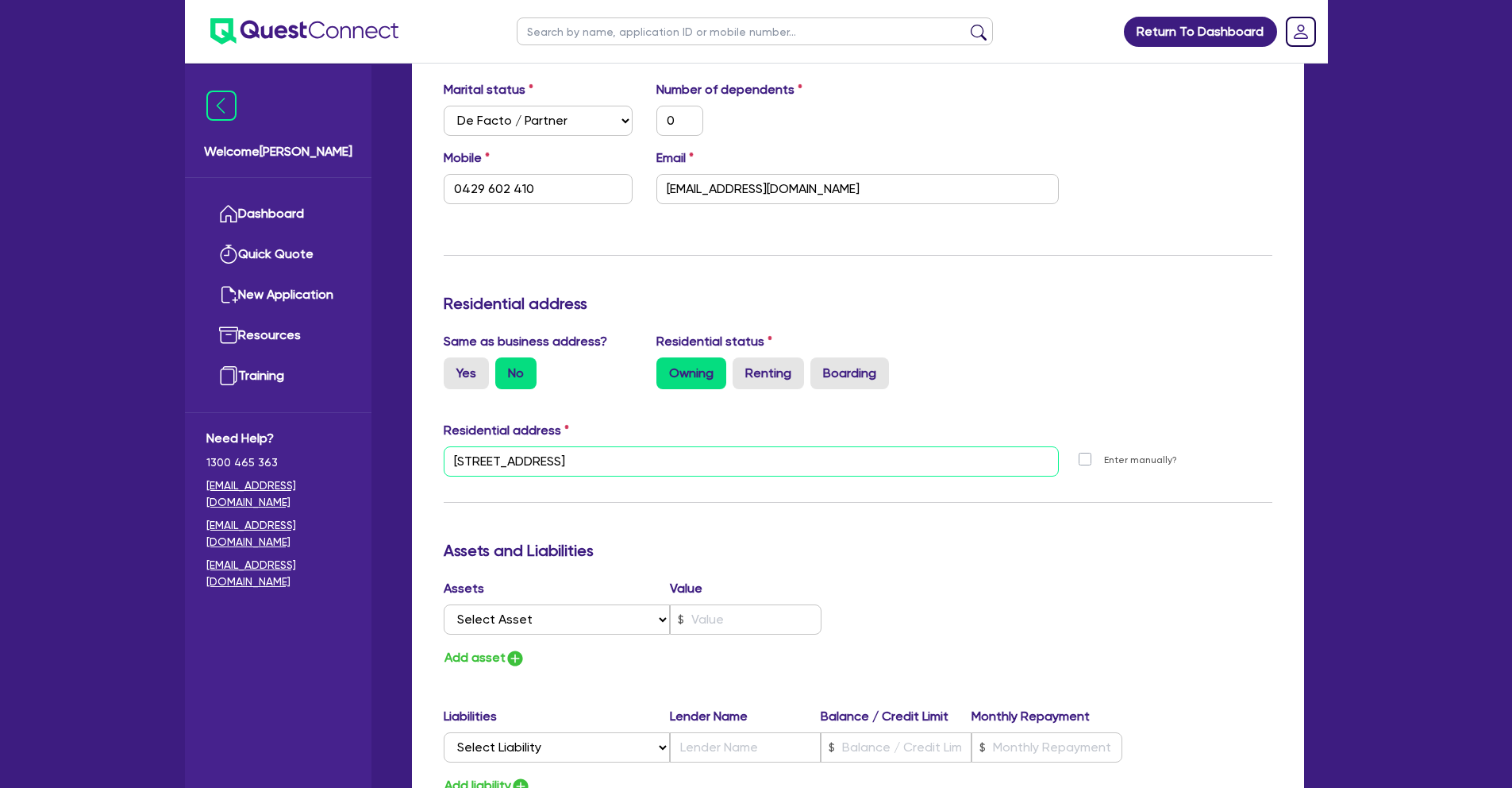
drag, startPoint x: 664, startPoint y: 465, endPoint x: 384, endPoint y: 461, distance: 280.0
click at [1105, 458] on label "Enter manually?" at bounding box center [1141, 461] width 73 height 16
click at [1083, 458] on input "Enter manually?" at bounding box center [1089, 459] width 13 height 16
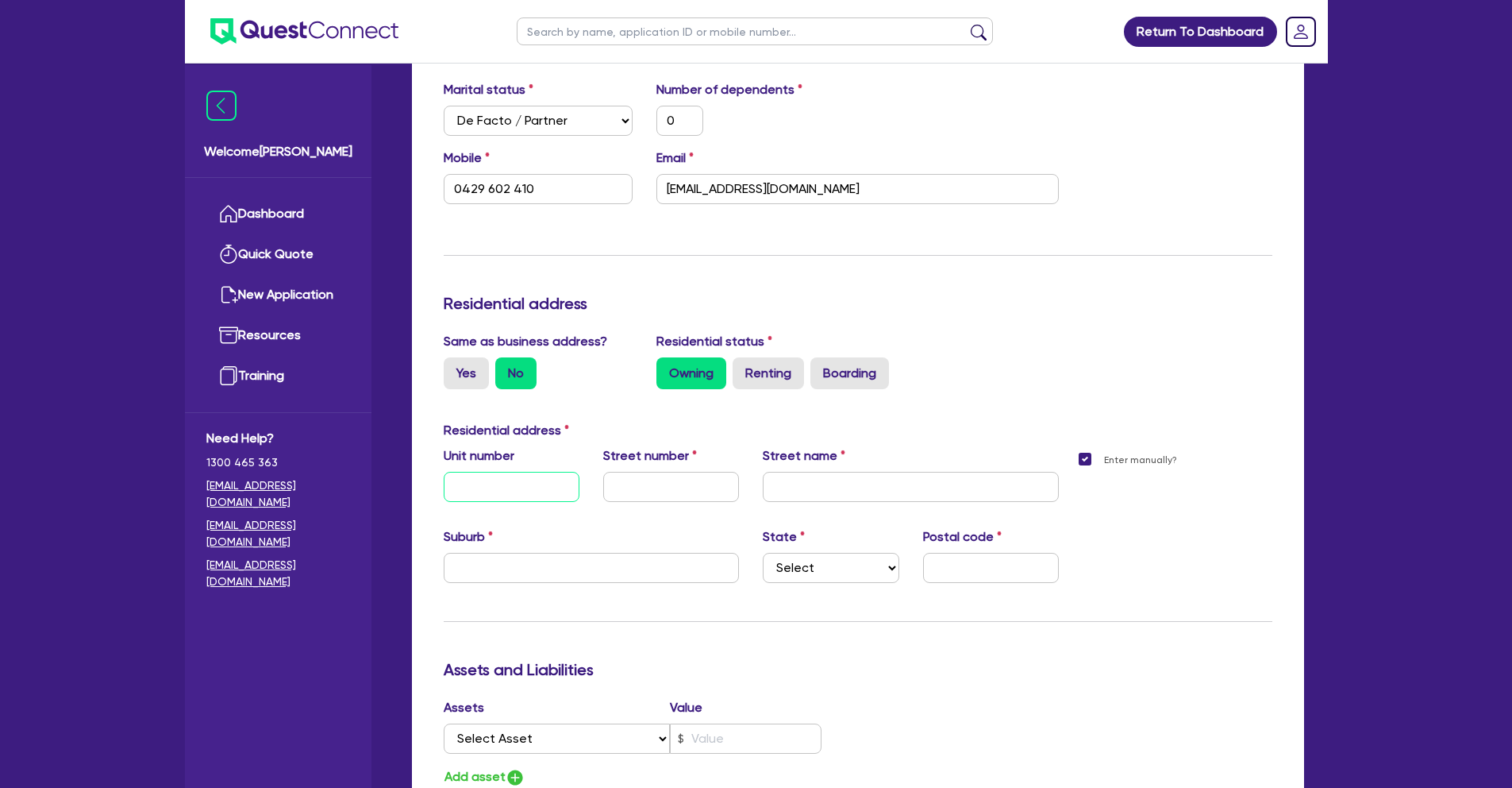
click at [516, 495] on input "text" at bounding box center [512, 486] width 136 height 30
click at [631, 487] on input "27a" at bounding box center [671, 486] width 136 height 30
click at [899, 482] on input "Pine" at bounding box center [911, 486] width 296 height 30
click at [825, 573] on select "Select NSW VIC QLD TAS ACT SA NT WA" at bounding box center [831, 568] width 136 height 30
click at [763, 553] on select "Select NSW VIC QLD TAS ACT SA NT WA" at bounding box center [831, 568] width 136 height 30
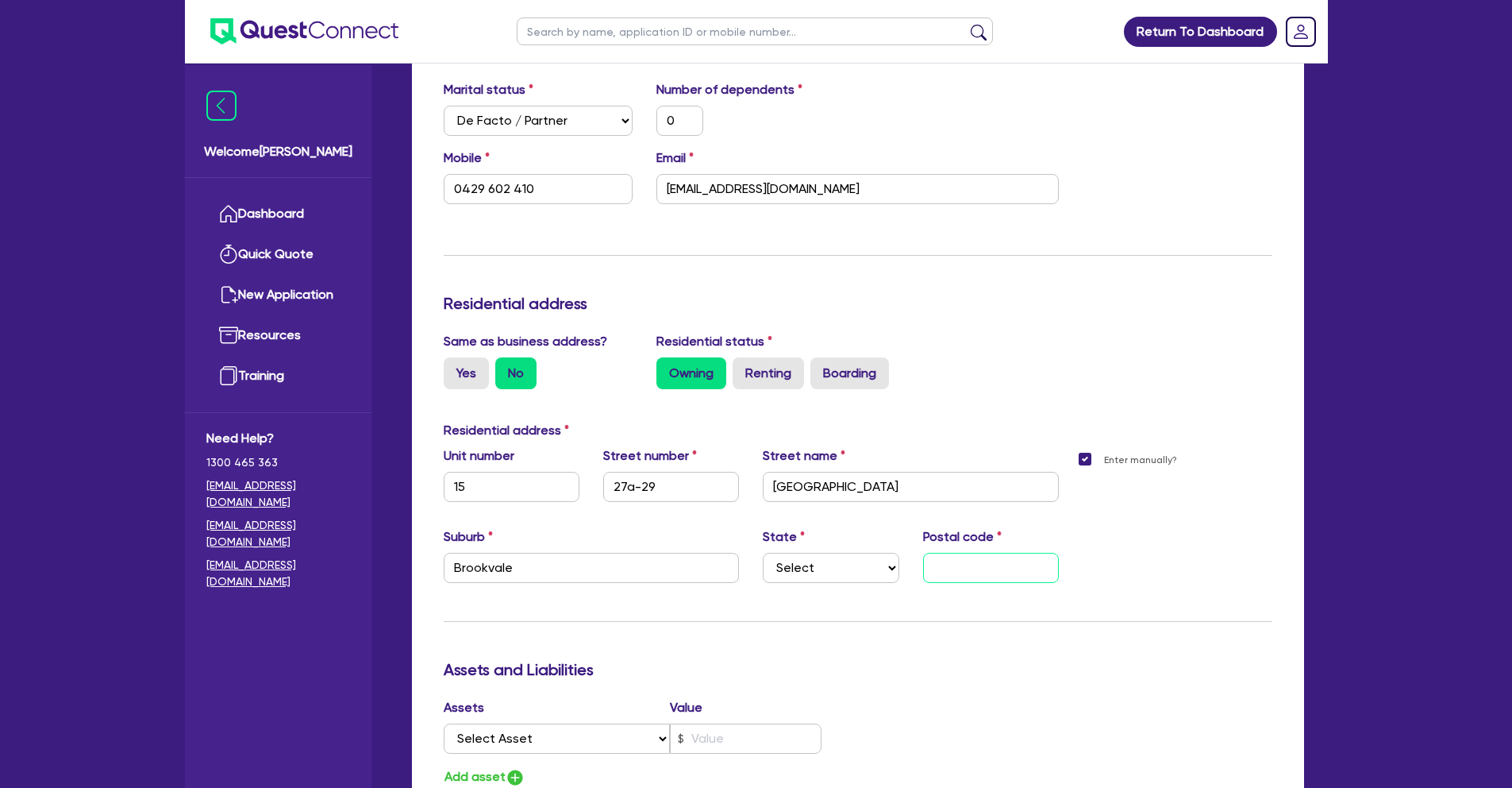
click at [949, 576] on input "text" at bounding box center [991, 568] width 136 height 30
click at [1075, 523] on div "Enter manually?" at bounding box center [1177, 527] width 213 height 162
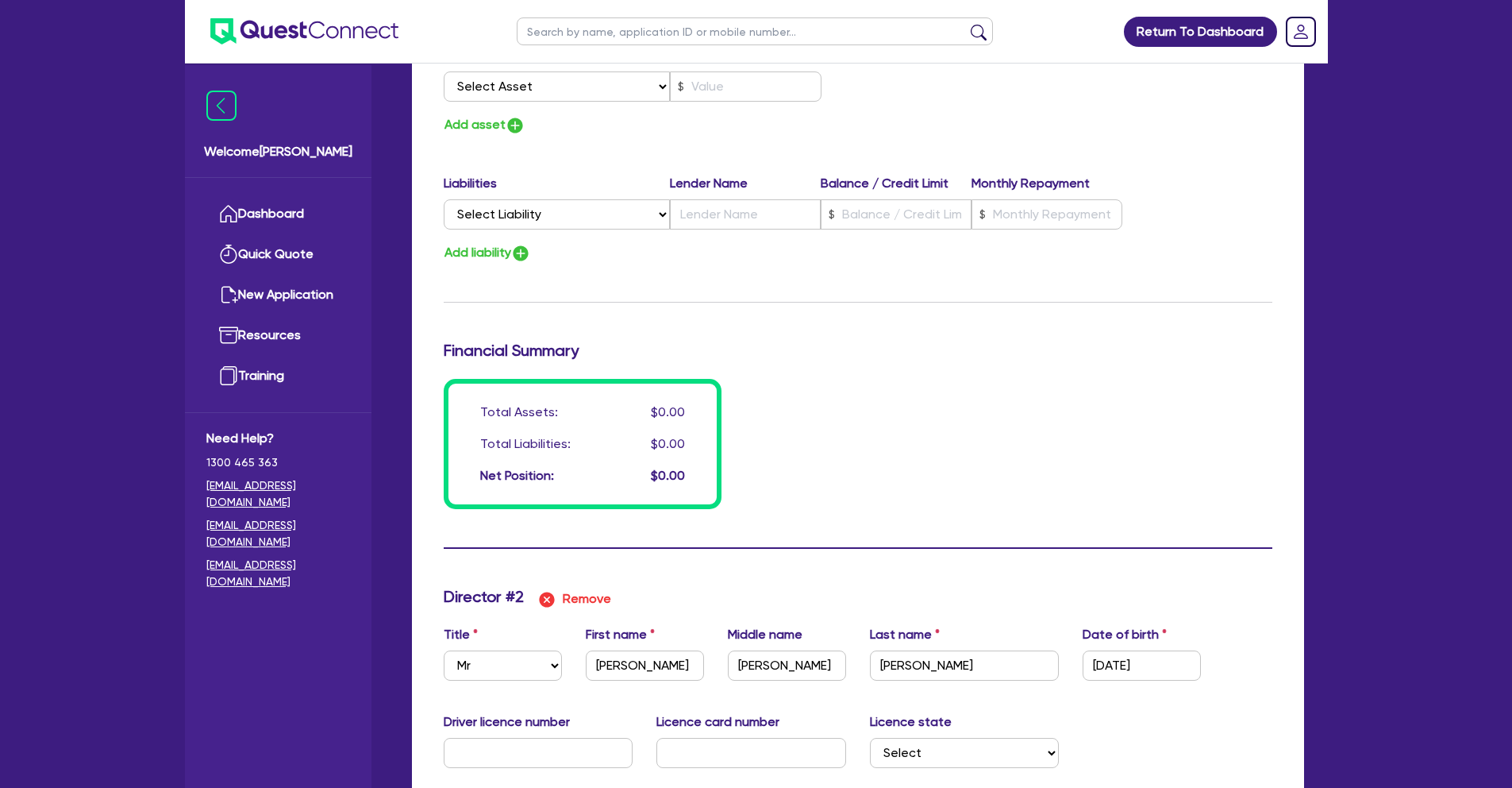
scroll to position [1321, 0]
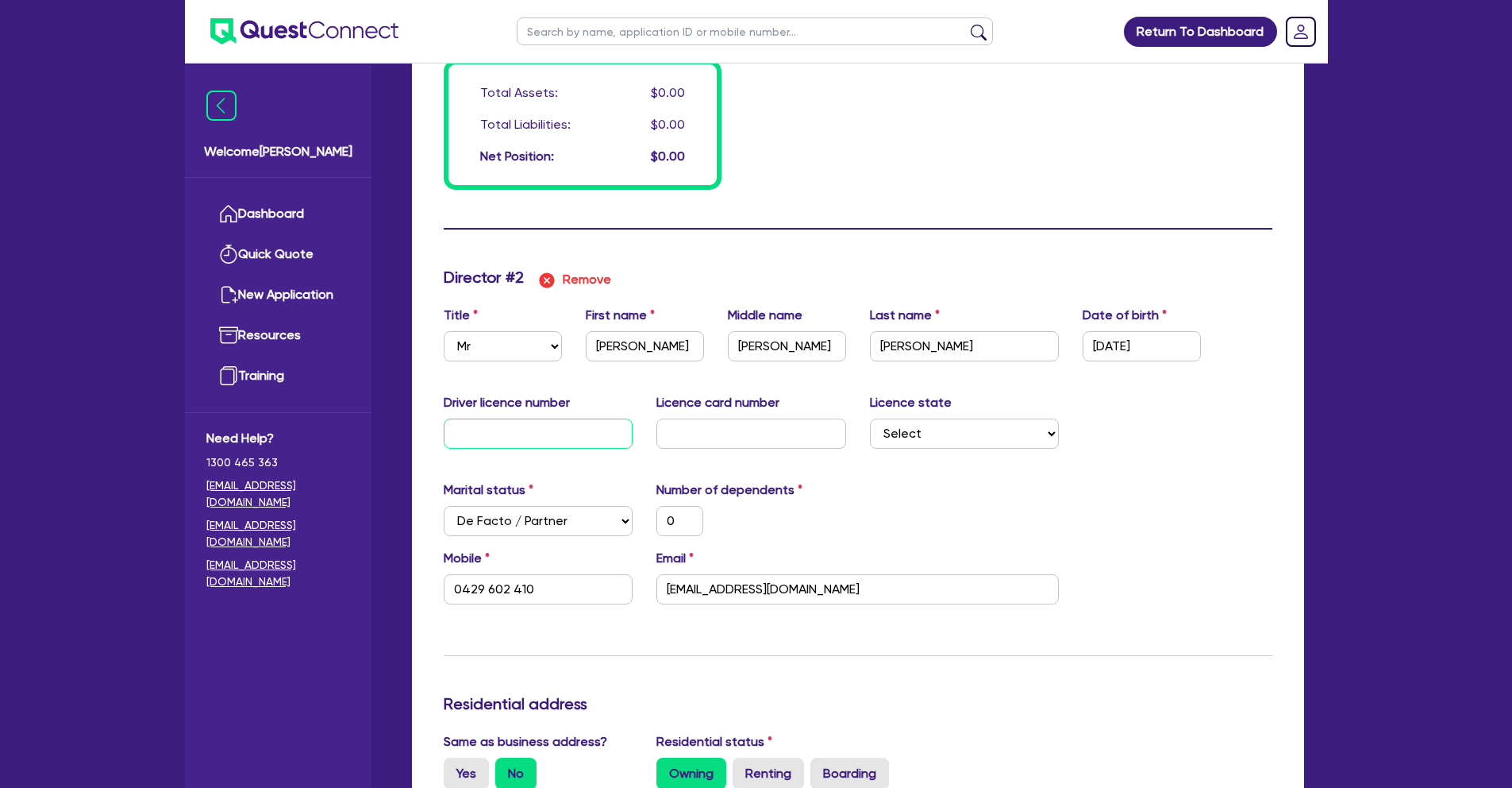
click at [509, 440] on input "text" at bounding box center [539, 433] width 190 height 30
click at [695, 437] on input "text" at bounding box center [752, 433] width 190 height 30
click at [1297, 505] on div "Update residential status for Director #1 Boarding is only acceptable when the …" at bounding box center [858, 354] width 892 height 2694
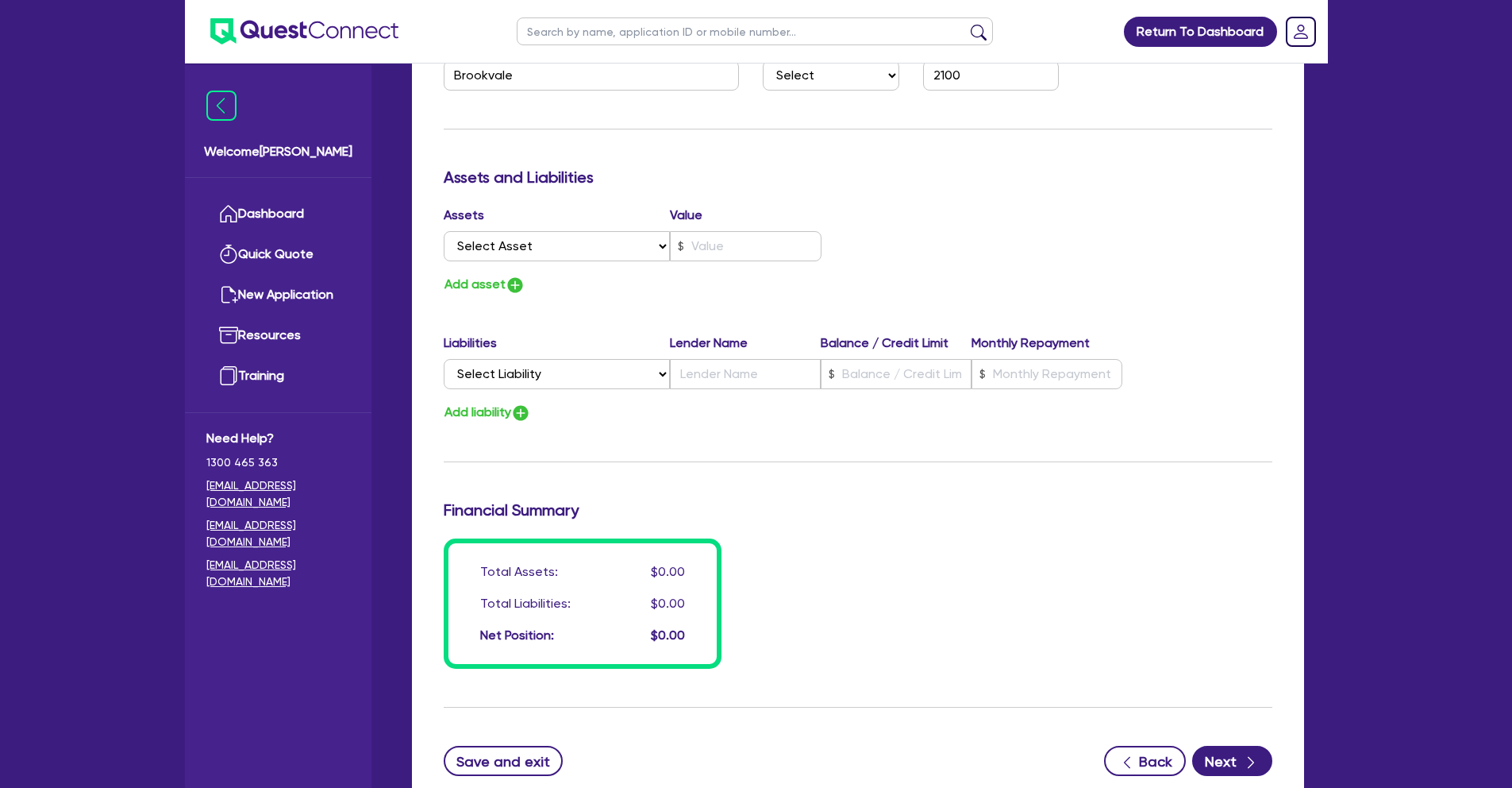
scroll to position [2331, 0]
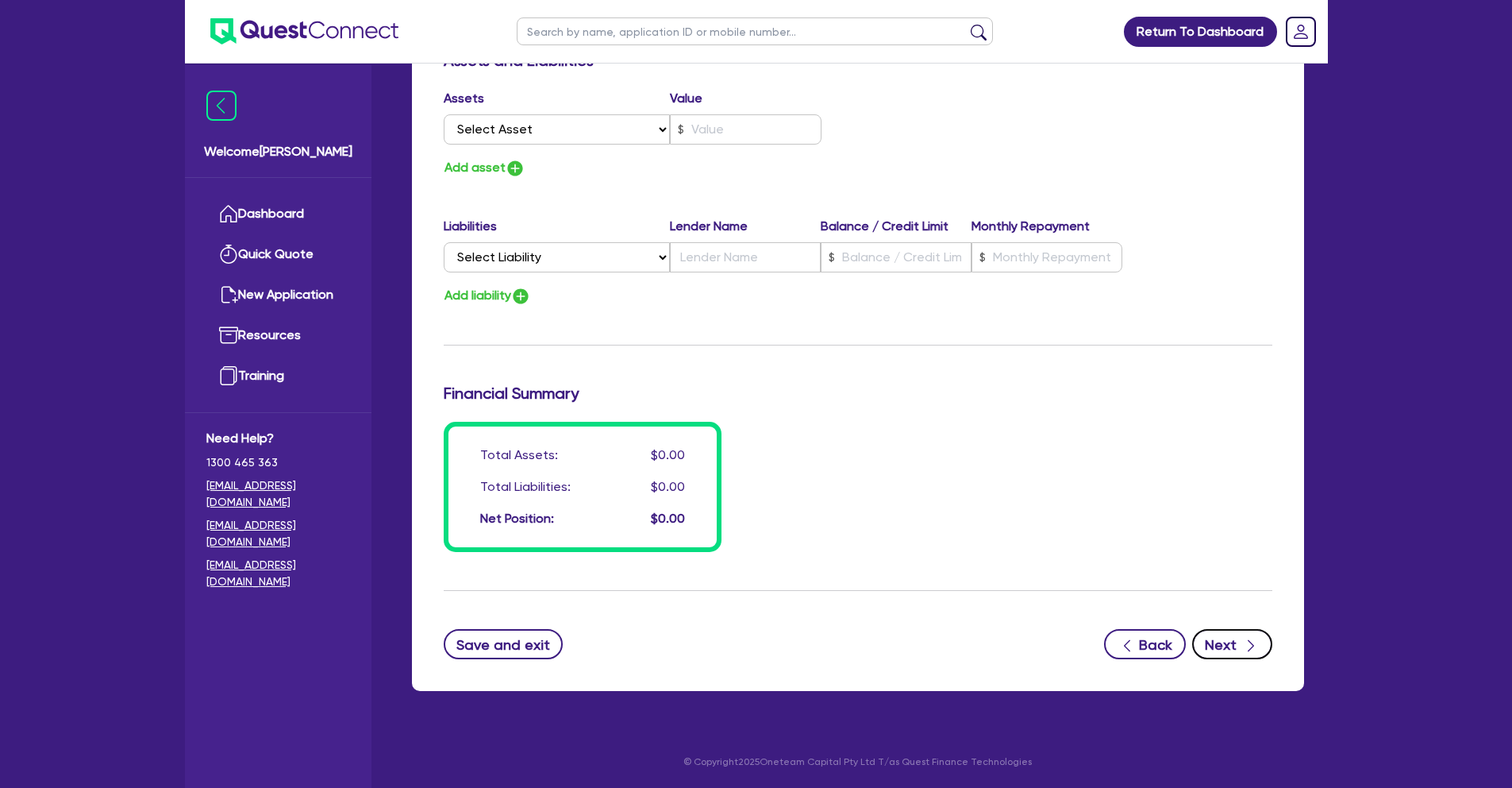
click at [1248, 638] on icon "button" at bounding box center [1251, 645] width 16 height 16
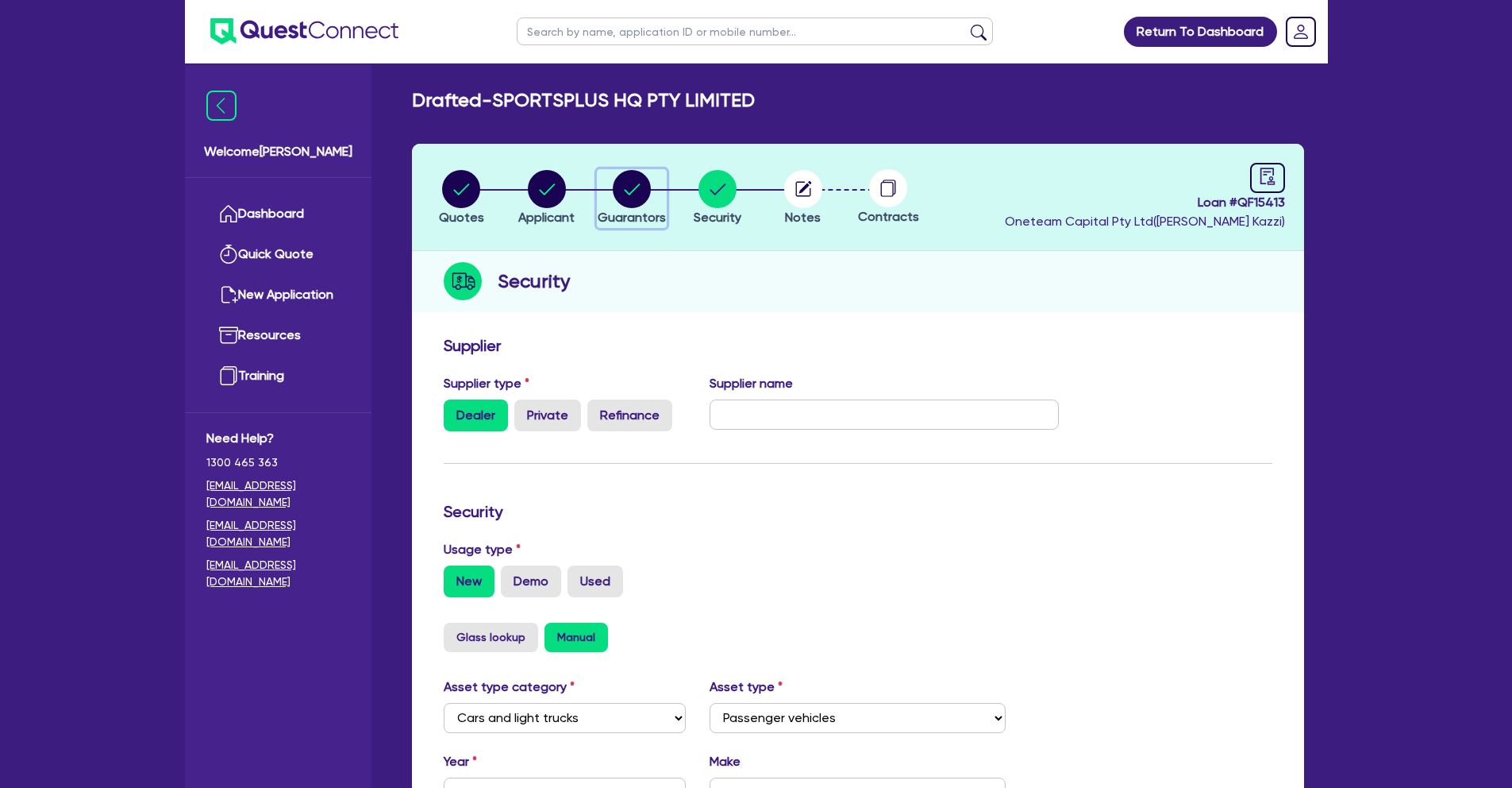
click at [631, 182] on circle "button" at bounding box center [631, 188] width 38 height 38
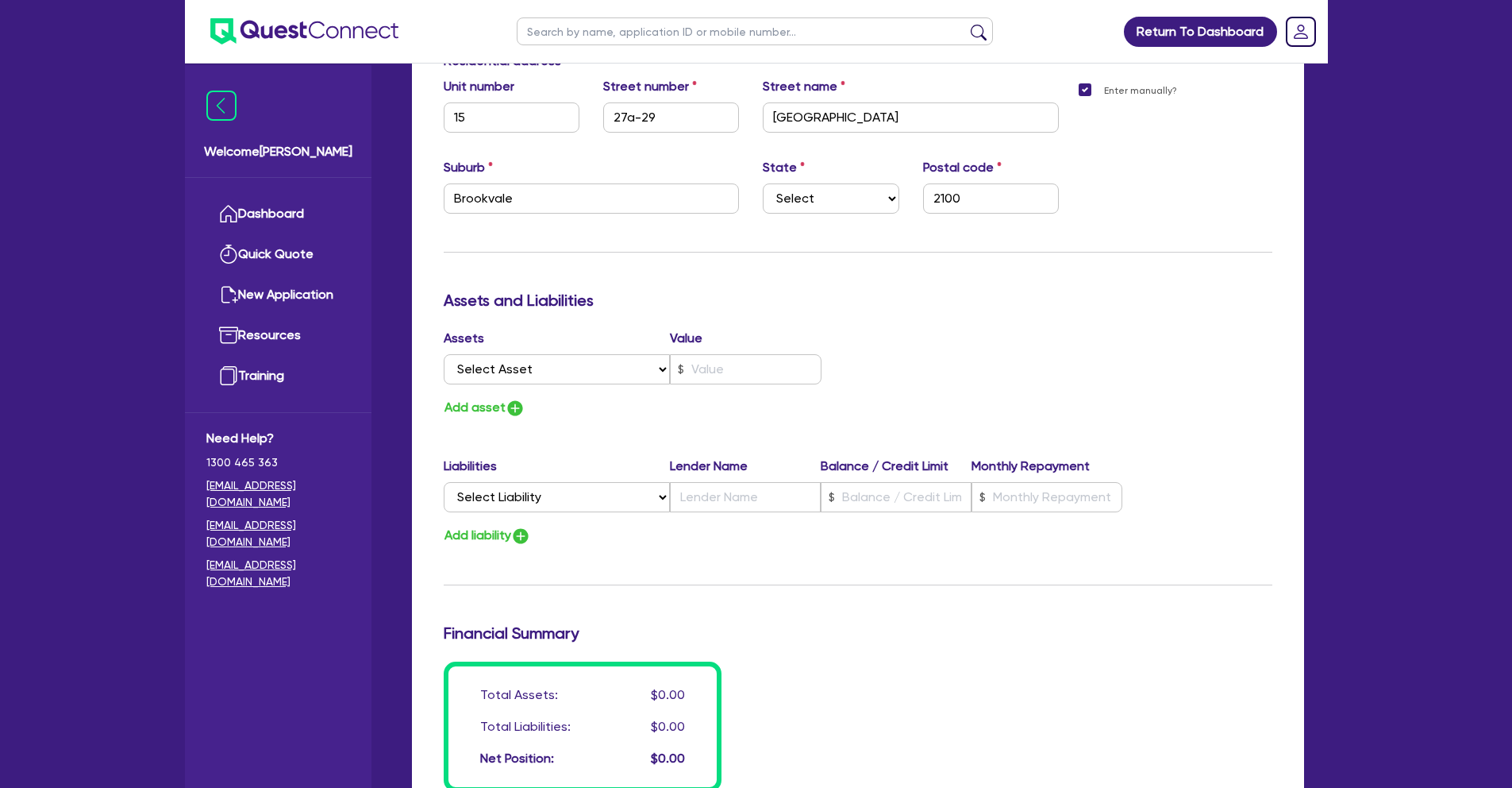
scroll to position [2095, 0]
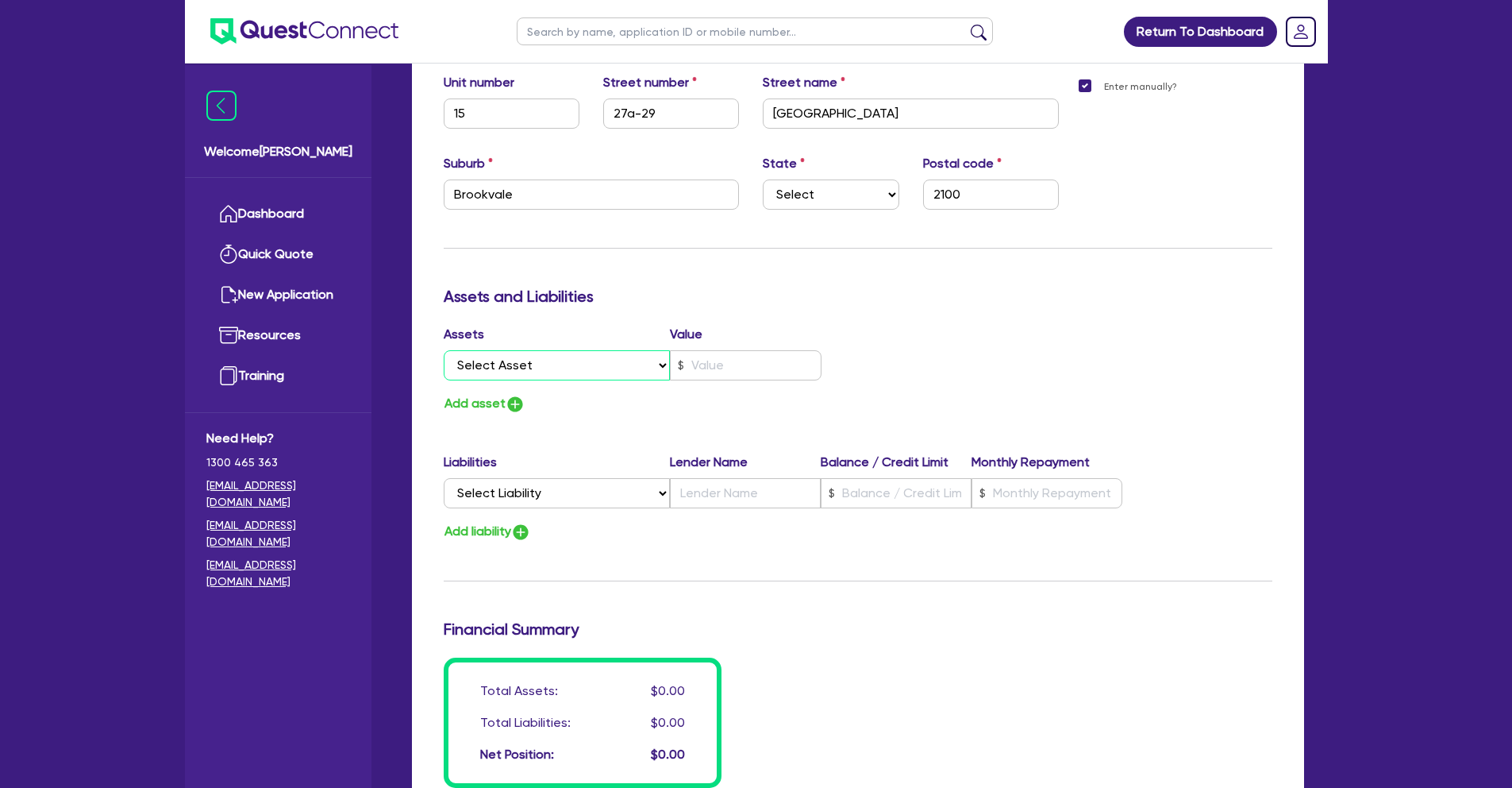
click at [589, 360] on select "Select Asset Cash Property Investment property Vehicle Truck Trailer Equipment …" at bounding box center [558, 365] width 227 height 30
click at [444, 350] on select "Select Asset Cash Property Investment property Vehicle Truck Trailer Equipment …" at bounding box center [558, 365] width 227 height 30
click at [691, 372] on input "text" at bounding box center [746, 365] width 151 height 30
click at [599, 415] on div "Update residential status for Director #2 Boarding is only acceptable when the …" at bounding box center [858, 141] width 829 height 1294
click at [564, 488] on select "Select Liability Credit card Mortgage Investment property loan Vehicle loan Tru…" at bounding box center [557, 493] width 226 height 30
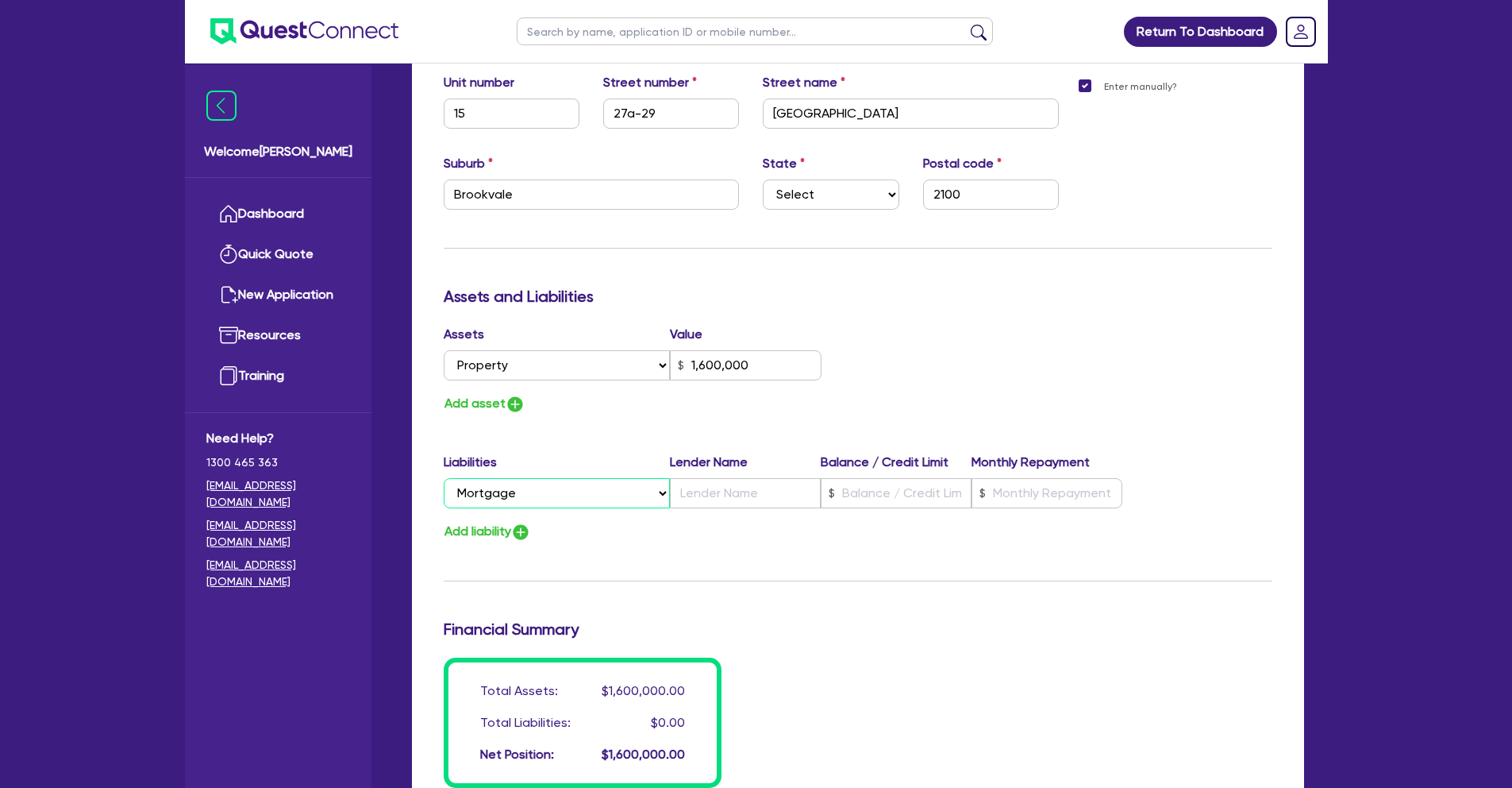
click at [444, 478] on select "Select Liability Credit card Mortgage Investment property loan Vehicle loan Tru…" at bounding box center [557, 493] width 226 height 30
click at [755, 488] on input "text" at bounding box center [746, 493] width 151 height 30
click at [1047, 495] on input "text" at bounding box center [1047, 493] width 151 height 30
click at [990, 388] on div "Assets Value Select Asset Cash Property Investment property Vehicle Truck Trail…" at bounding box center [857, 370] width 853 height 89
click at [514, 401] on img "button" at bounding box center [515, 405] width 19 height 19
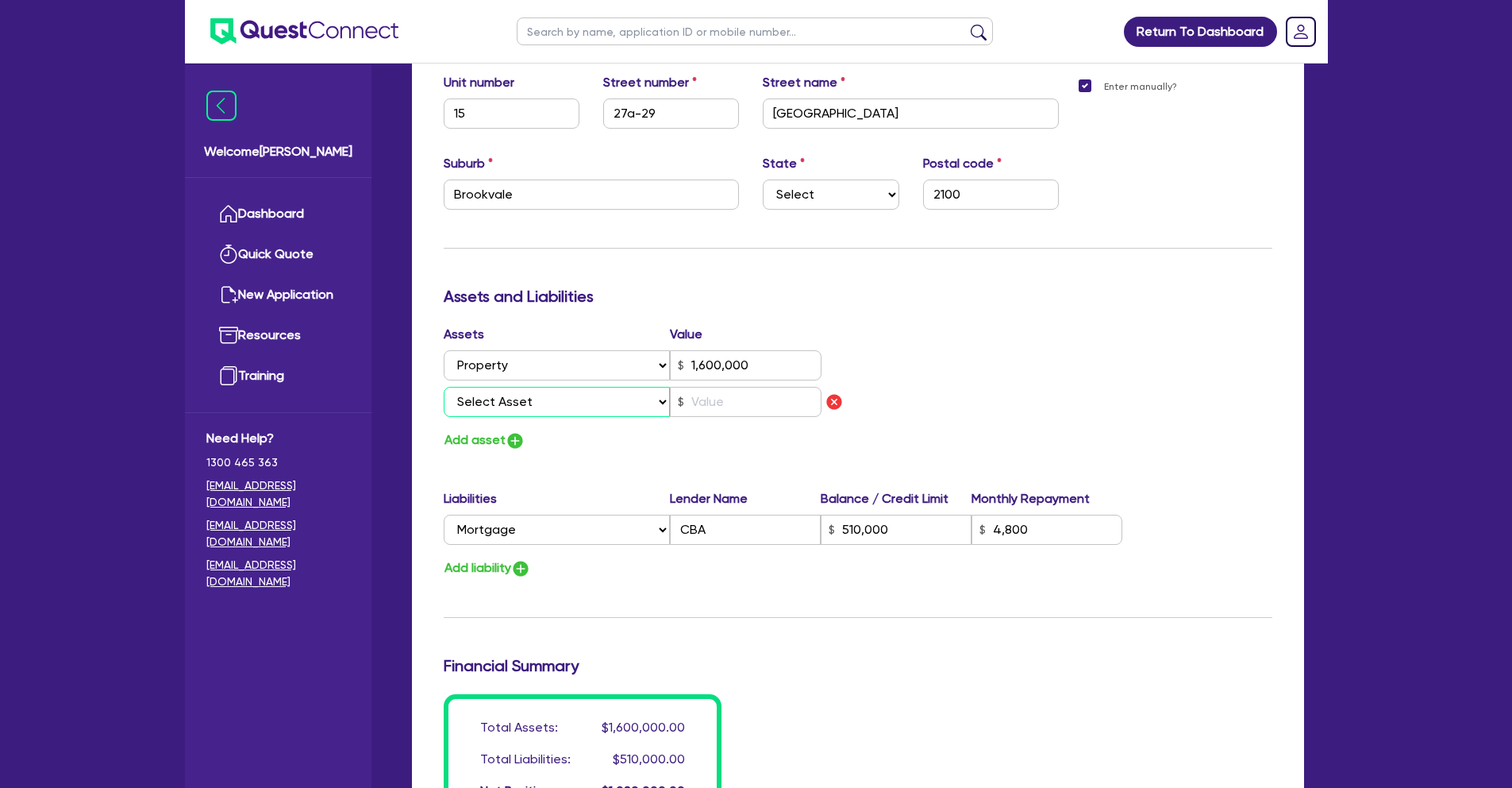
click at [527, 400] on select "Select Asset Cash Property Investment property Vehicle Truck Trailer Equipment …" at bounding box center [558, 402] width 227 height 30
click at [444, 387] on select "Select Asset Cash Property Investment property Vehicle Truck Trailer Equipment …" at bounding box center [558, 402] width 227 height 30
click at [532, 403] on select "Select Asset Cash Property Investment property Vehicle Truck Trailer Equipment …" at bounding box center [558, 402] width 227 height 30
click at [444, 387] on select "Select Asset Cash Property Investment property Vehicle Truck Trailer Equipment …" at bounding box center [558, 402] width 227 height 30
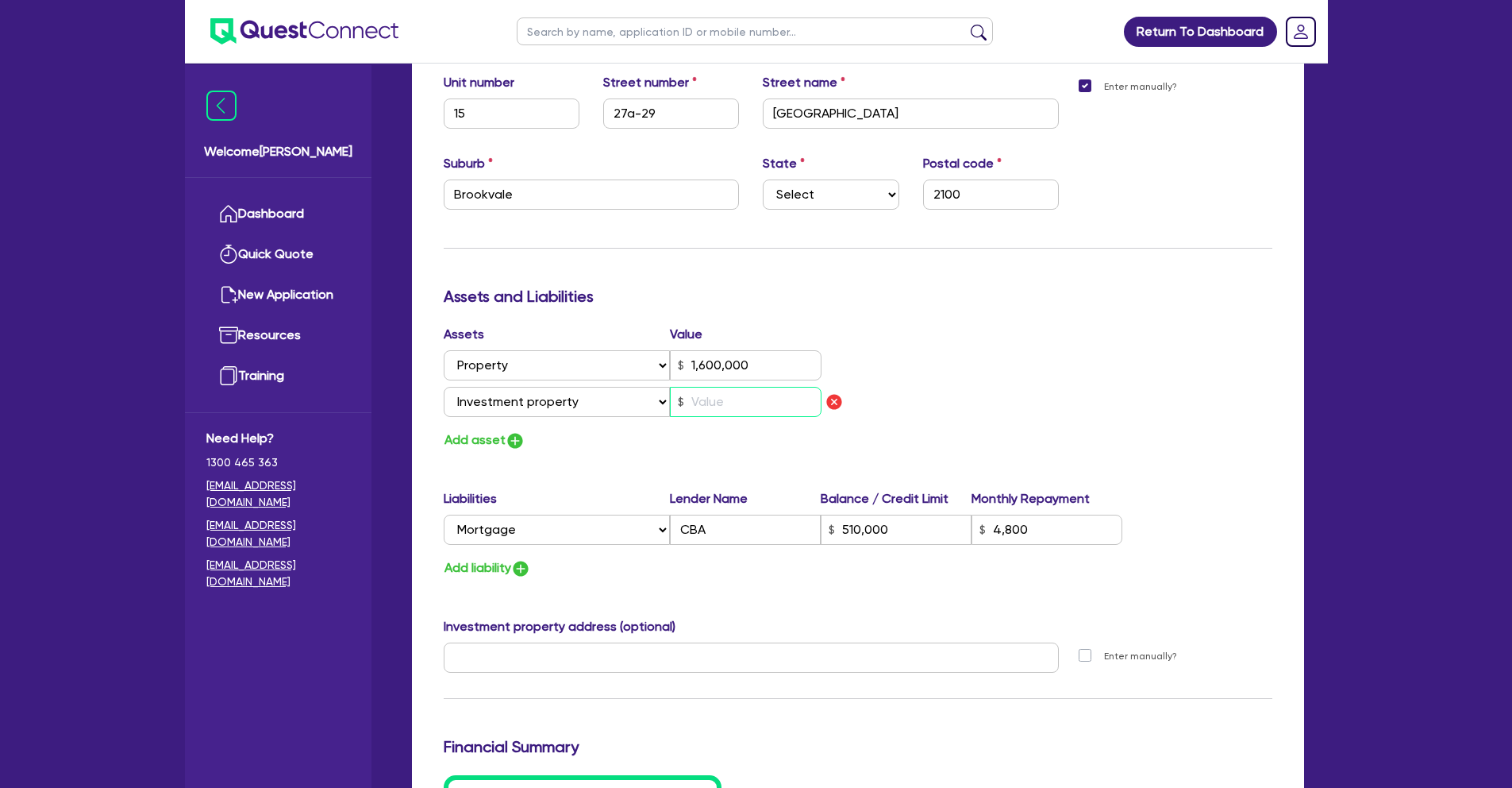
click at [724, 398] on input "text" at bounding box center [746, 402] width 151 height 30
click at [528, 573] on img "button" at bounding box center [521, 569] width 19 height 19
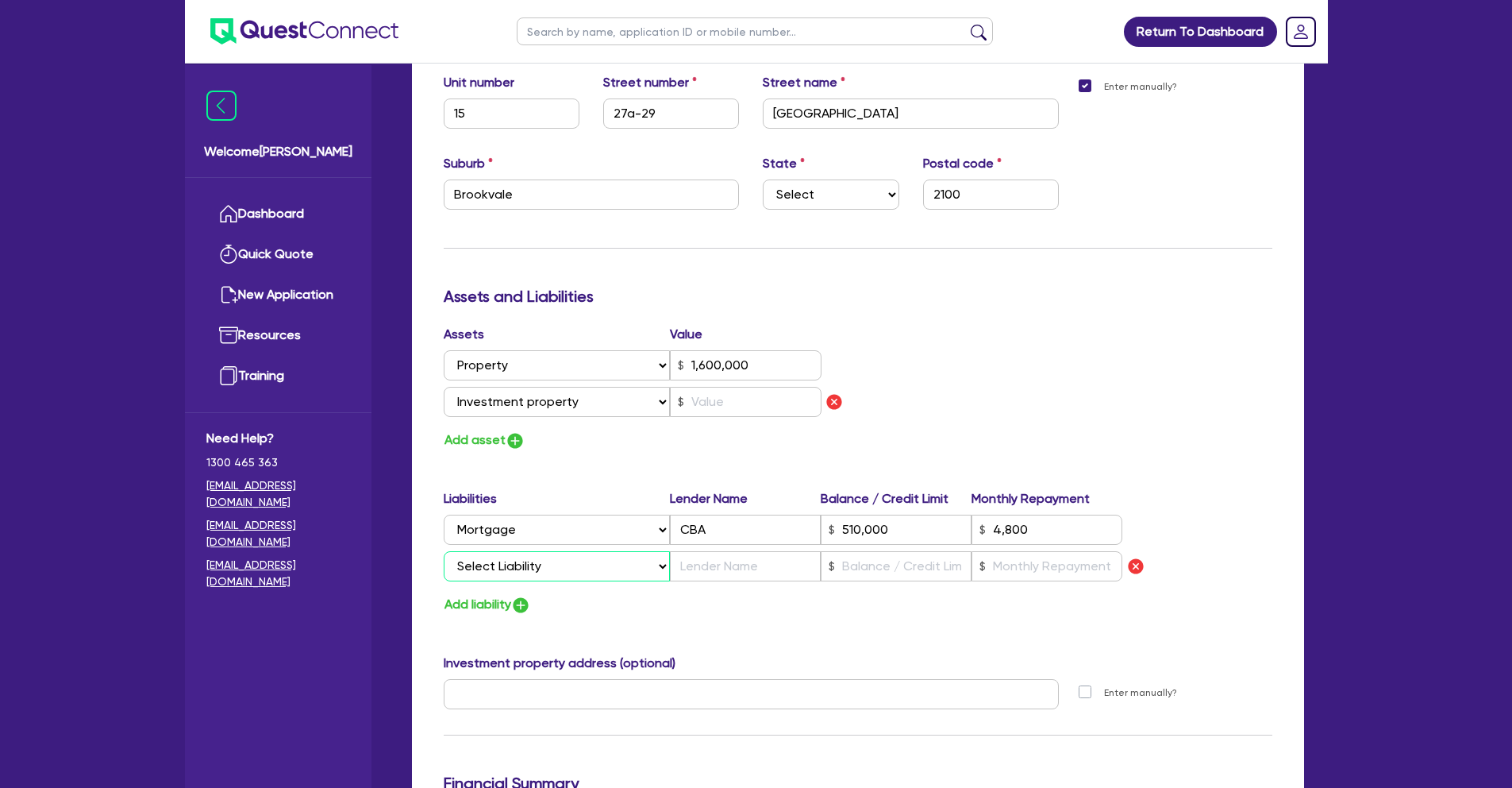
click at [531, 559] on select "Select Liability Credit card Mortgage Investment property loan Vehicle loan Tru…" at bounding box center [557, 566] width 226 height 30
click at [444, 551] on select "Select Liability Credit card Mortgage Investment property loan Vehicle loan Tru…" at bounding box center [557, 566] width 226 height 30
click at [716, 400] on input "text" at bounding box center [746, 402] width 151 height 30
click at [730, 568] on input "text" at bounding box center [746, 566] width 151 height 30
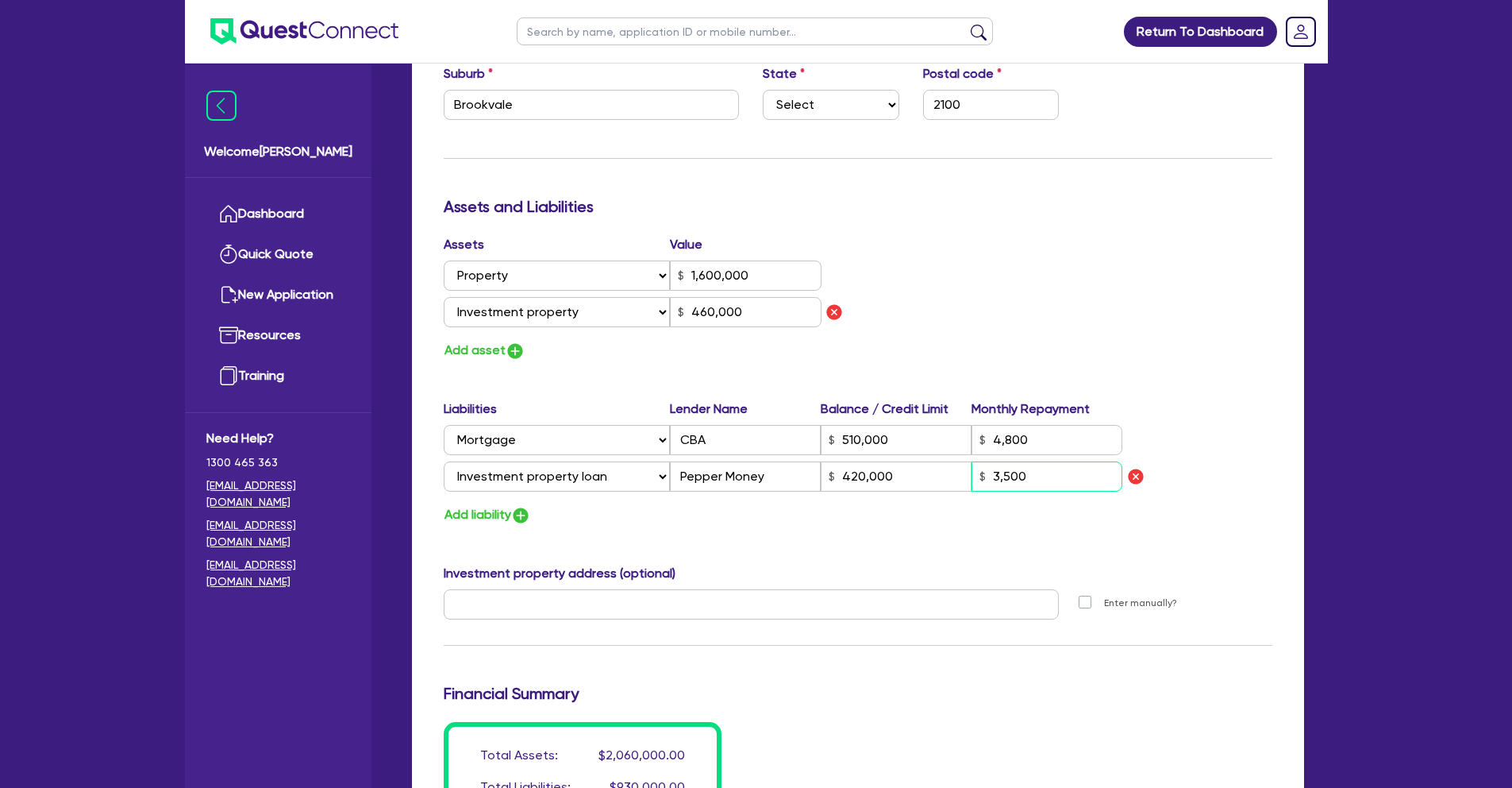
scroll to position [2209, 0]
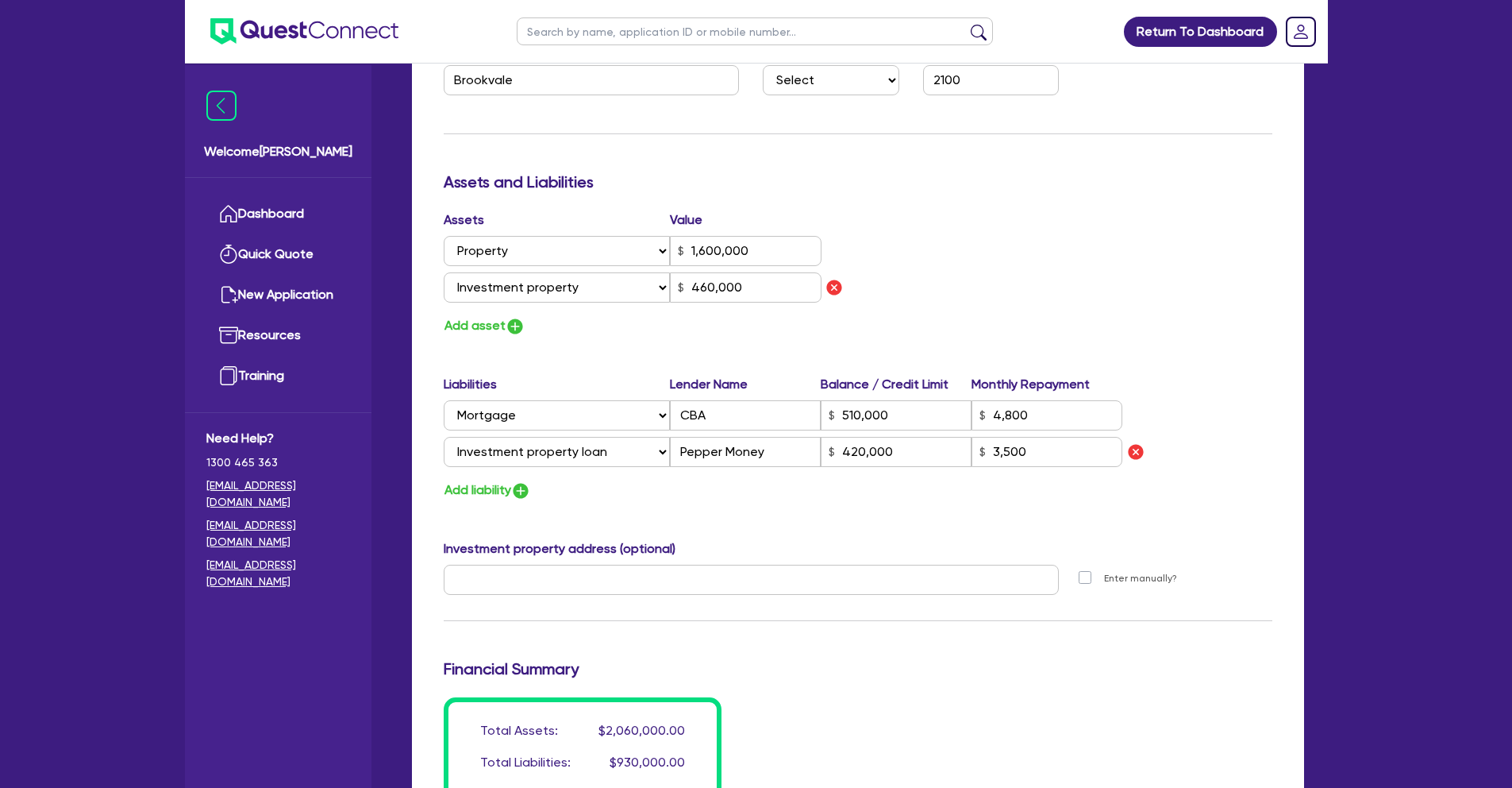
click at [585, 347] on div "Update residential status for Director #2 Boarding is only acceptable when the …" at bounding box center [858, 104] width 829 height 1448
click at [518, 321] on img "button" at bounding box center [515, 327] width 19 height 19
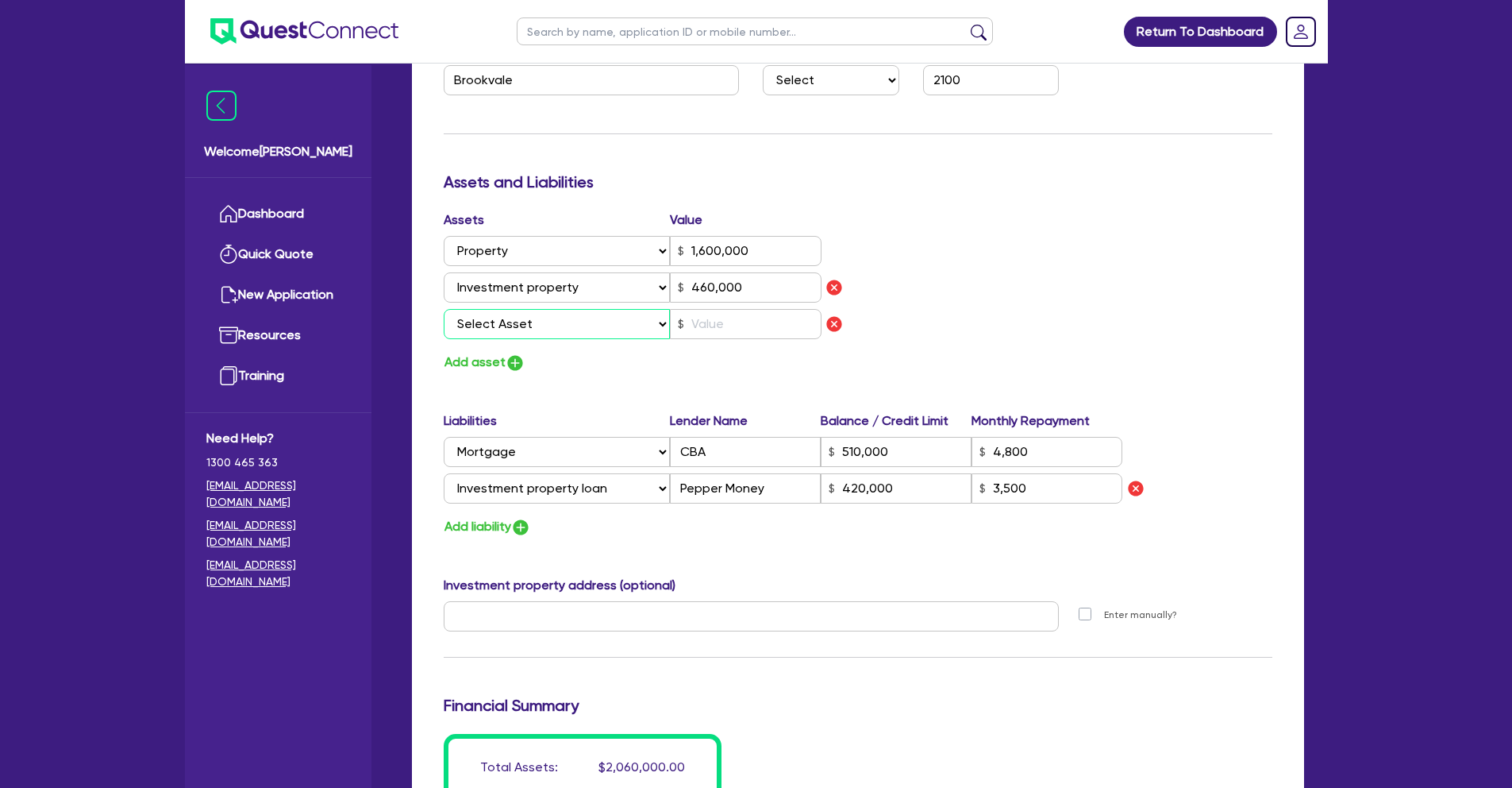
click at [519, 326] on select "Select Asset Cash Property Investment property Vehicle Truck Trailer Equipment …" at bounding box center [558, 323] width 227 height 30
click at [444, 309] on select "Select Asset Cash Property Investment property Vehicle Truck Trailer Equipment …" at bounding box center [558, 323] width 227 height 30
click at [733, 327] on input "text" at bounding box center [746, 323] width 151 height 30
click at [529, 528] on img "button" at bounding box center [521, 528] width 19 height 19
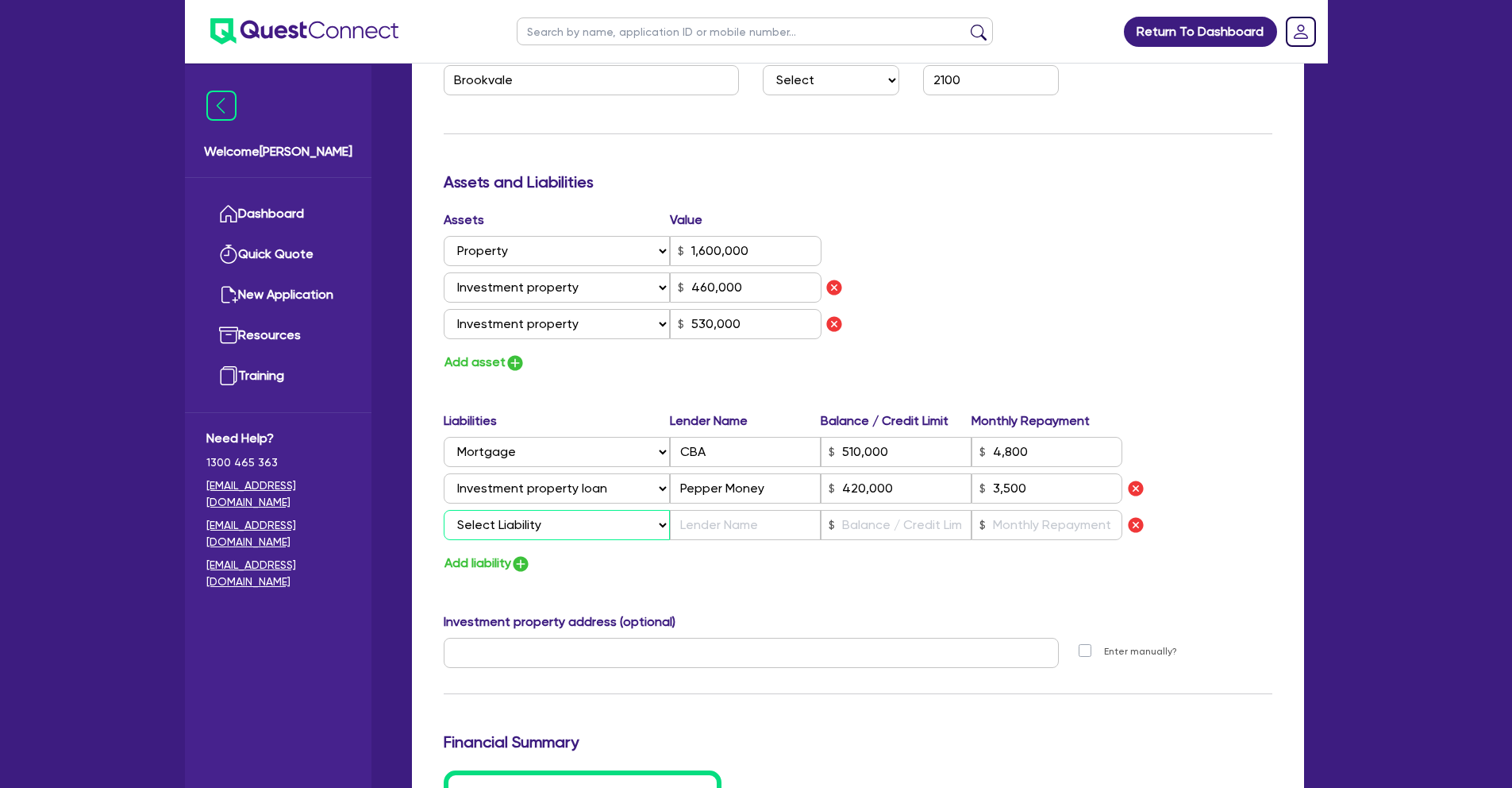
click at [530, 520] on select "Select Liability Credit card Mortgage Investment property loan Vehicle loan Tru…" at bounding box center [557, 525] width 226 height 30
click at [444, 510] on select "Select Liability Credit card Mortgage Investment property loan Vehicle loan Tru…" at bounding box center [557, 525] width 226 height 30
click at [715, 530] on input "text" at bounding box center [746, 525] width 151 height 30
click at [866, 522] on input "text" at bounding box center [896, 525] width 151 height 30
click at [681, 518] on input "text" at bounding box center [746, 525] width 151 height 30
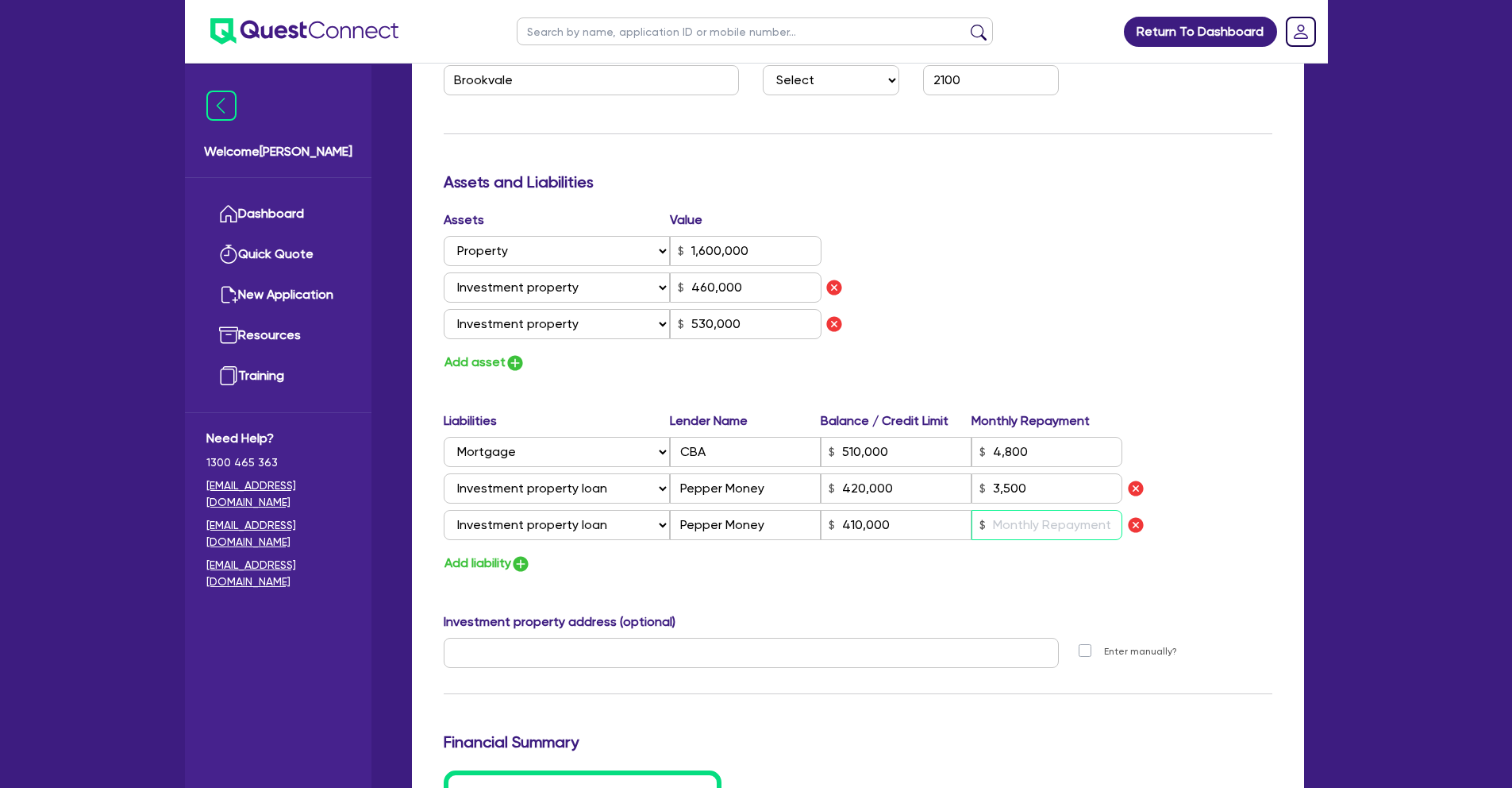
click at [1013, 523] on input "text" at bounding box center [1047, 525] width 151 height 30
drag, startPoint x: 775, startPoint y: 526, endPoint x: 611, endPoint y: 531, distance: 164.1
click at [611, 531] on div "Select Liability Credit card Mortgage Investment property loan Vehicle loan Tru…" at bounding box center [784, 525] width 680 height 30
click at [1034, 524] on input "text" at bounding box center [1047, 525] width 151 height 30
click at [984, 373] on div "Assets Value Select Asset Cash Property Investment property Vehicle Truck Trail…" at bounding box center [857, 292] width 853 height 163
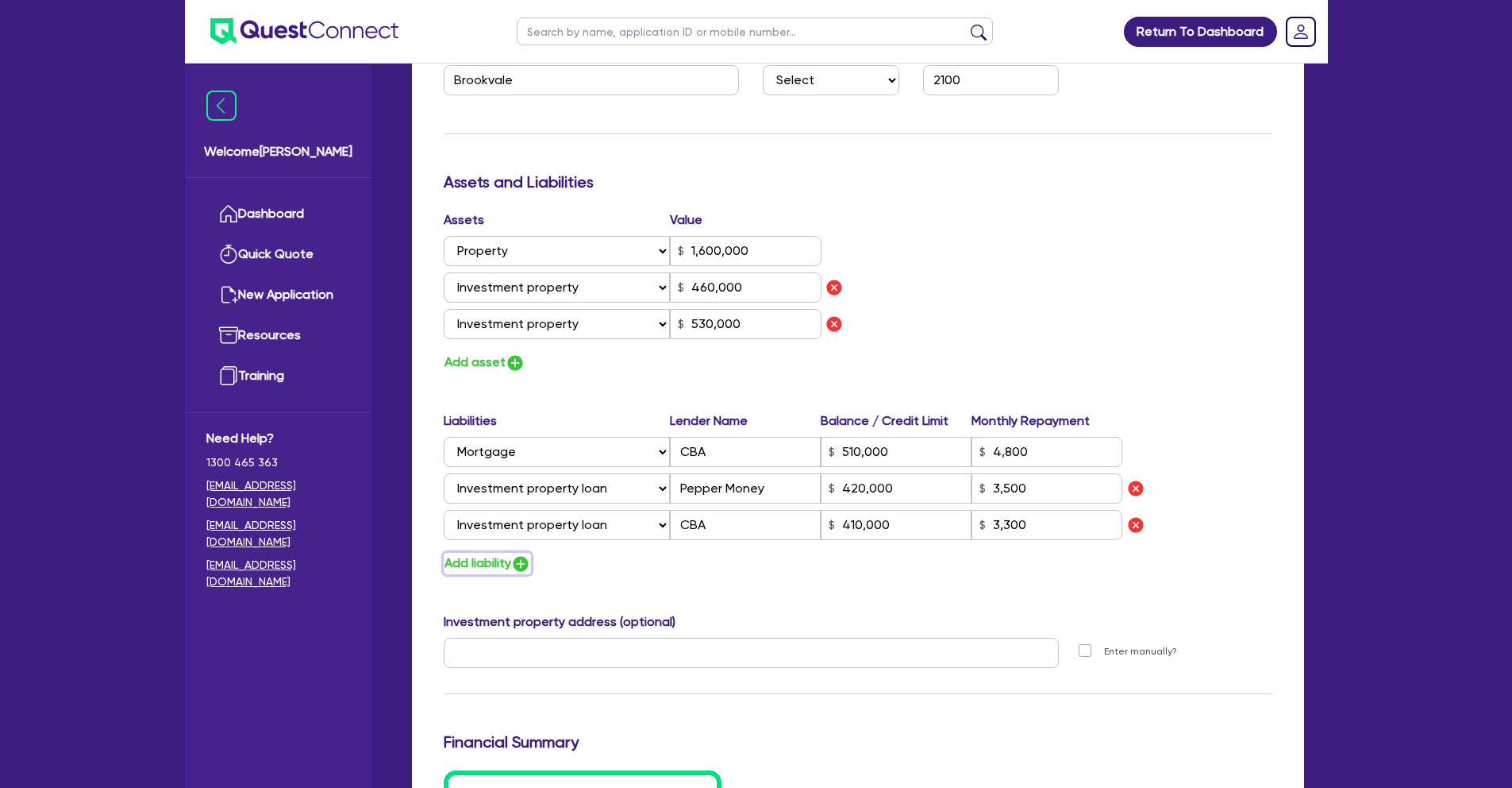
click at [527, 561] on img "button" at bounding box center [521, 564] width 19 height 19
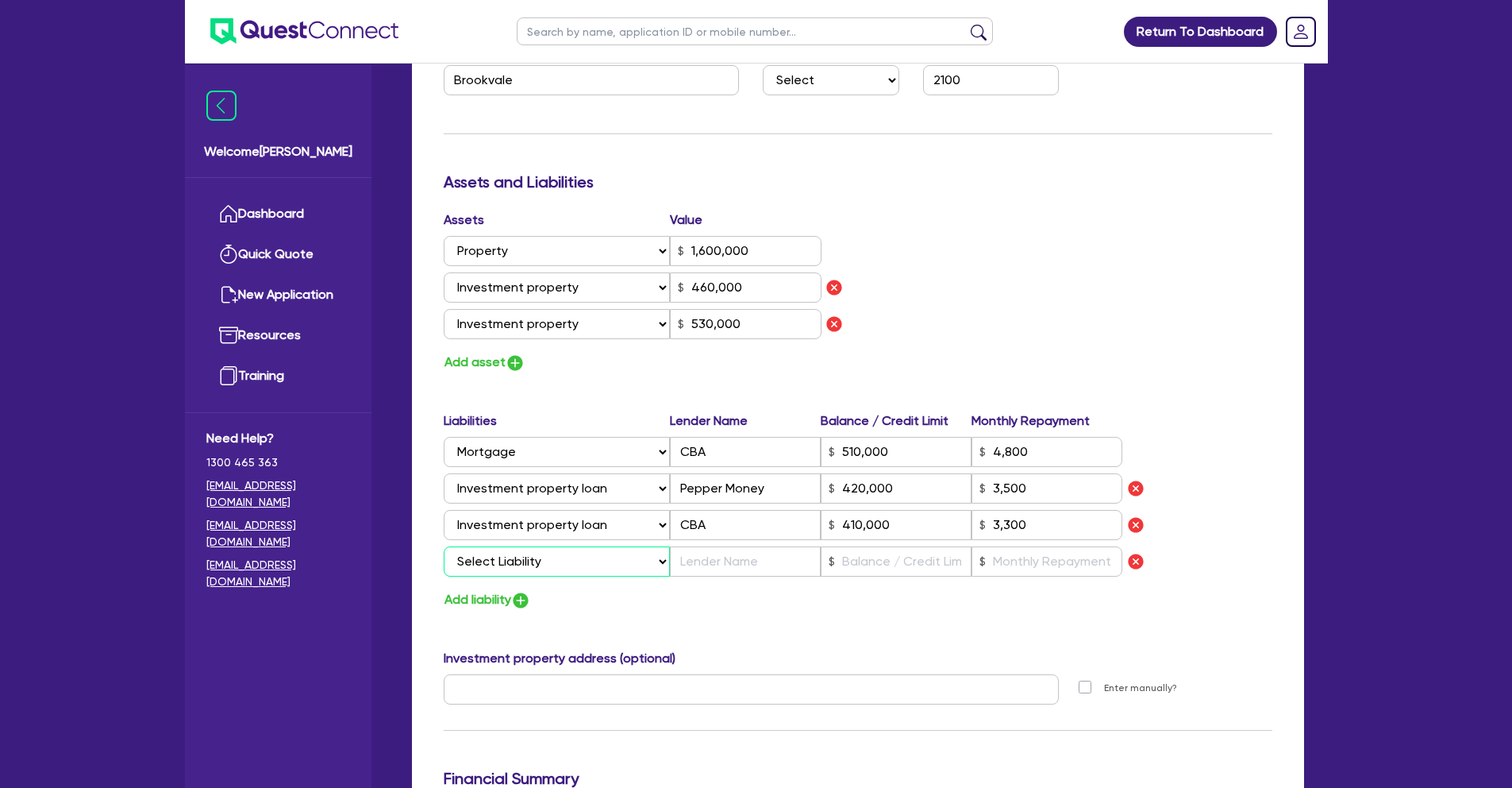
click at [532, 553] on select "Select Liability Credit card Mortgage Investment property loan Vehicle loan Tru…" at bounding box center [557, 561] width 226 height 30
click at [444, 546] on select "Select Liability Credit card Mortgage Investment property loan Vehicle loan Tru…" at bounding box center [557, 561] width 226 height 30
click at [776, 553] on input "text" at bounding box center [746, 561] width 151 height 30
click at [923, 373] on div "Assets Value Select Asset Cash Property Investment property Vehicle Truck Trail…" at bounding box center [857, 292] width 853 height 163
click at [510, 360] on img "button" at bounding box center [515, 363] width 19 height 19
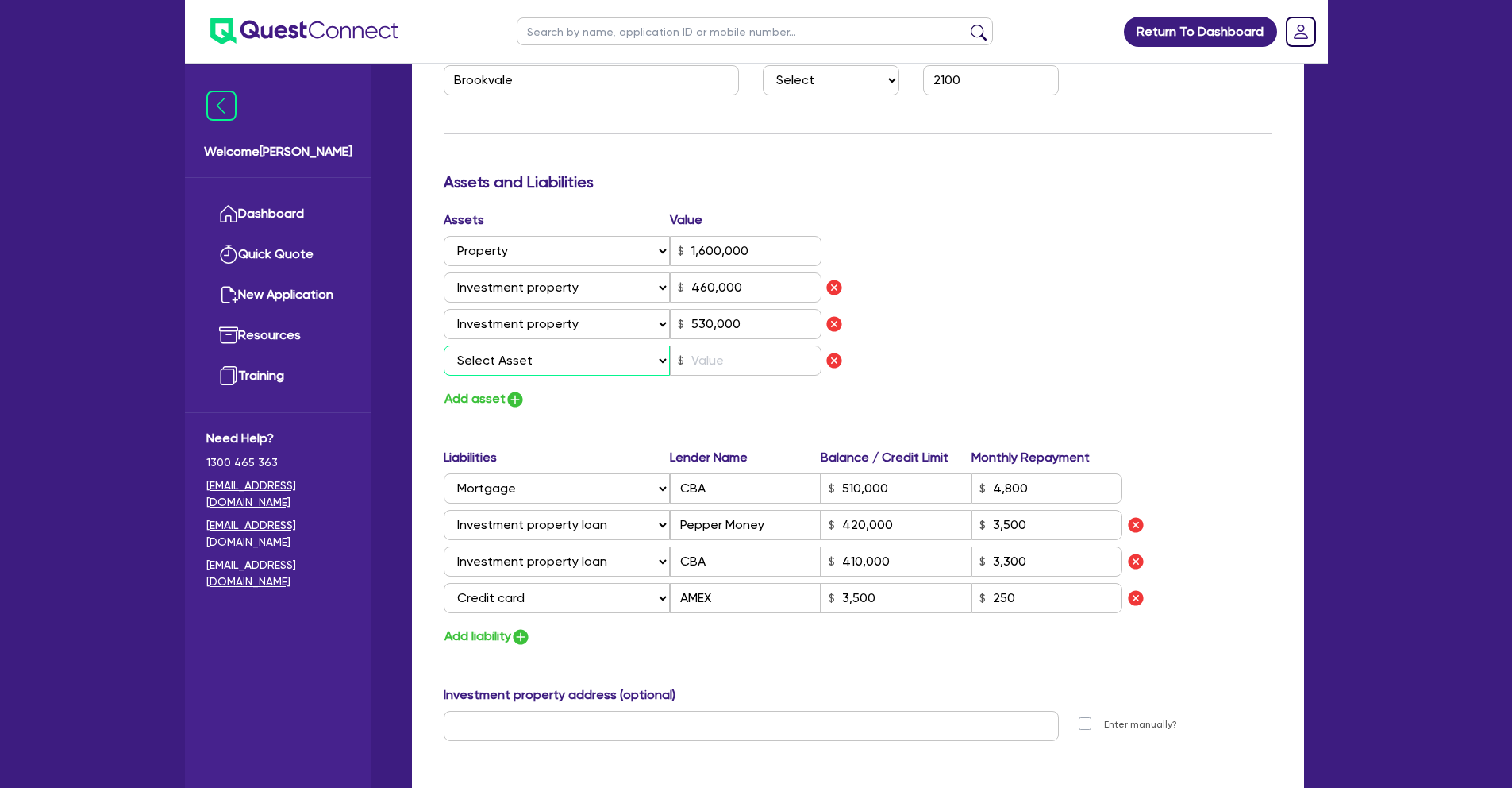
click at [545, 357] on select "Select Asset Cash Property Investment property Vehicle Truck Trailer Equipment …" at bounding box center [558, 360] width 227 height 30
click at [444, 345] on select "Select Asset Cash Property Investment property Vehicle Truck Trailer Equipment …" at bounding box center [558, 360] width 227 height 30
click at [731, 368] on input "text" at bounding box center [746, 360] width 151 height 30
click at [1024, 240] on div "Assets Value Select Asset Cash Property Investment property Vehicle Truck Trail…" at bounding box center [857, 310] width 853 height 199
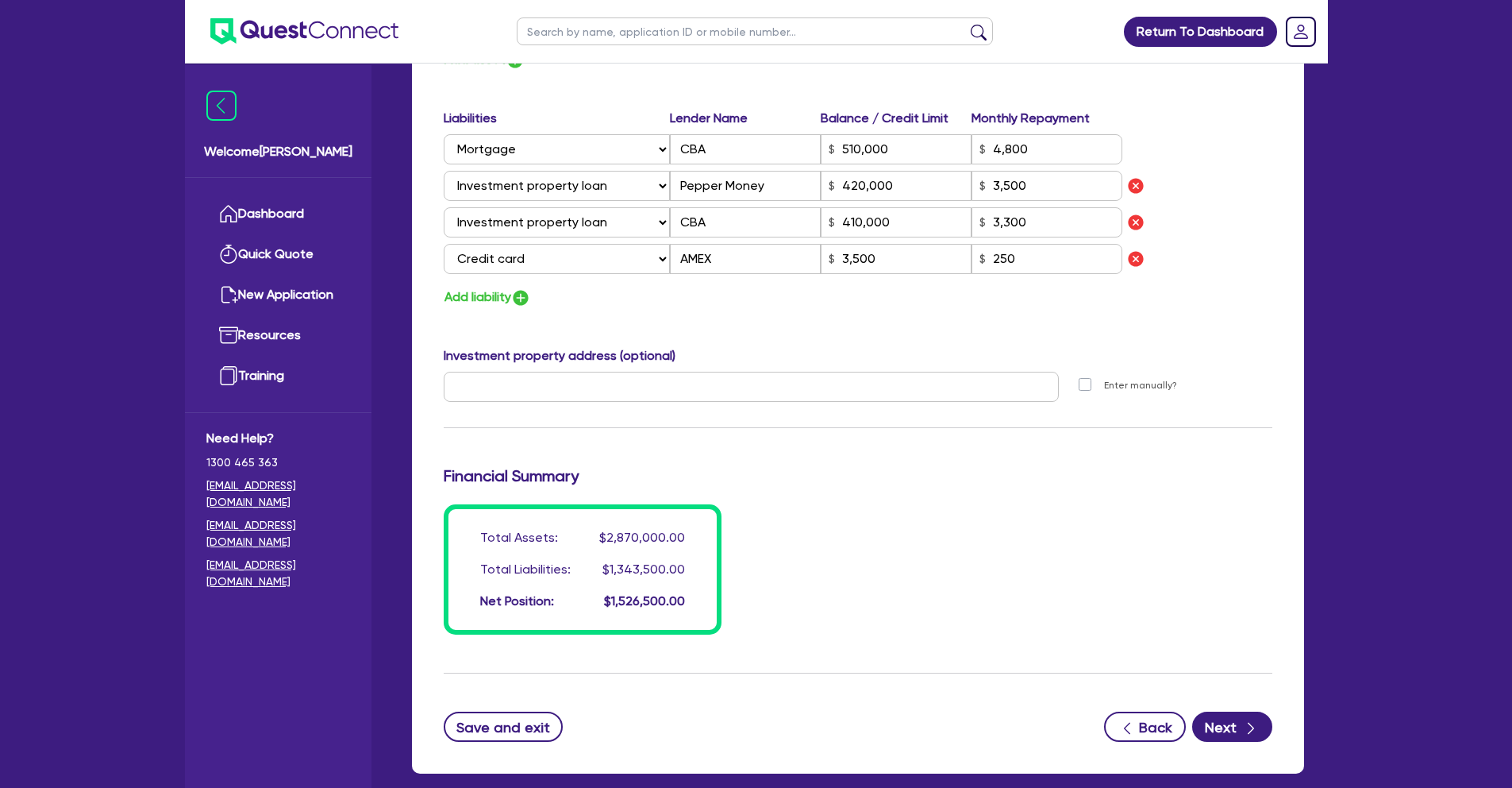
scroll to position [2632, 0]
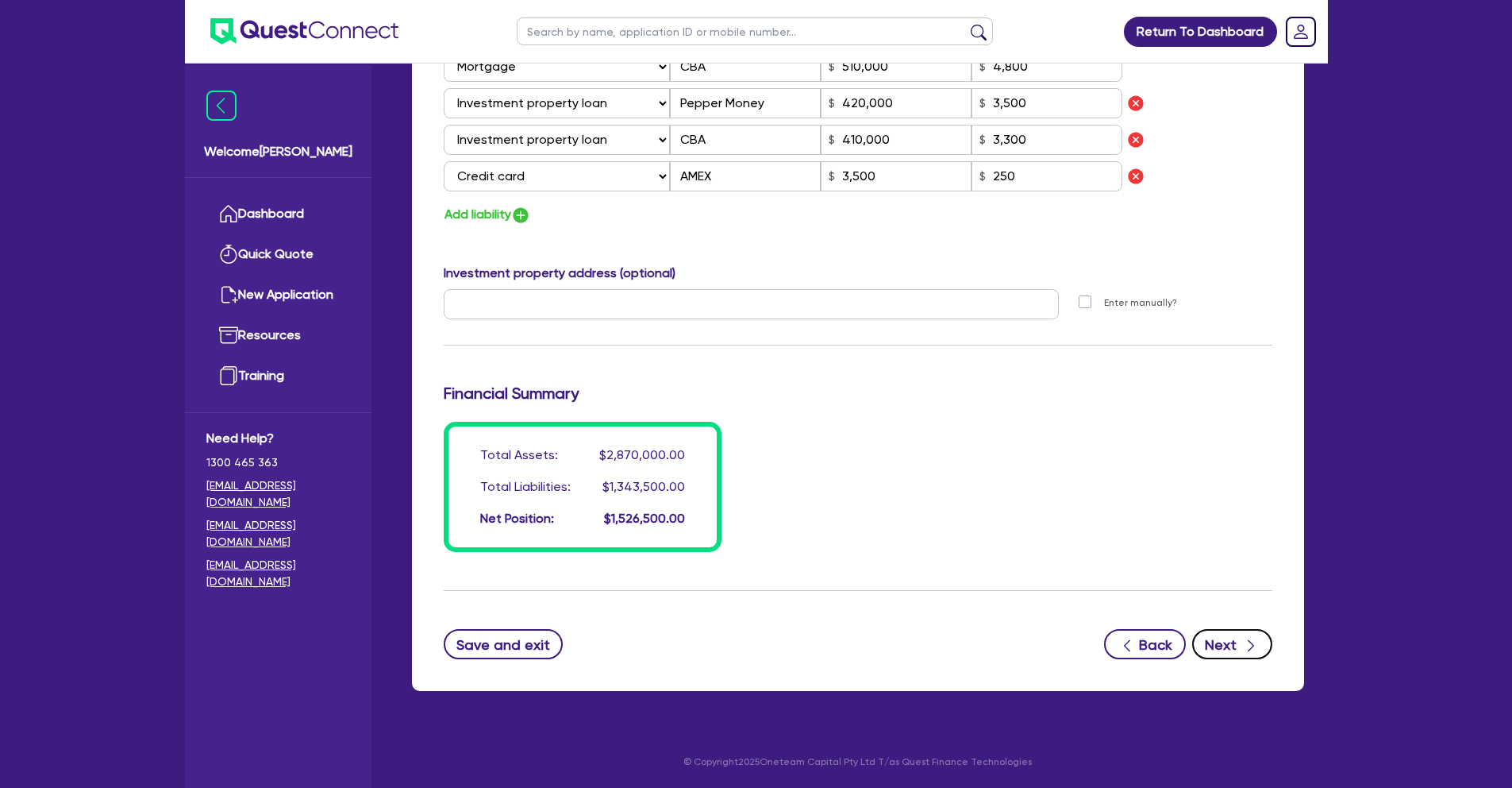
click at [1239, 653] on button "Next" at bounding box center [1232, 643] width 80 height 30
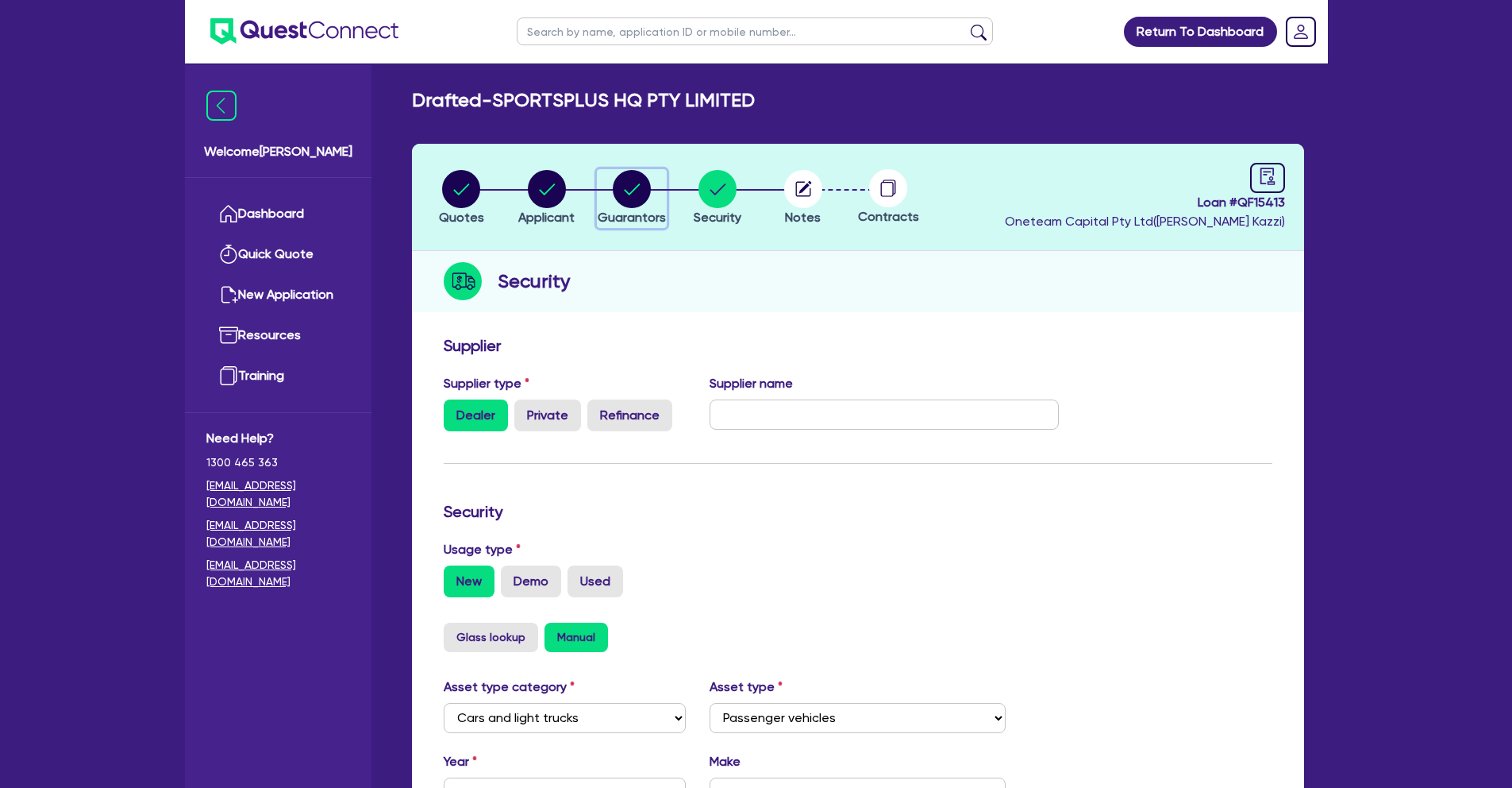
click at [627, 202] on circle "button" at bounding box center [631, 188] width 38 height 38
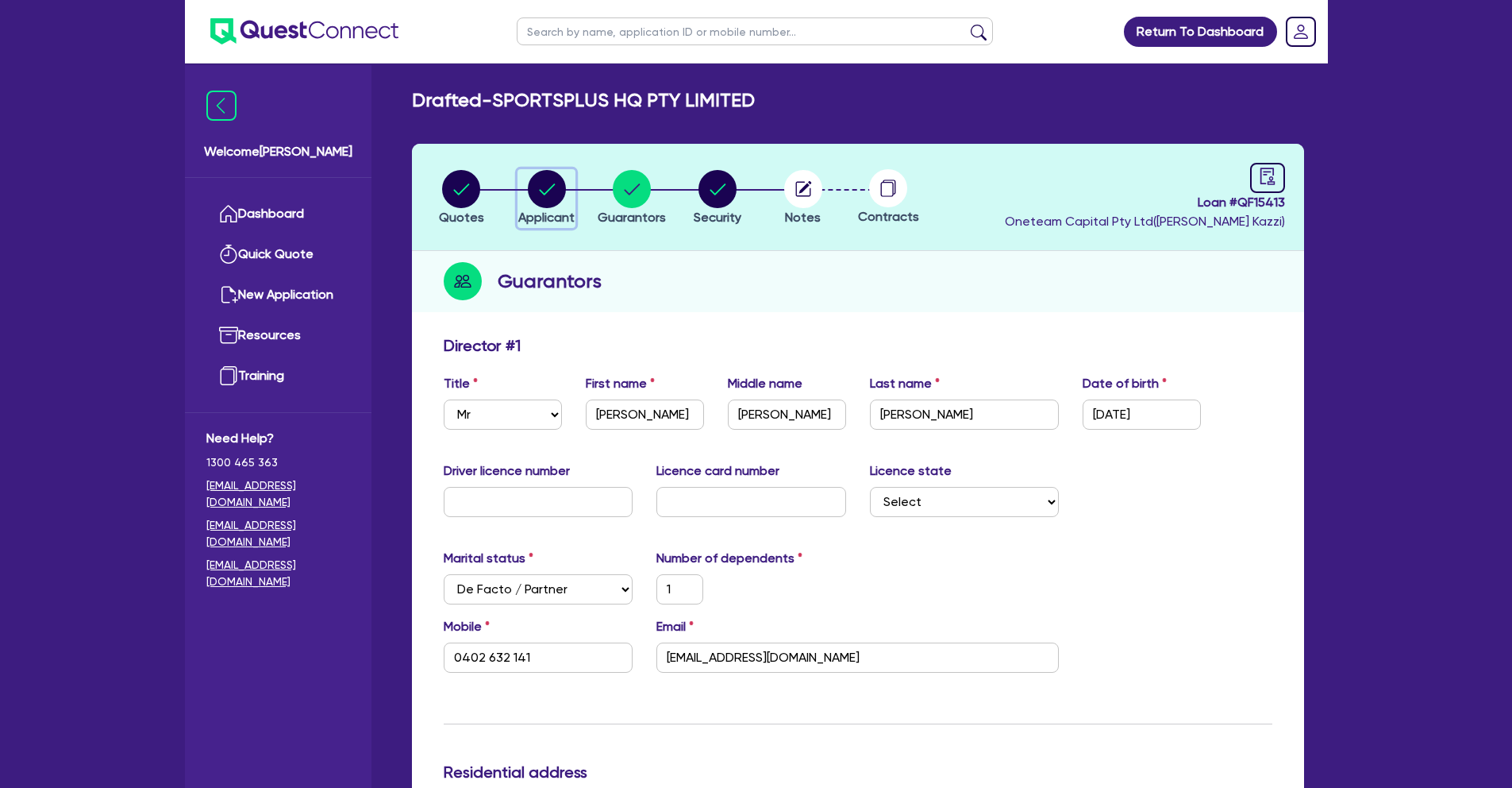
click at [546, 198] on circle "button" at bounding box center [546, 188] width 38 height 38
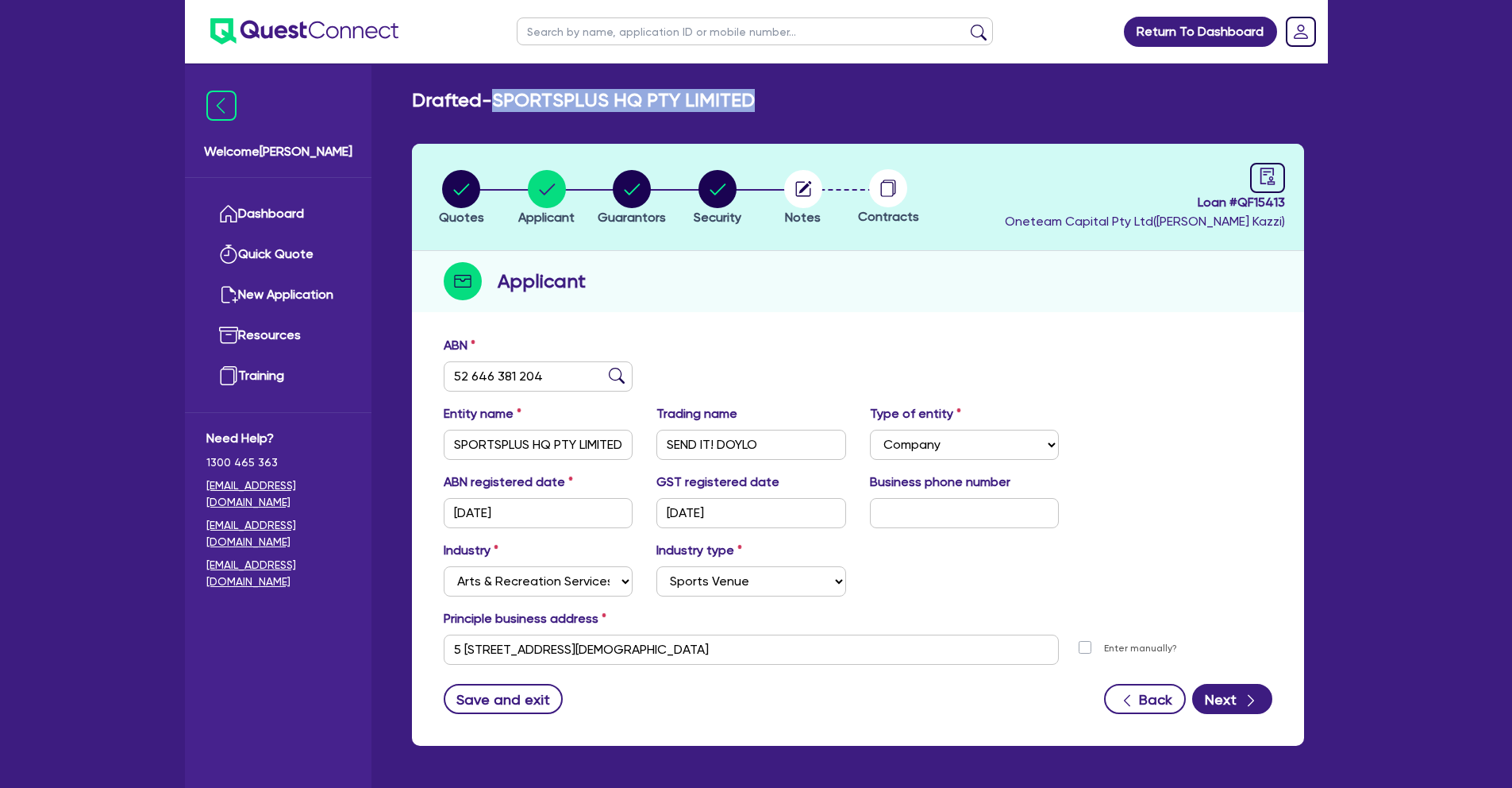
drag, startPoint x: 500, startPoint y: 97, endPoint x: 812, endPoint y: 97, distance: 312.0
click at [812, 97] on div "Drafted - SPORTSPLUS HQ PTY LIMITED" at bounding box center [858, 101] width 917 height 23
copy h2 "SPORTSPLUS HQ PTY LIMITED"
click at [1034, 317] on div "Quotes Applicant Guarantors Security Notes Contracts Loan # QF15413 Oneteam Cap…" at bounding box center [858, 444] width 892 height 602
